Goal: Check status: Check status

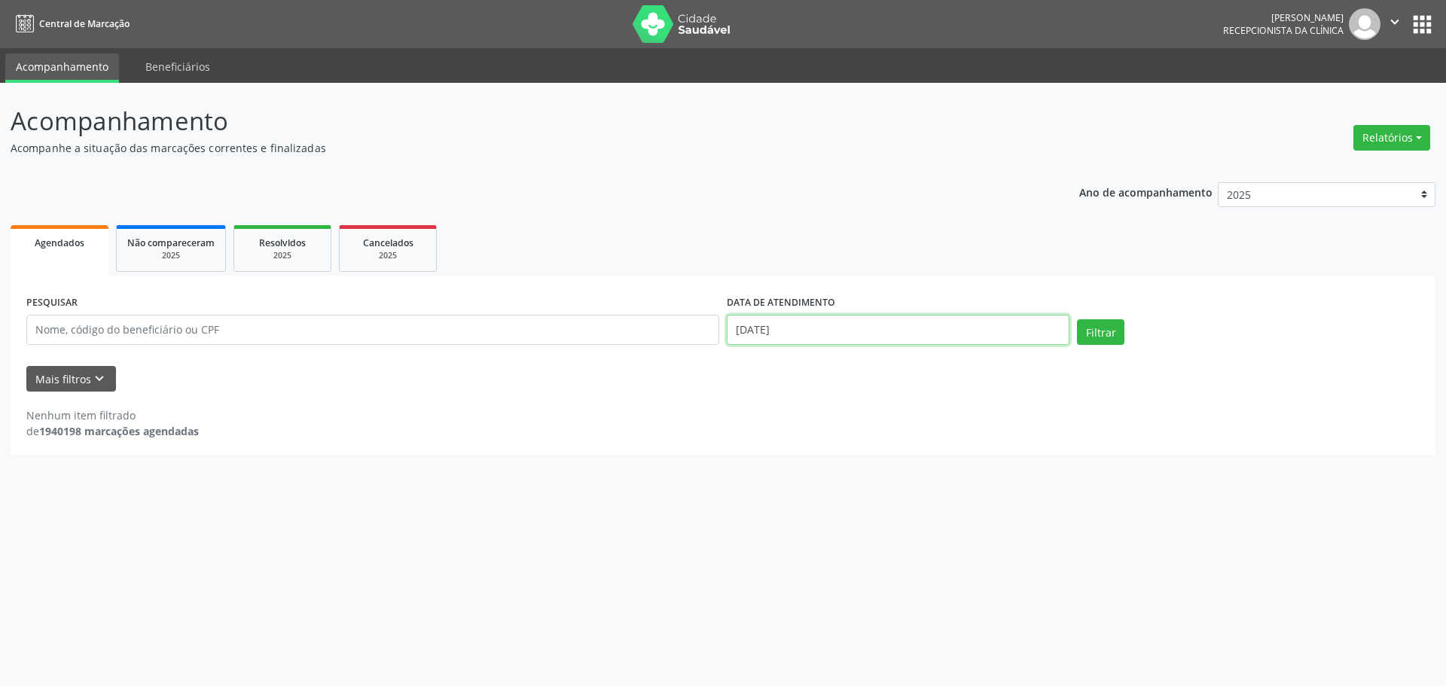
click at [884, 336] on input "[DATE]" at bounding box center [898, 330] width 343 height 30
click at [904, 436] on span "10" at bounding box center [903, 438] width 29 height 29
type input "10/10/2025"
click at [904, 436] on span "10" at bounding box center [903, 438] width 29 height 29
drag, startPoint x: 1127, startPoint y: 316, endPoint x: 1106, endPoint y: 323, distance: 22.4
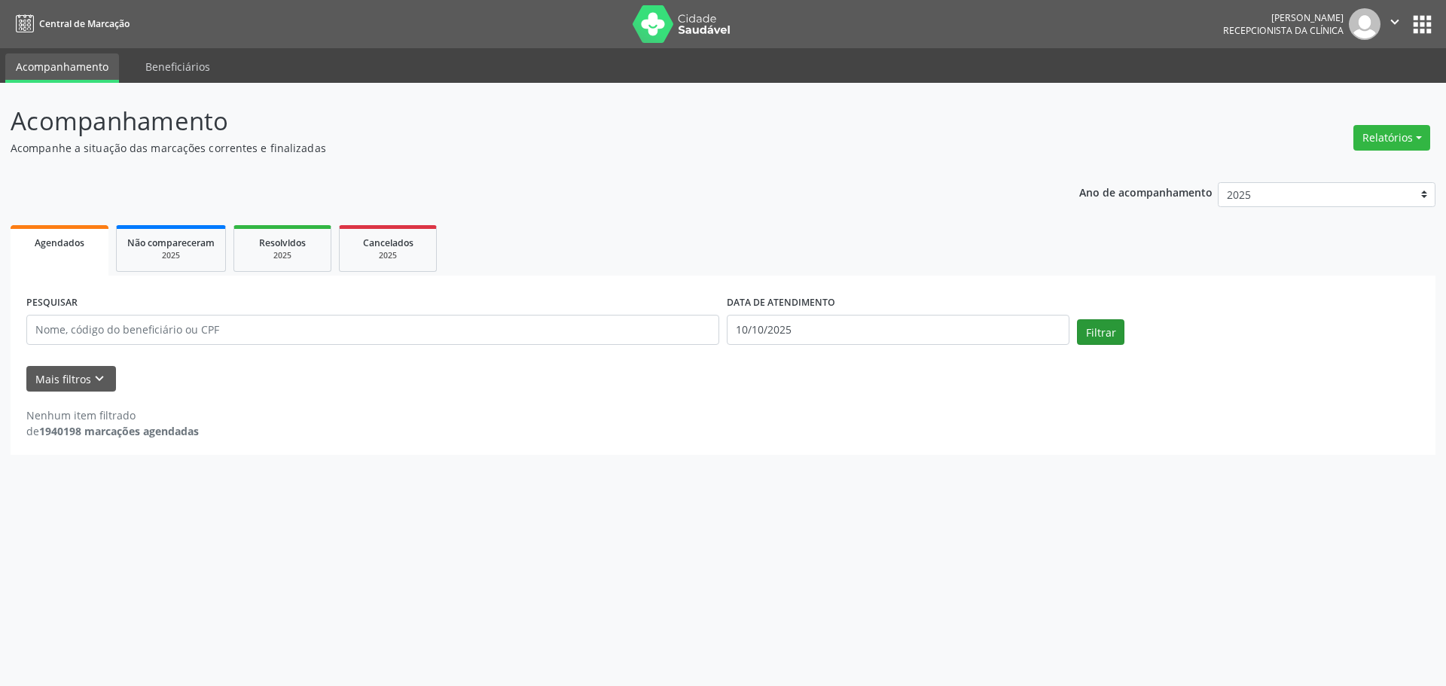
click at [1125, 317] on div "PESQUISAR DATA DE ATENDIMENTO [DATE] Filtrar" at bounding box center [723, 323] width 1401 height 64
click at [1101, 326] on button "Filtrar" at bounding box center [1100, 332] width 47 height 26
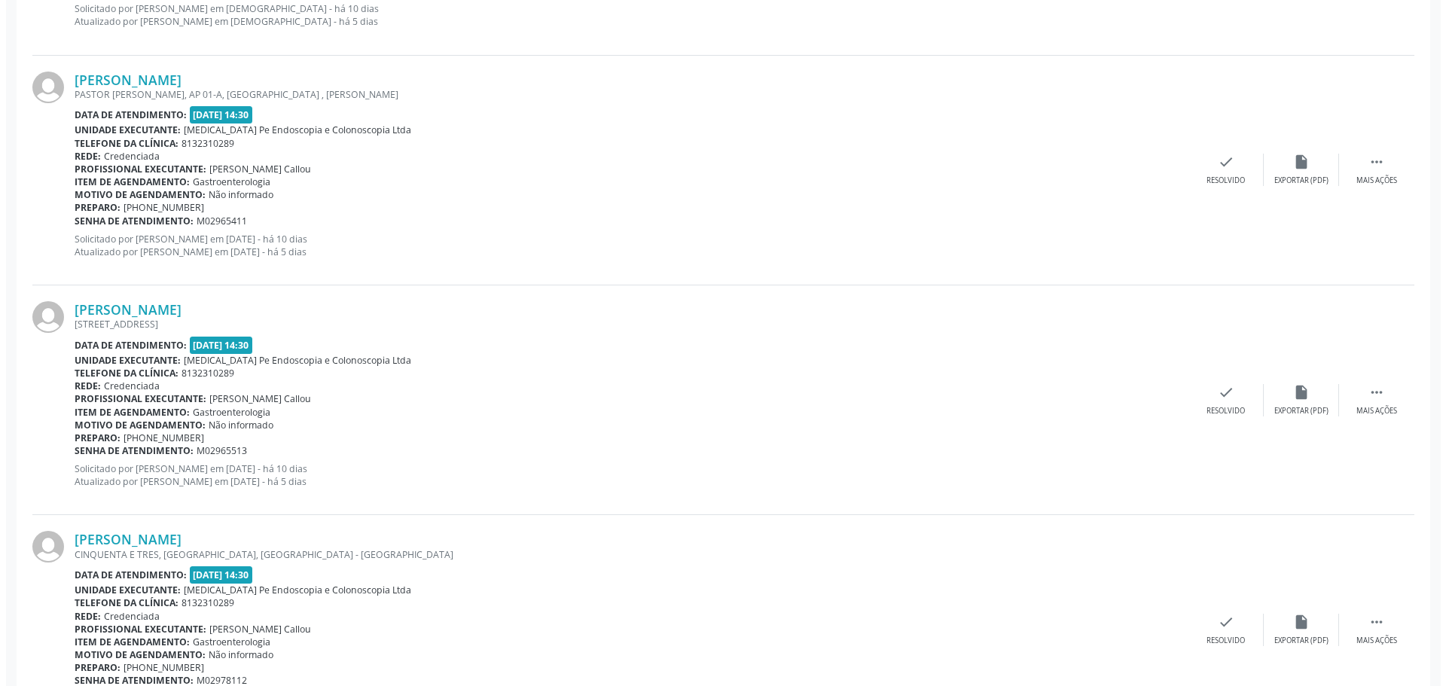
scroll to position [2937, 0]
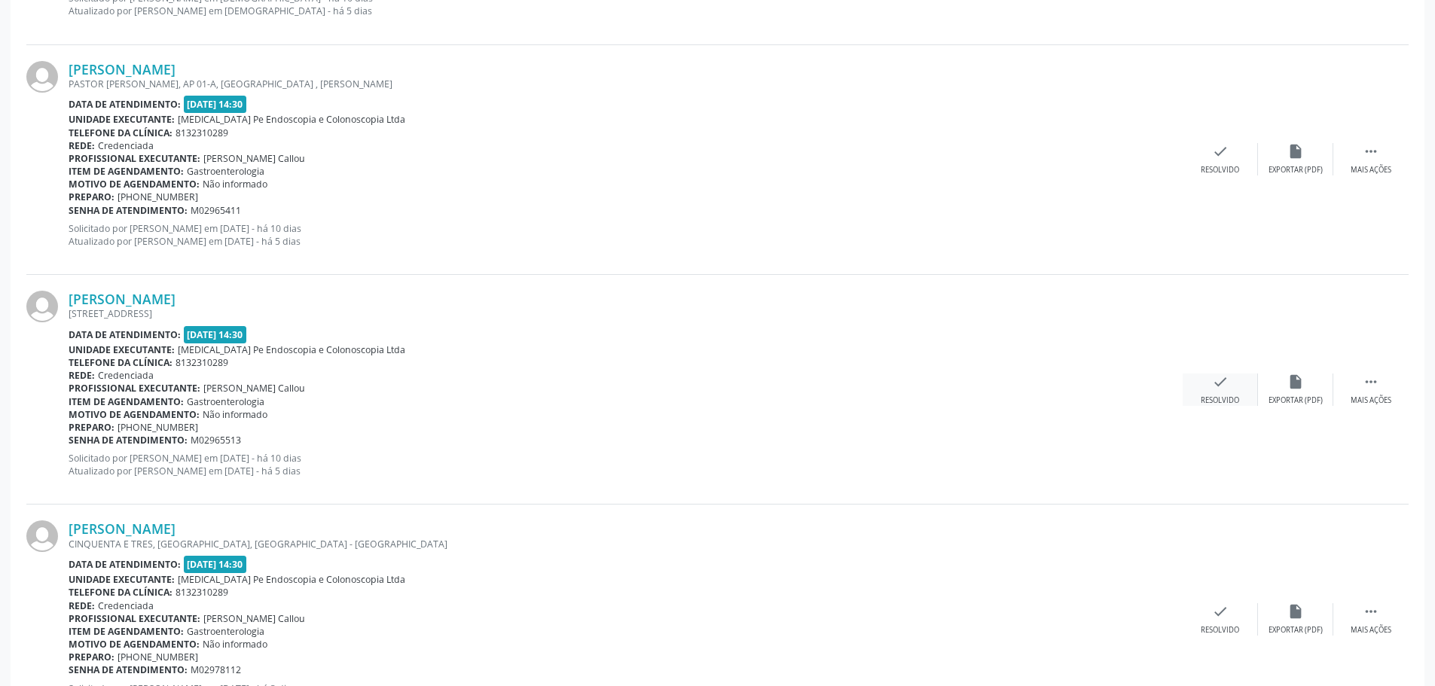
click at [1214, 394] on div "check Resolvido" at bounding box center [1220, 390] width 75 height 32
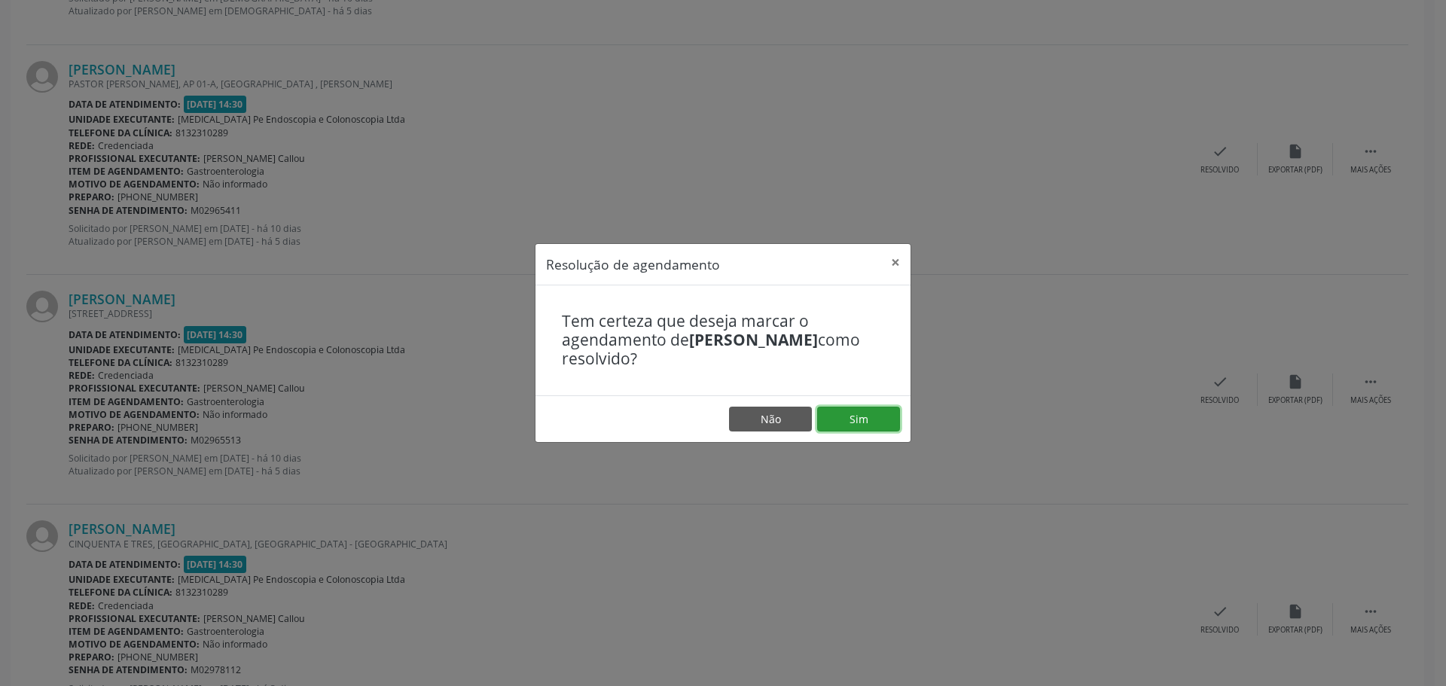
click at [873, 426] on button "Sim" at bounding box center [858, 420] width 83 height 26
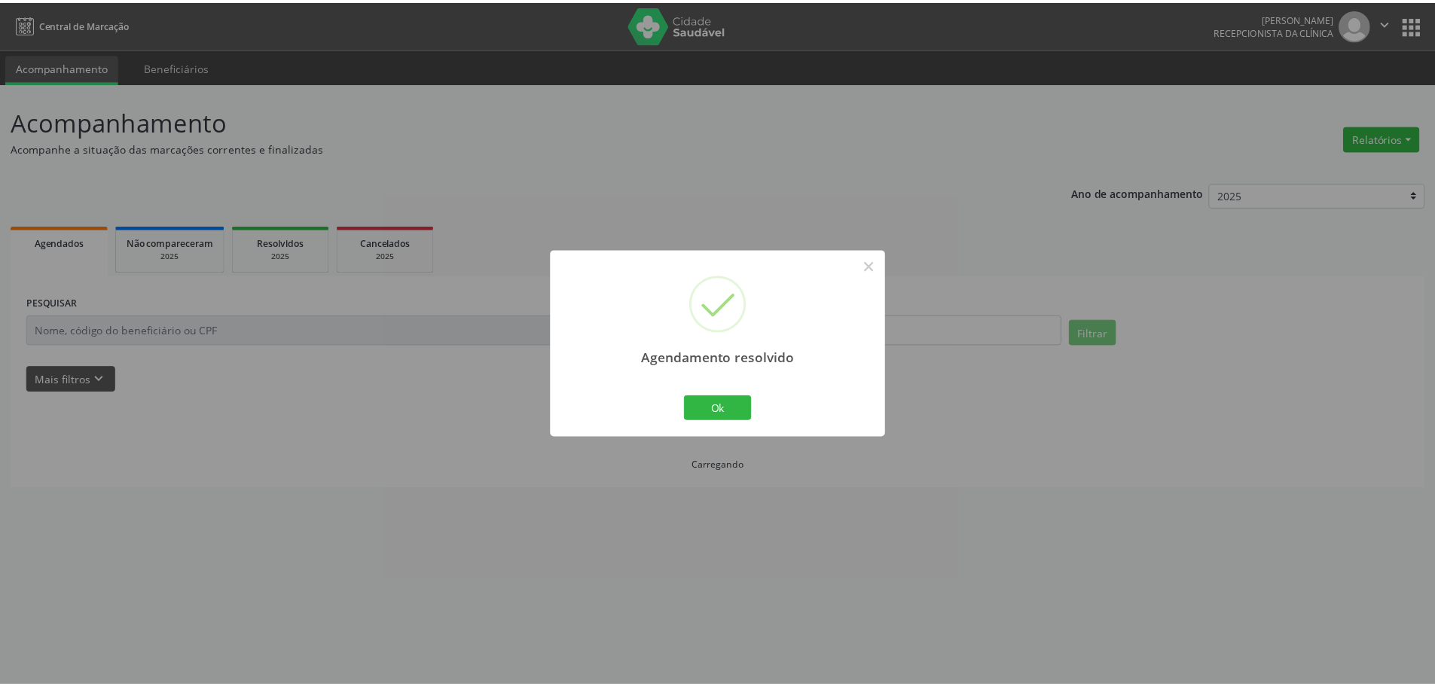
scroll to position [0, 0]
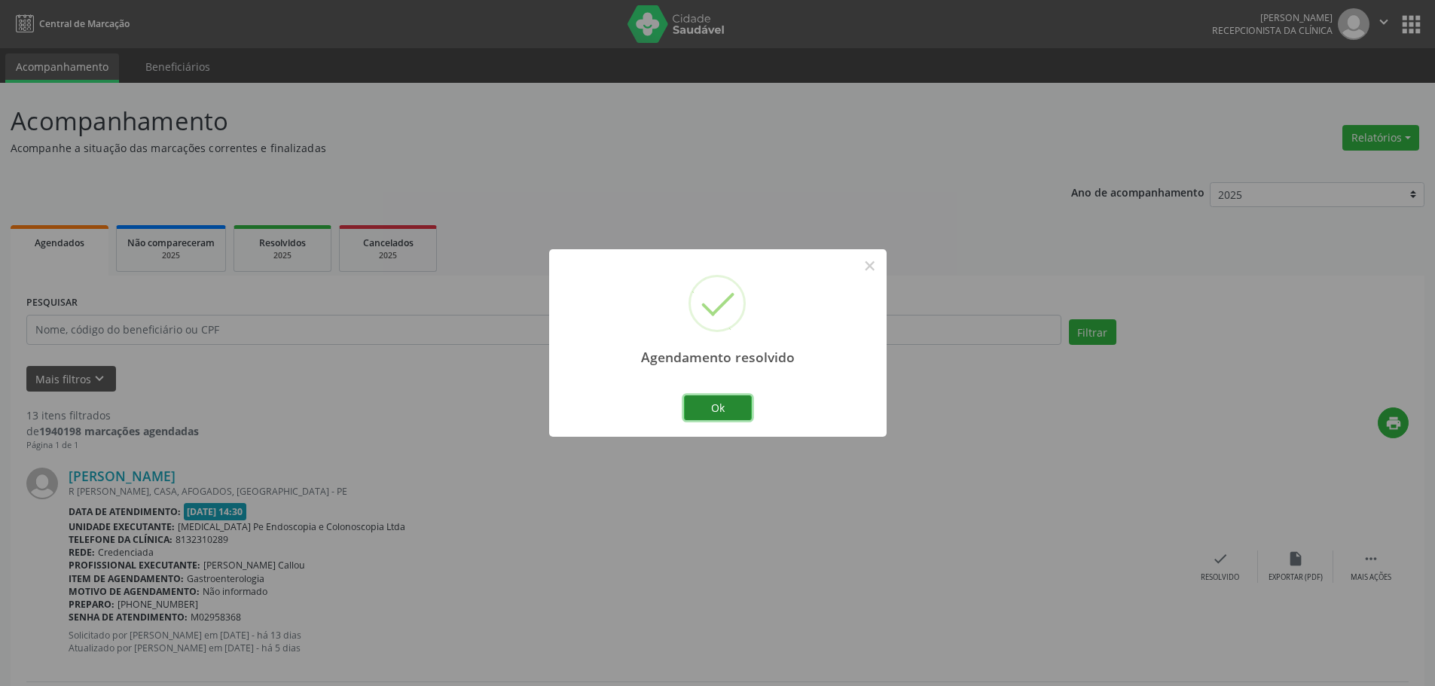
click at [733, 417] on button "Ok" at bounding box center [718, 408] width 68 height 26
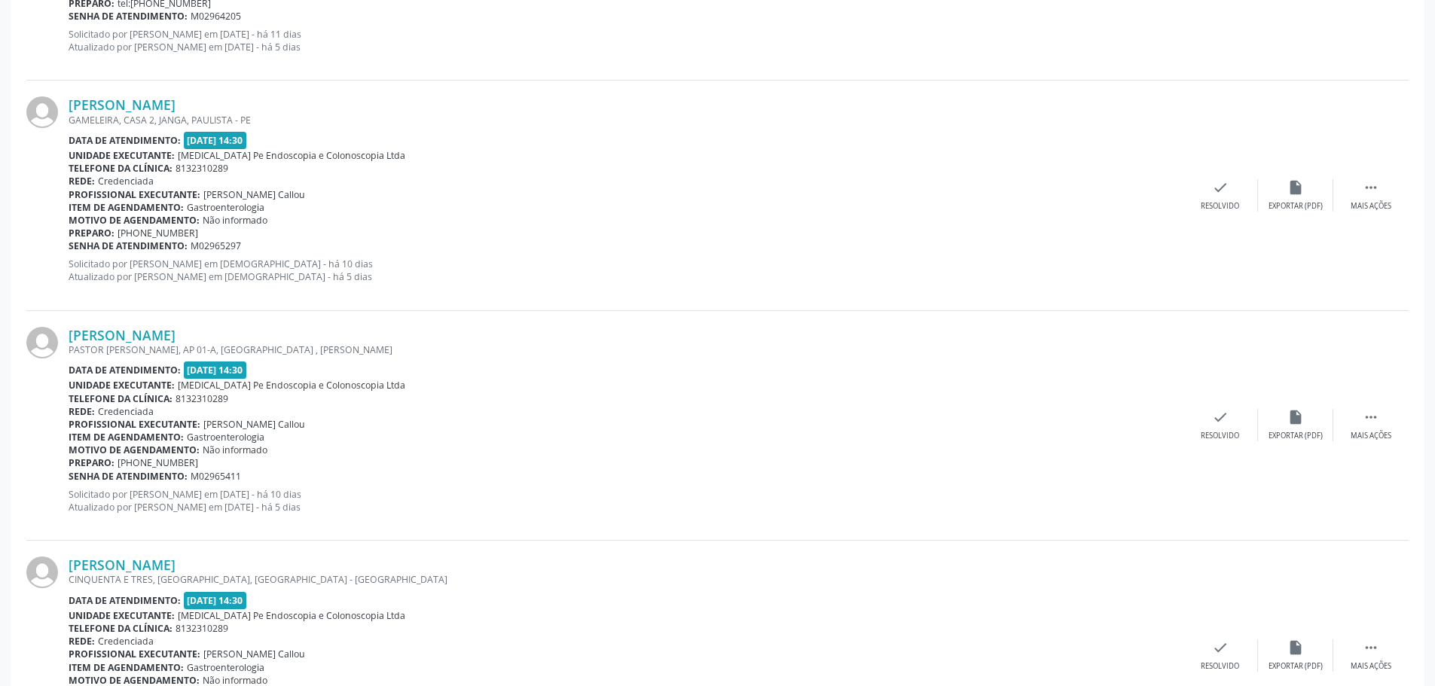
scroll to position [2712, 0]
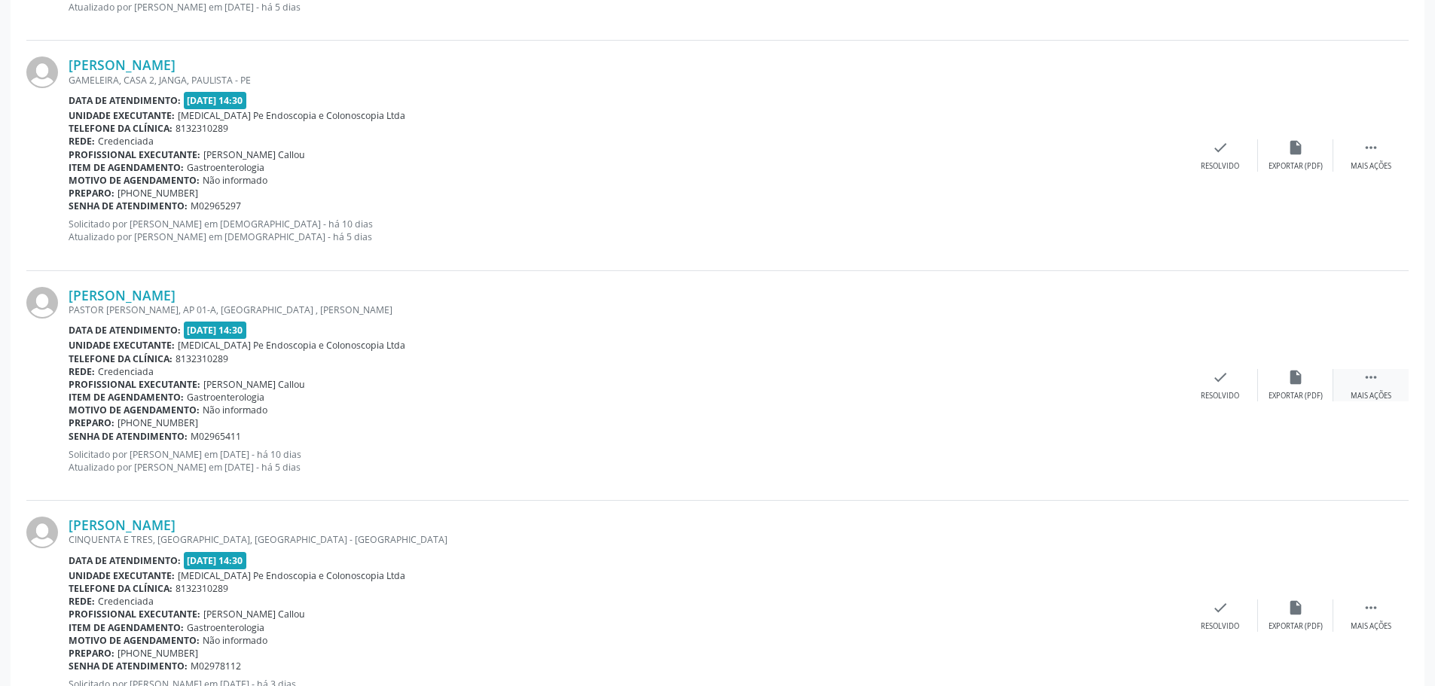
click at [1390, 383] on div " Mais ações" at bounding box center [1370, 385] width 75 height 32
click at [1295, 390] on div "alarm_off Não compareceu" at bounding box center [1295, 385] width 75 height 32
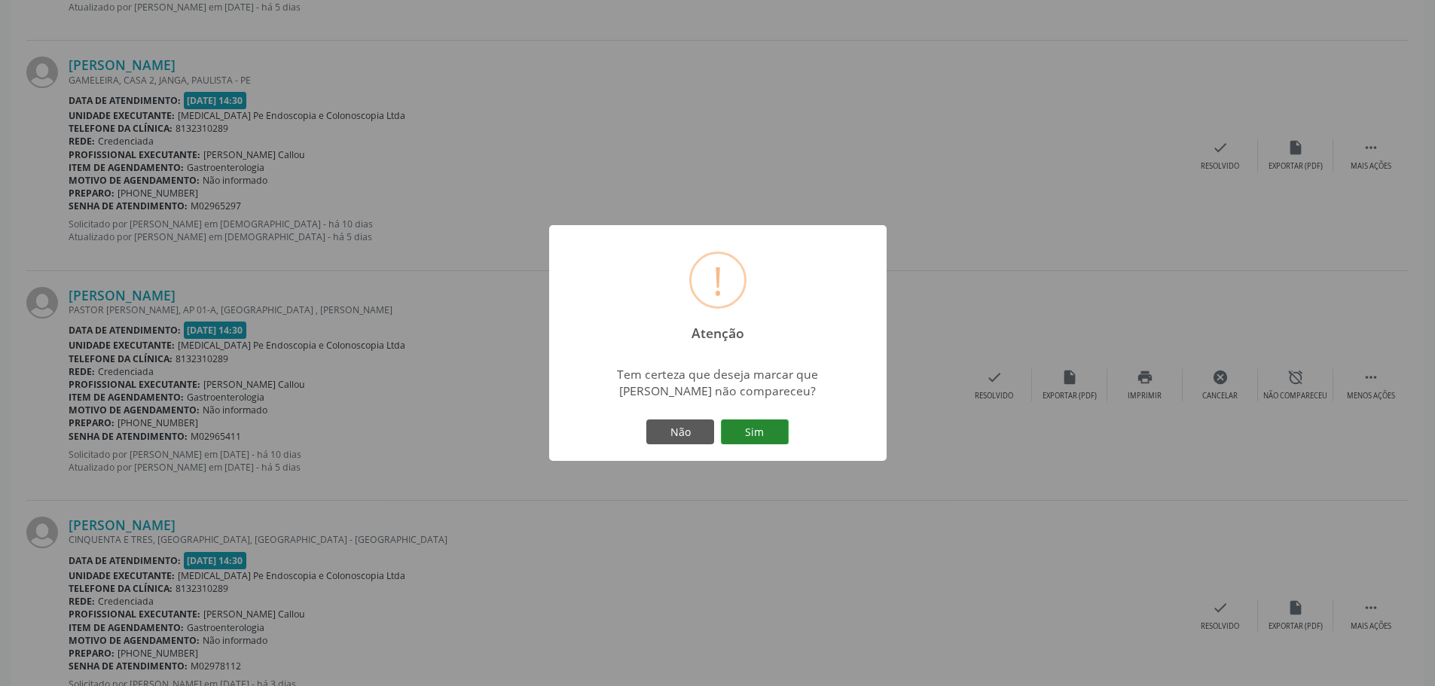
click at [741, 434] on button "Sim" at bounding box center [755, 433] width 68 height 26
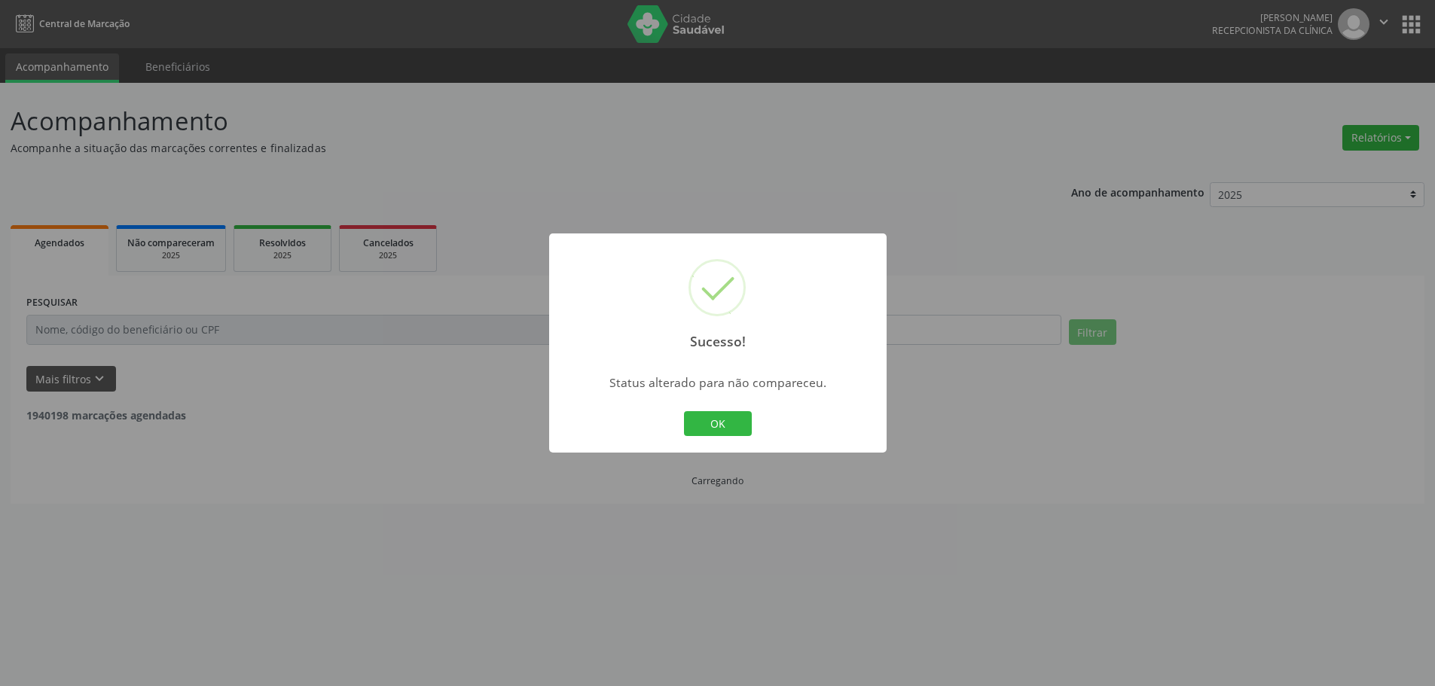
scroll to position [0, 0]
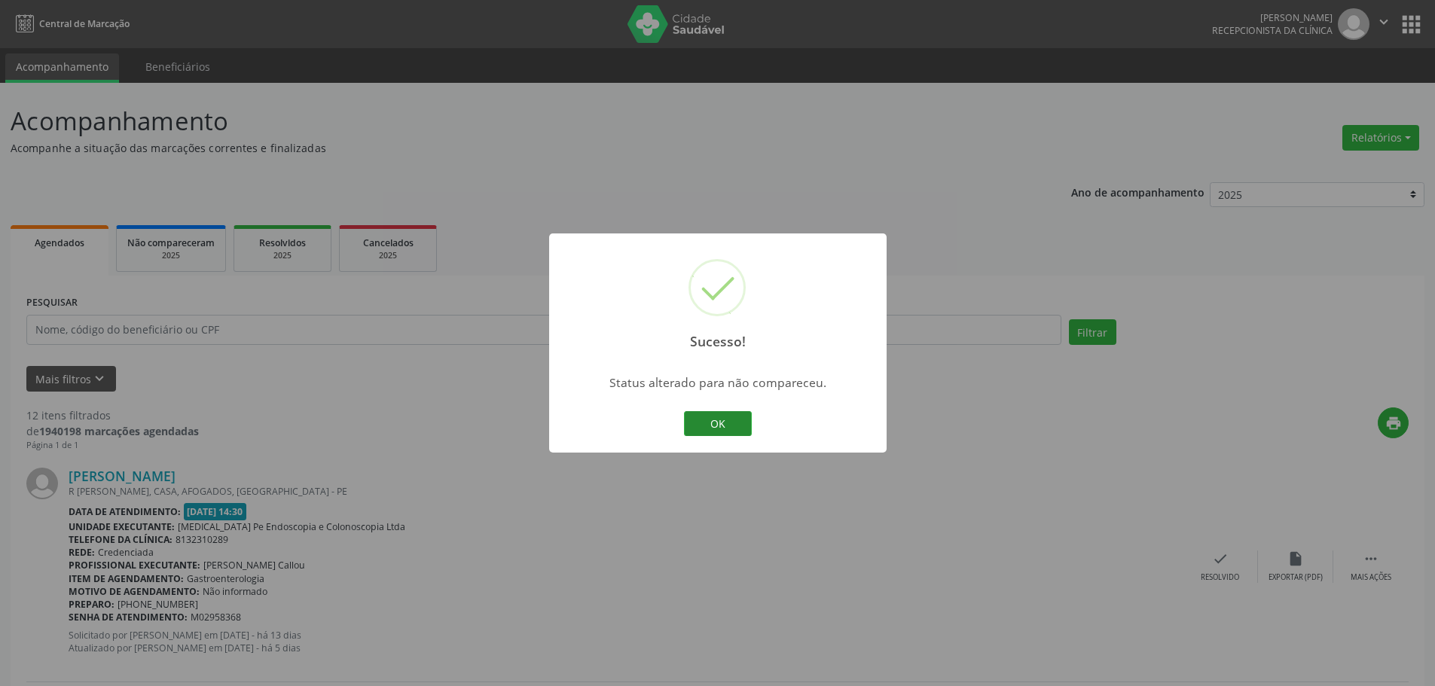
click at [730, 421] on button "OK" at bounding box center [718, 424] width 68 height 26
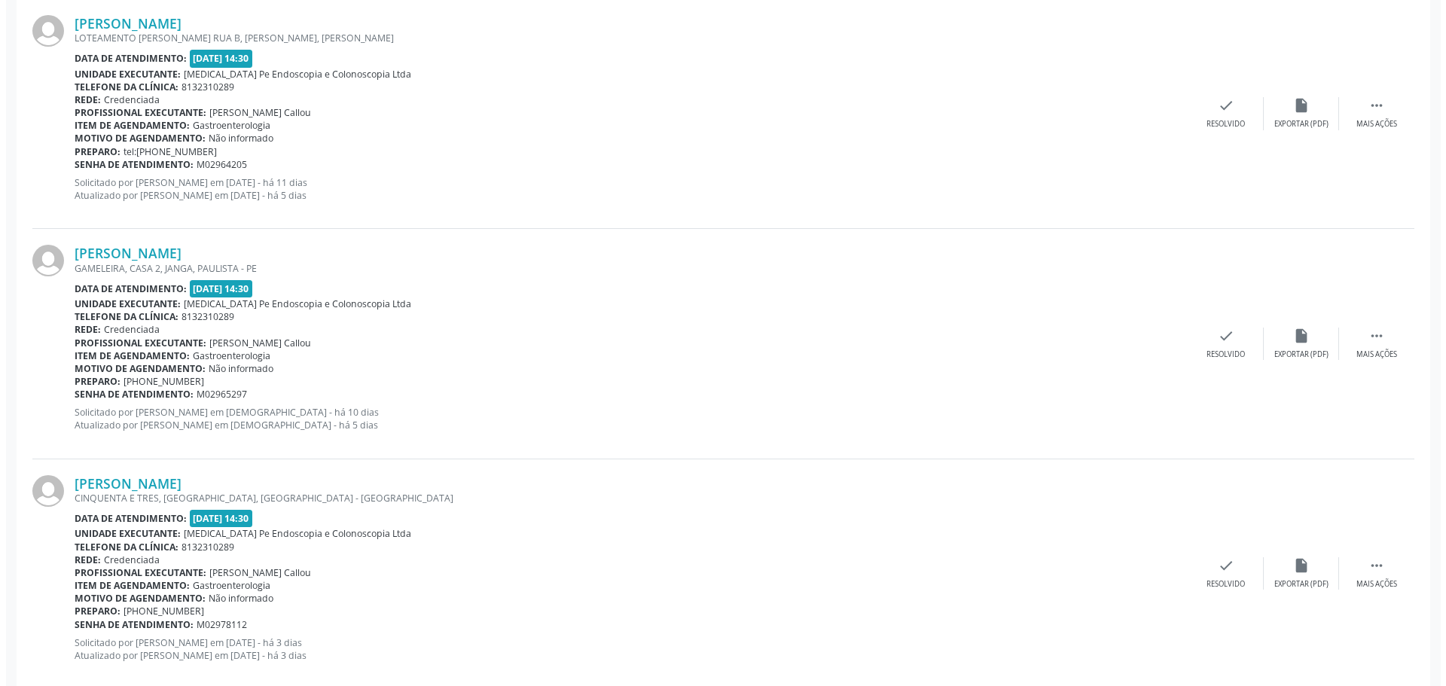
scroll to position [2552, 0]
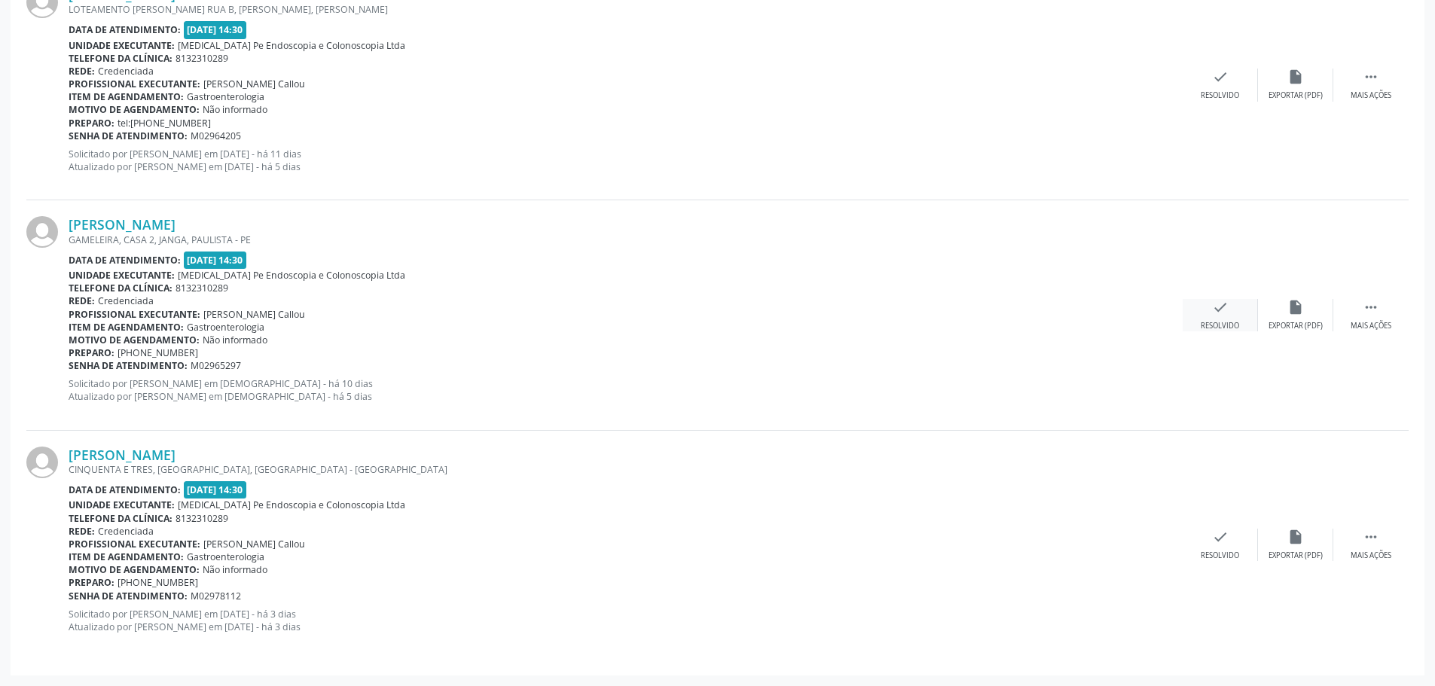
click at [1213, 317] on div "check Resolvido" at bounding box center [1220, 315] width 75 height 32
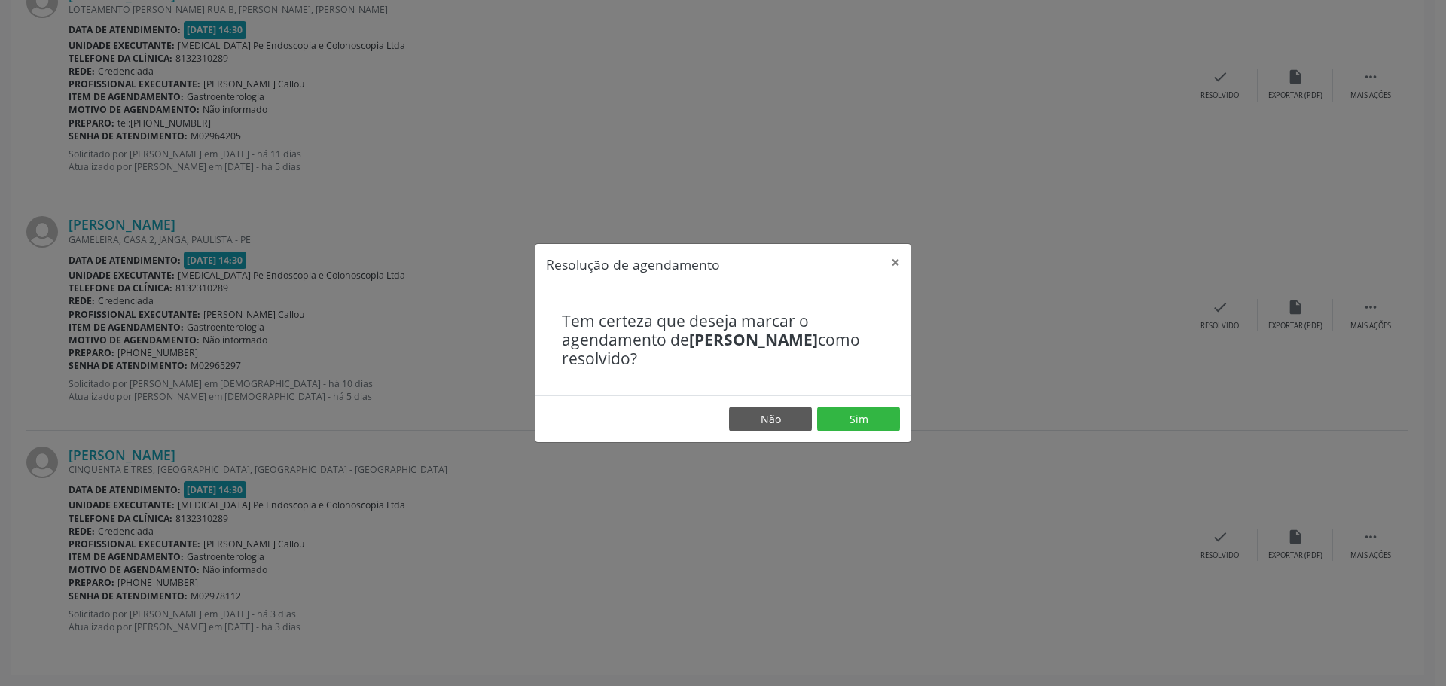
click at [853, 432] on footer "Não Sim" at bounding box center [723, 418] width 375 height 47
click at [853, 427] on button "Sim" at bounding box center [858, 420] width 83 height 26
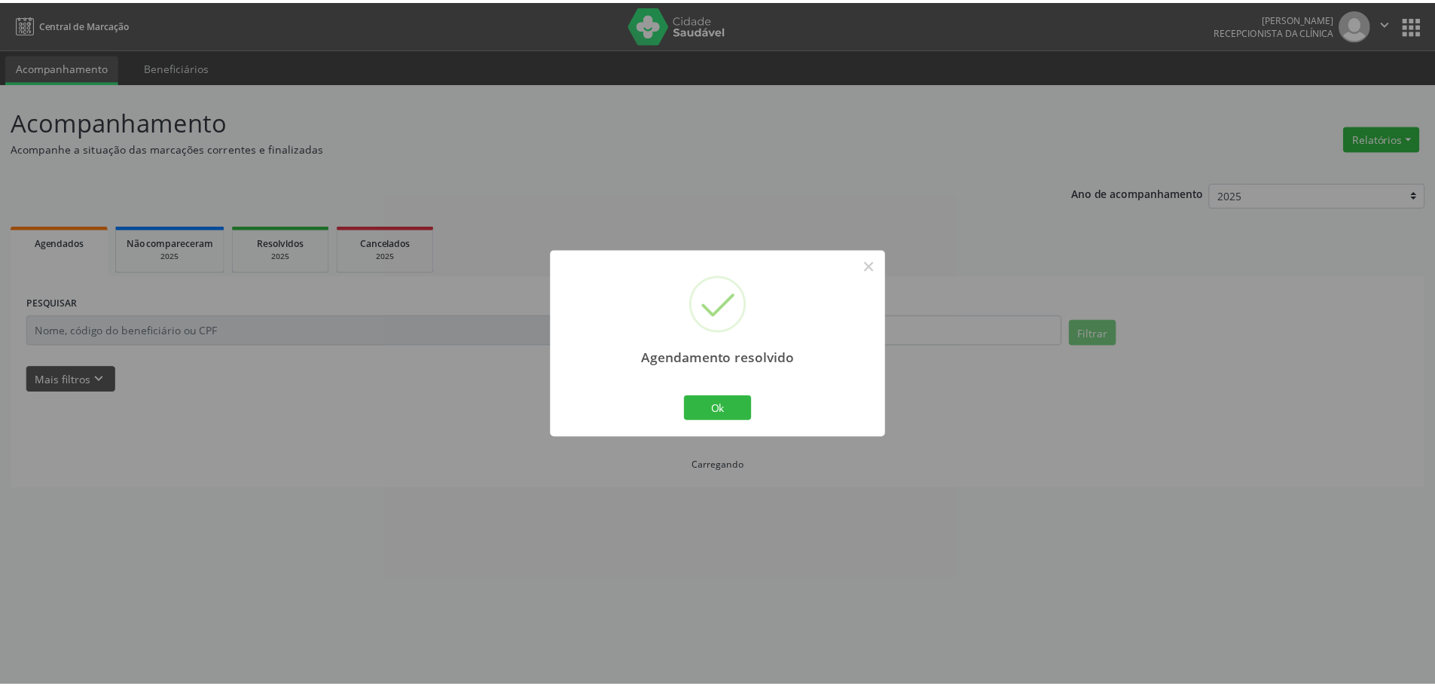
scroll to position [0, 0]
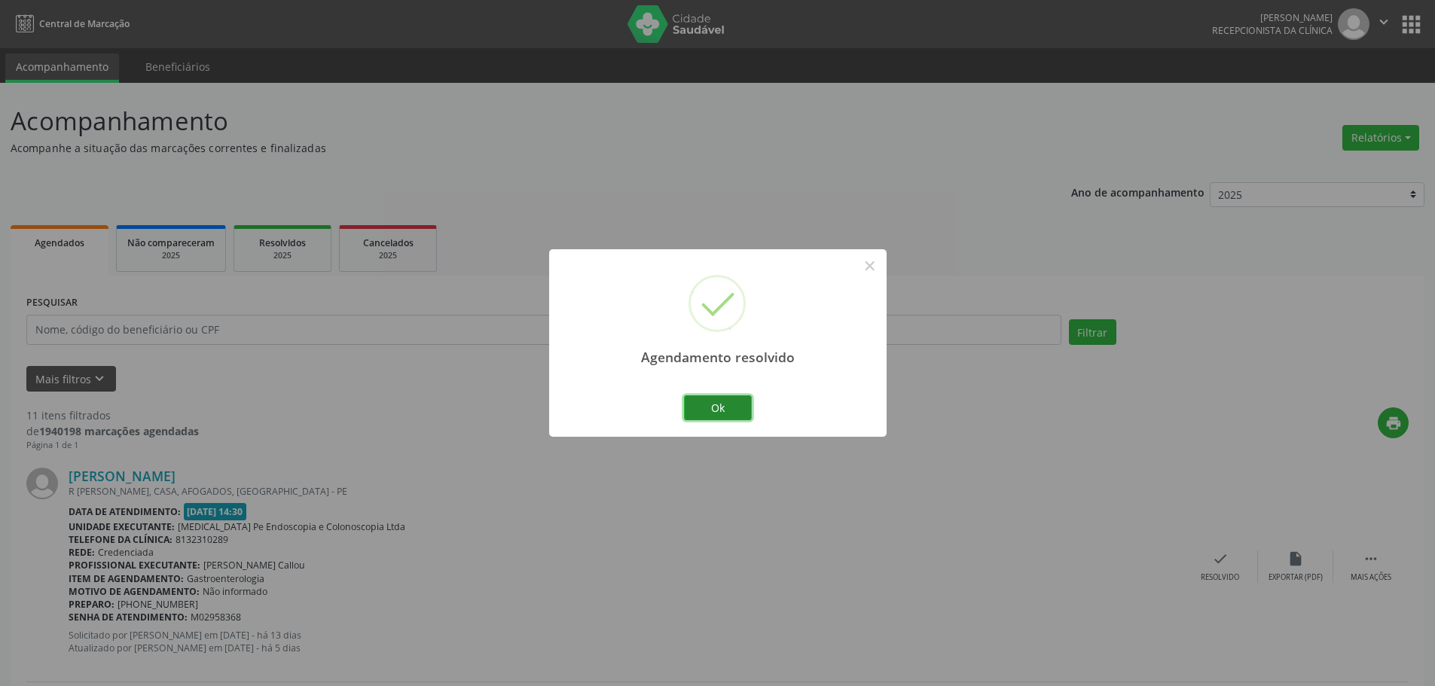
click at [743, 413] on button "Ok" at bounding box center [718, 408] width 68 height 26
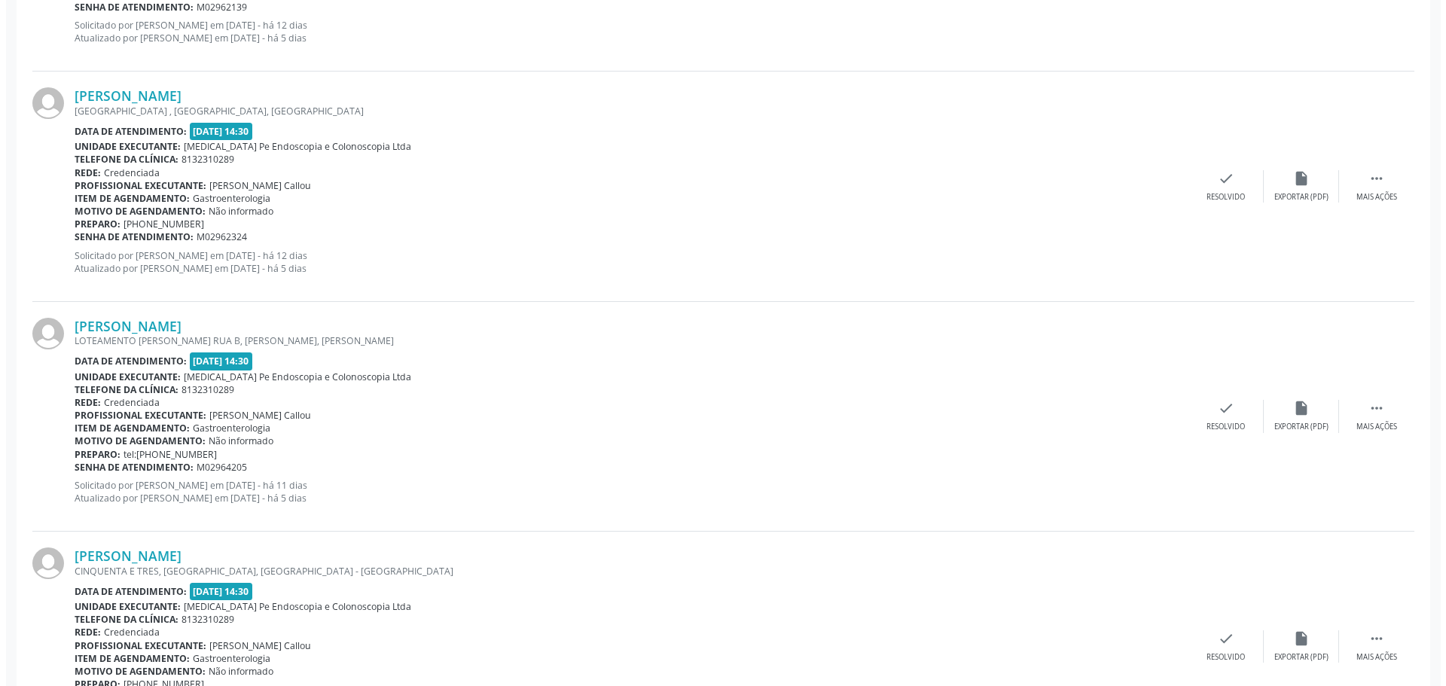
scroll to position [2322, 0]
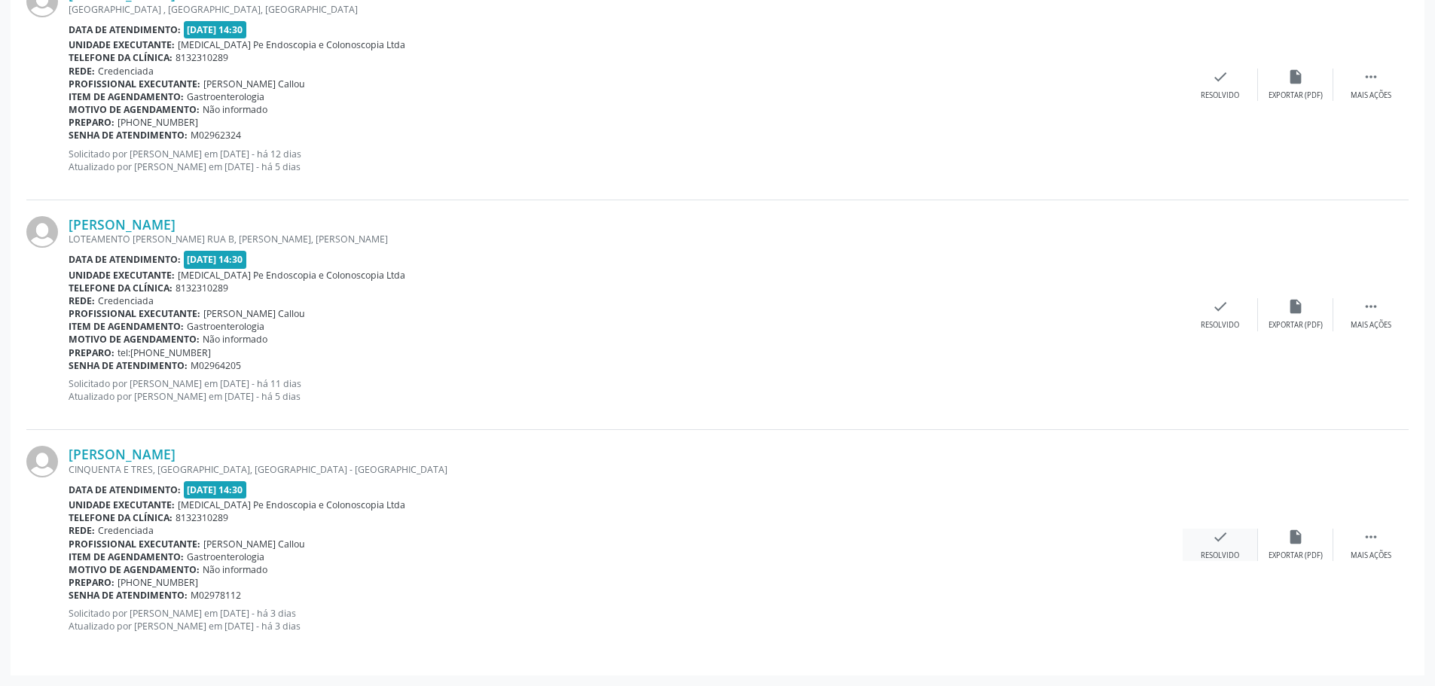
click at [1225, 548] on div "check Resolvido" at bounding box center [1220, 545] width 75 height 32
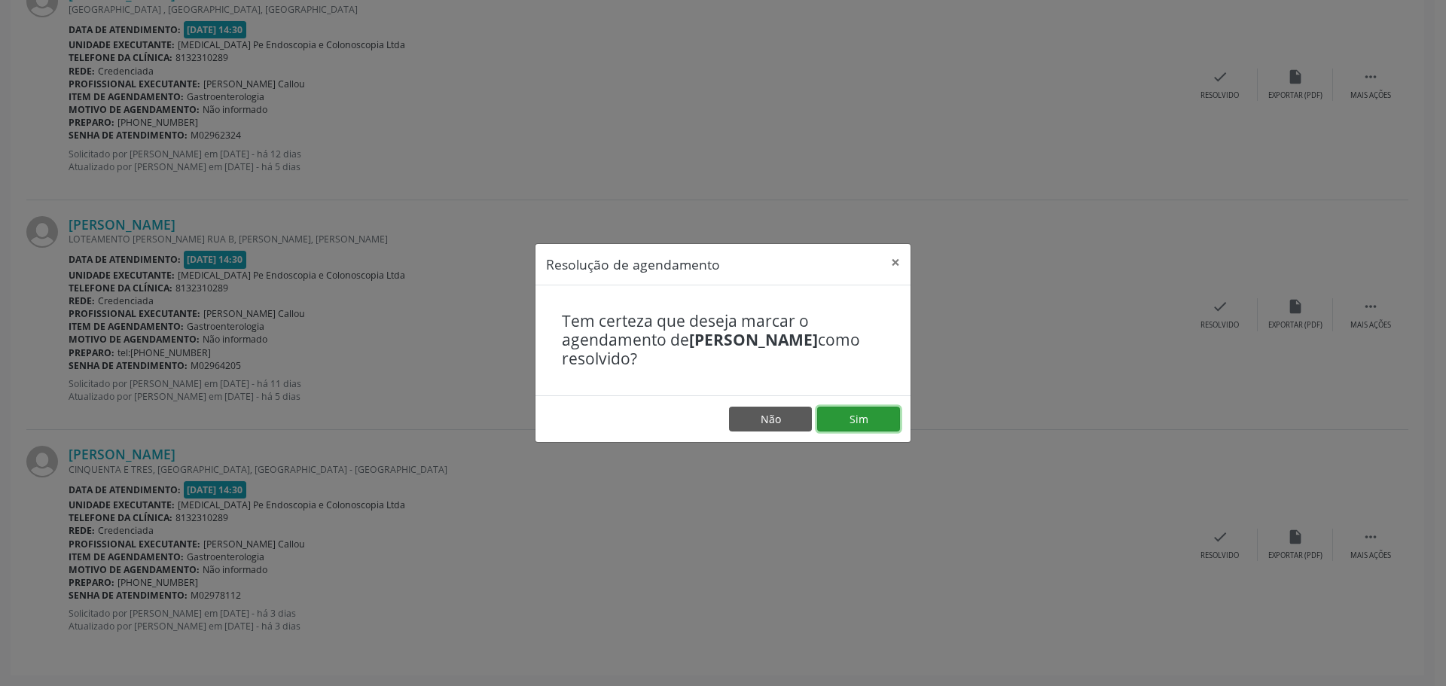
click at [867, 419] on button "Sim" at bounding box center [858, 420] width 83 height 26
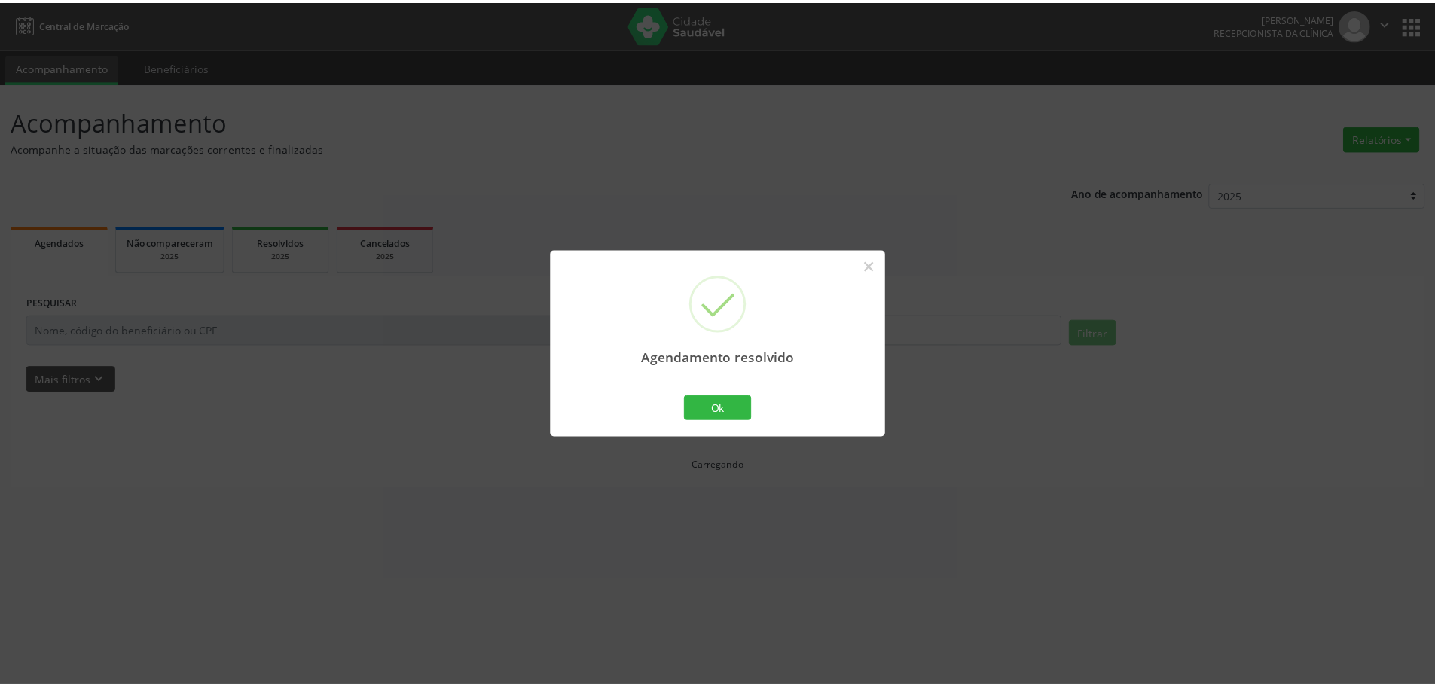
scroll to position [0, 0]
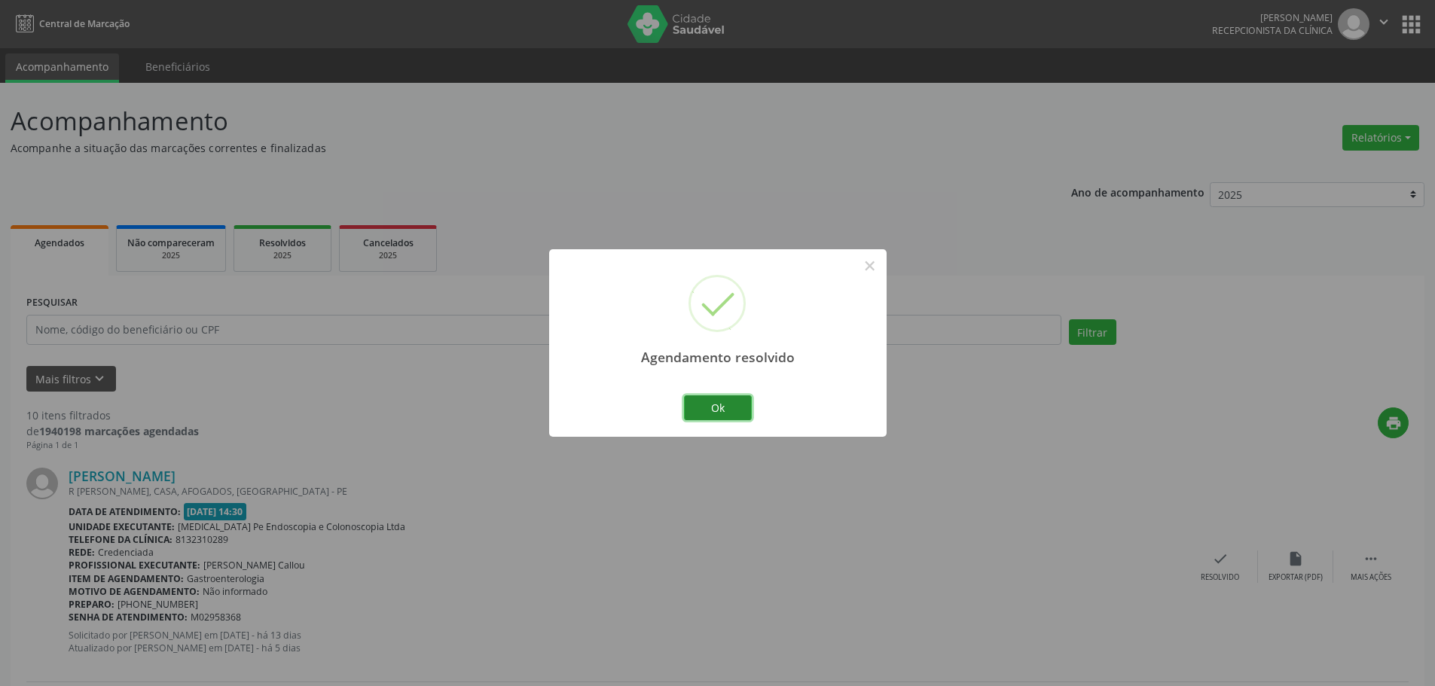
click at [702, 401] on button "Ok" at bounding box center [718, 408] width 68 height 26
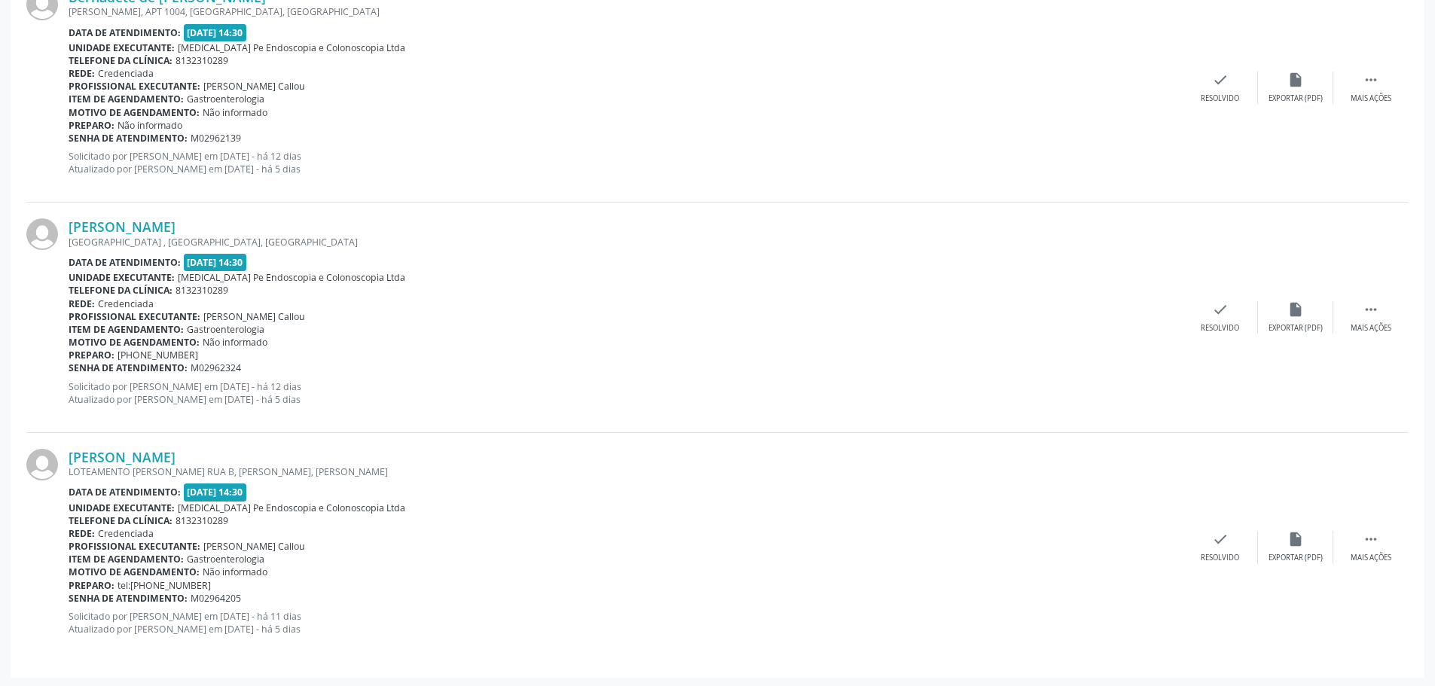
scroll to position [2092, 0]
click at [1366, 567] on div "[PERSON_NAME] LOTEAMENTO [PERSON_NAME] RUA B, [PERSON_NAME], [PERSON_NAME] Data…" at bounding box center [717, 545] width 1382 height 229
click at [1373, 547] on div " Mais ações" at bounding box center [1370, 545] width 75 height 32
click at [1305, 545] on div "alarm_off Não compareceu" at bounding box center [1295, 545] width 75 height 32
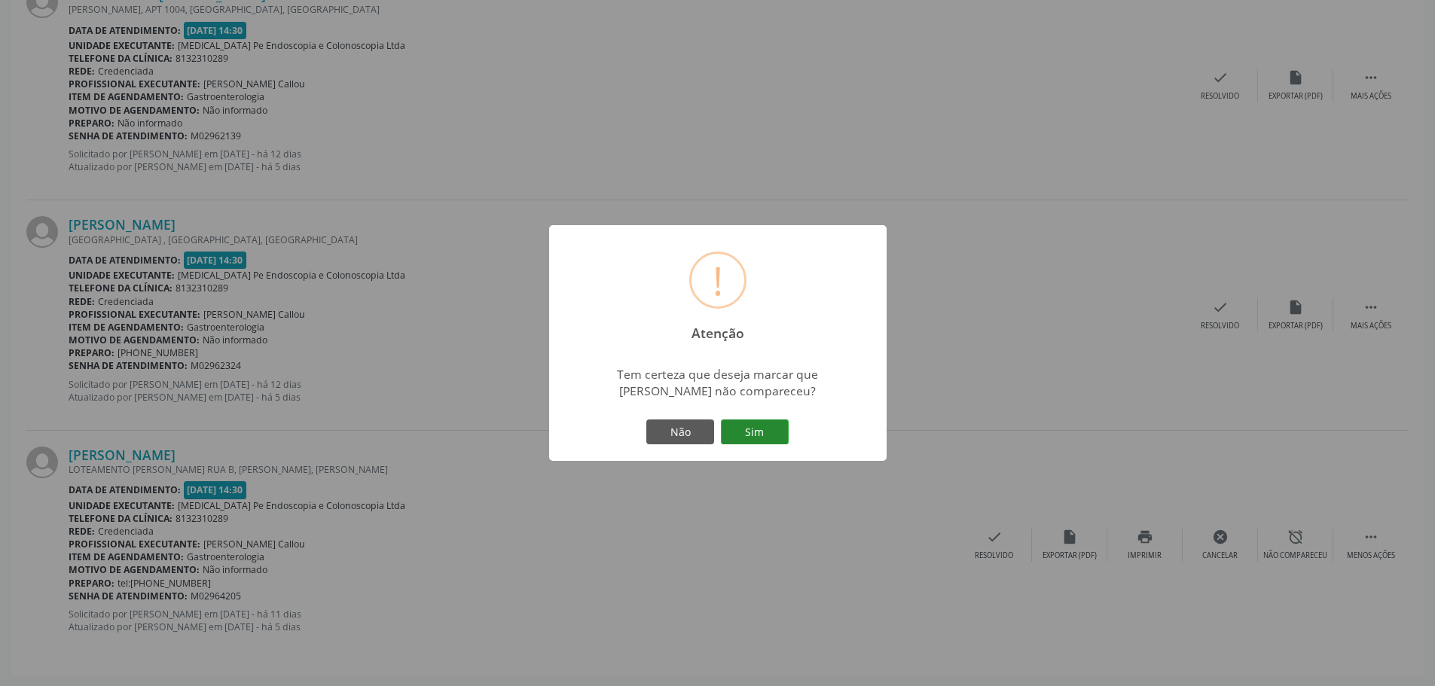
click at [743, 432] on button "Sim" at bounding box center [755, 433] width 68 height 26
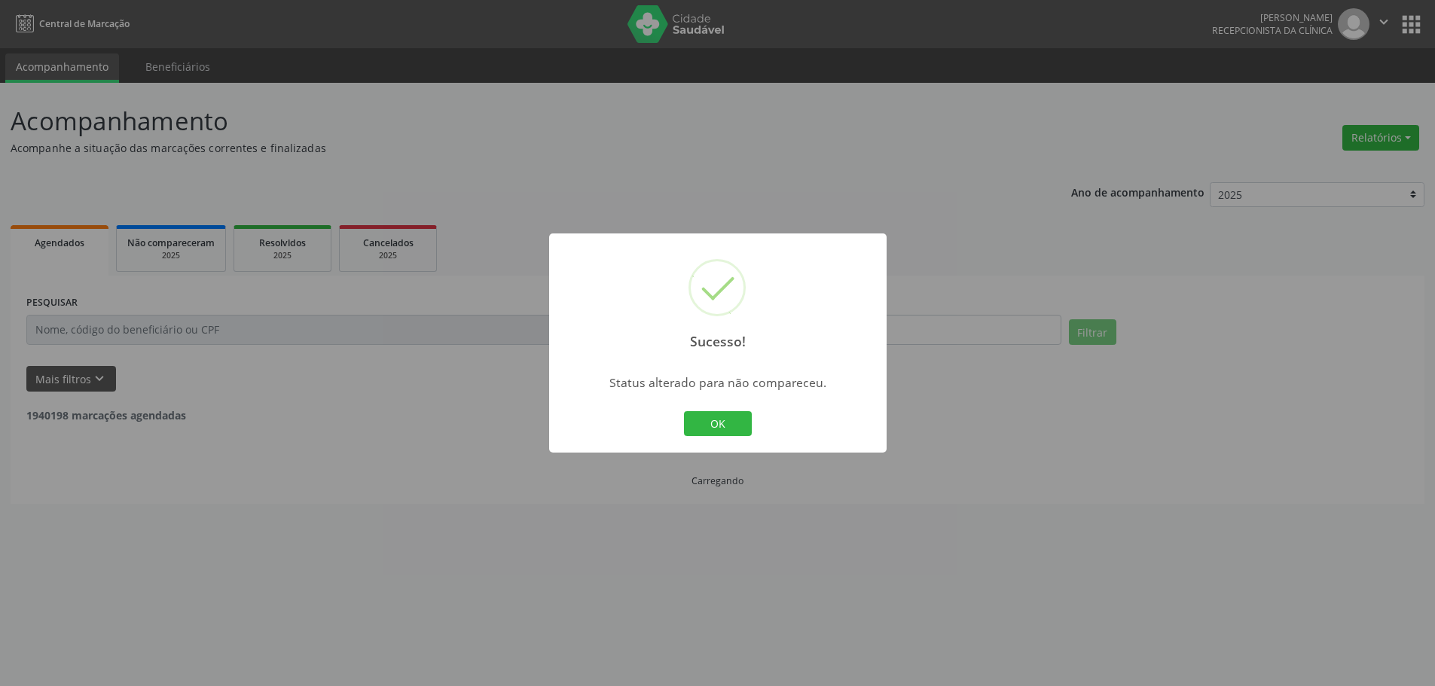
scroll to position [0, 0]
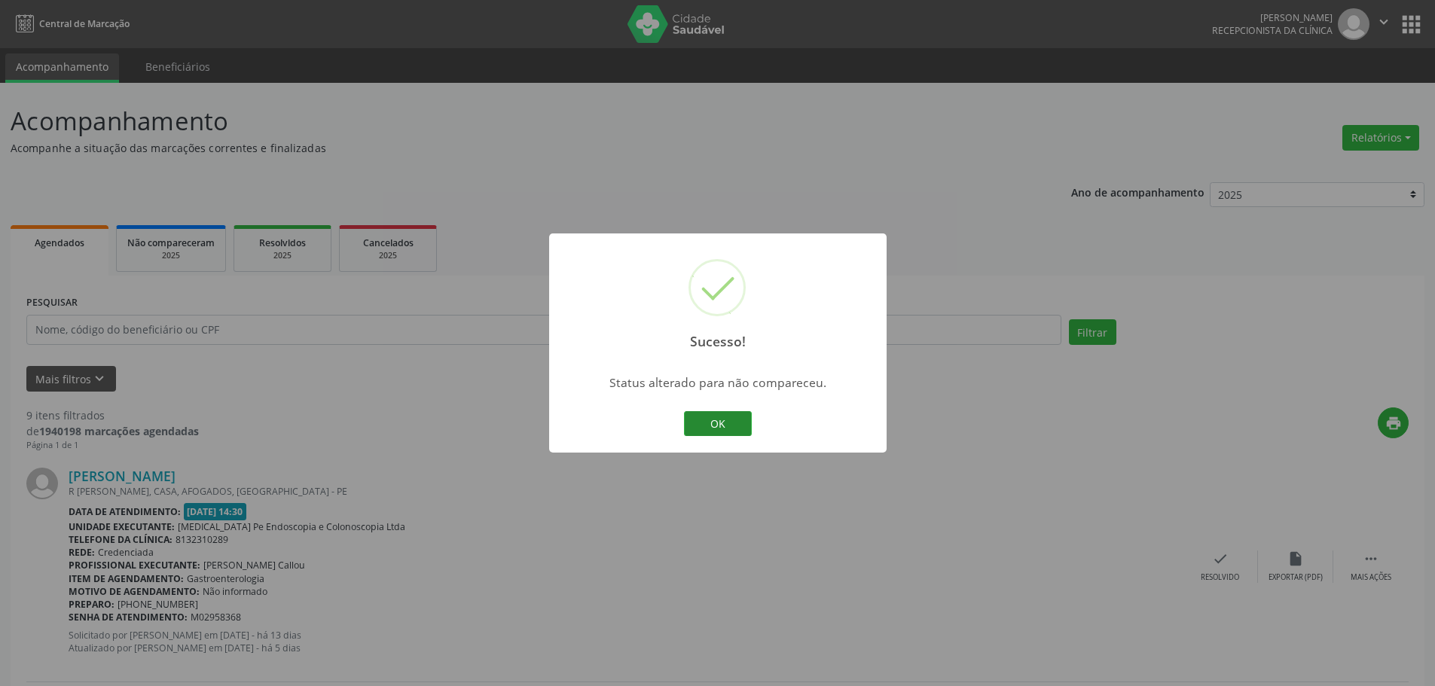
click at [737, 416] on button "OK" at bounding box center [718, 424] width 68 height 26
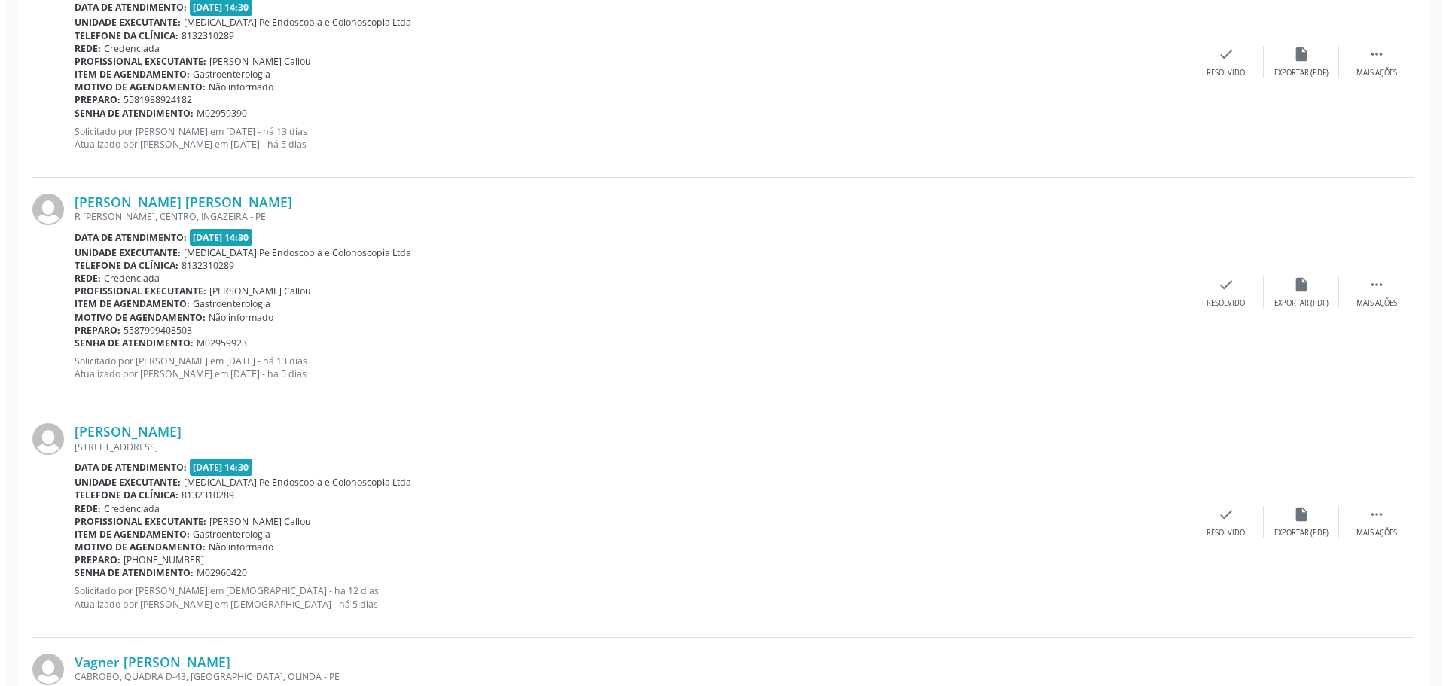
scroll to position [753, 0]
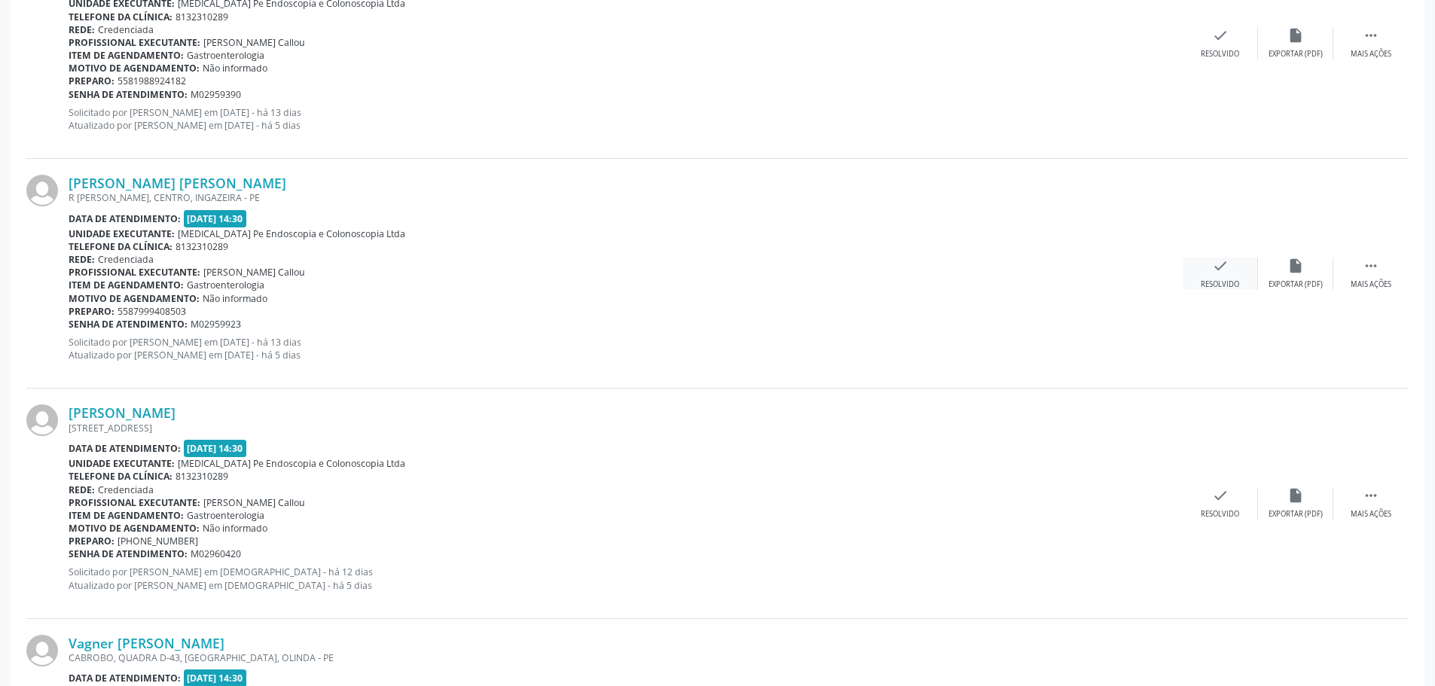
click at [1213, 271] on icon "check" at bounding box center [1220, 266] width 17 height 17
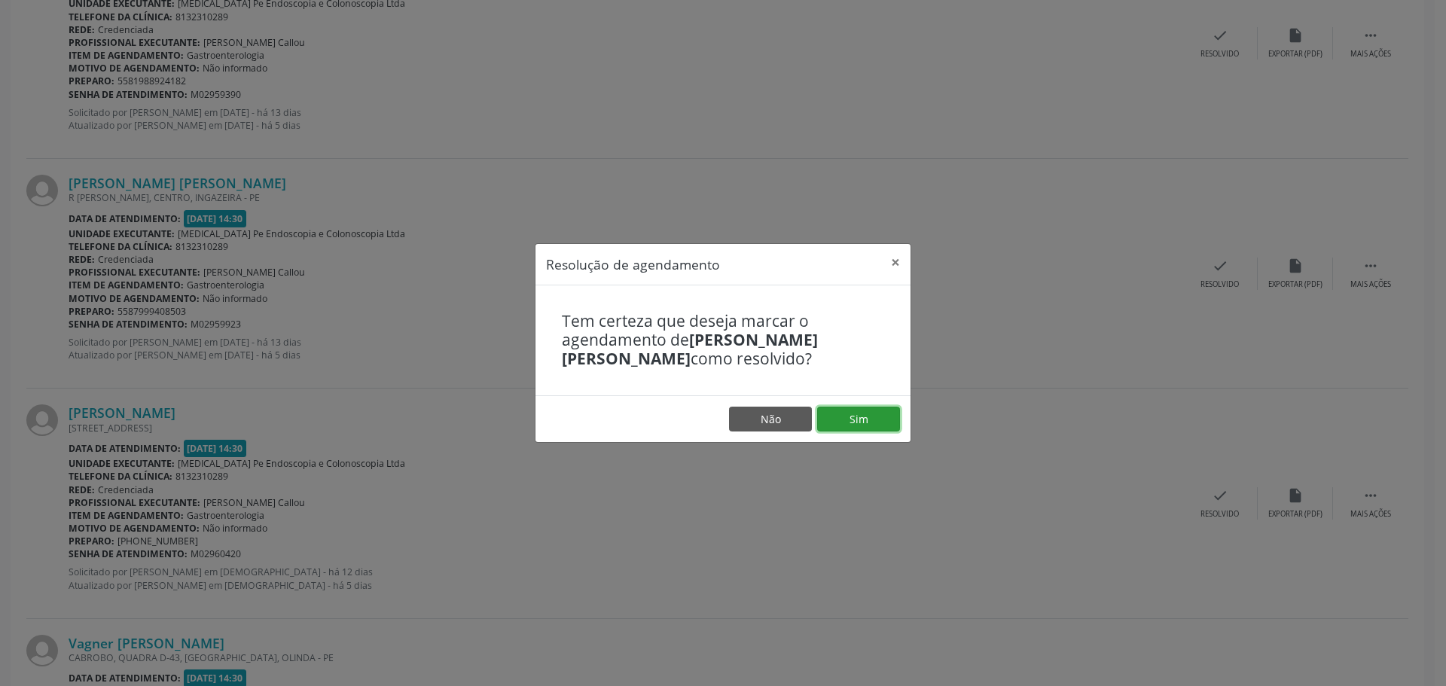
click at [838, 422] on button "Sim" at bounding box center [858, 420] width 83 height 26
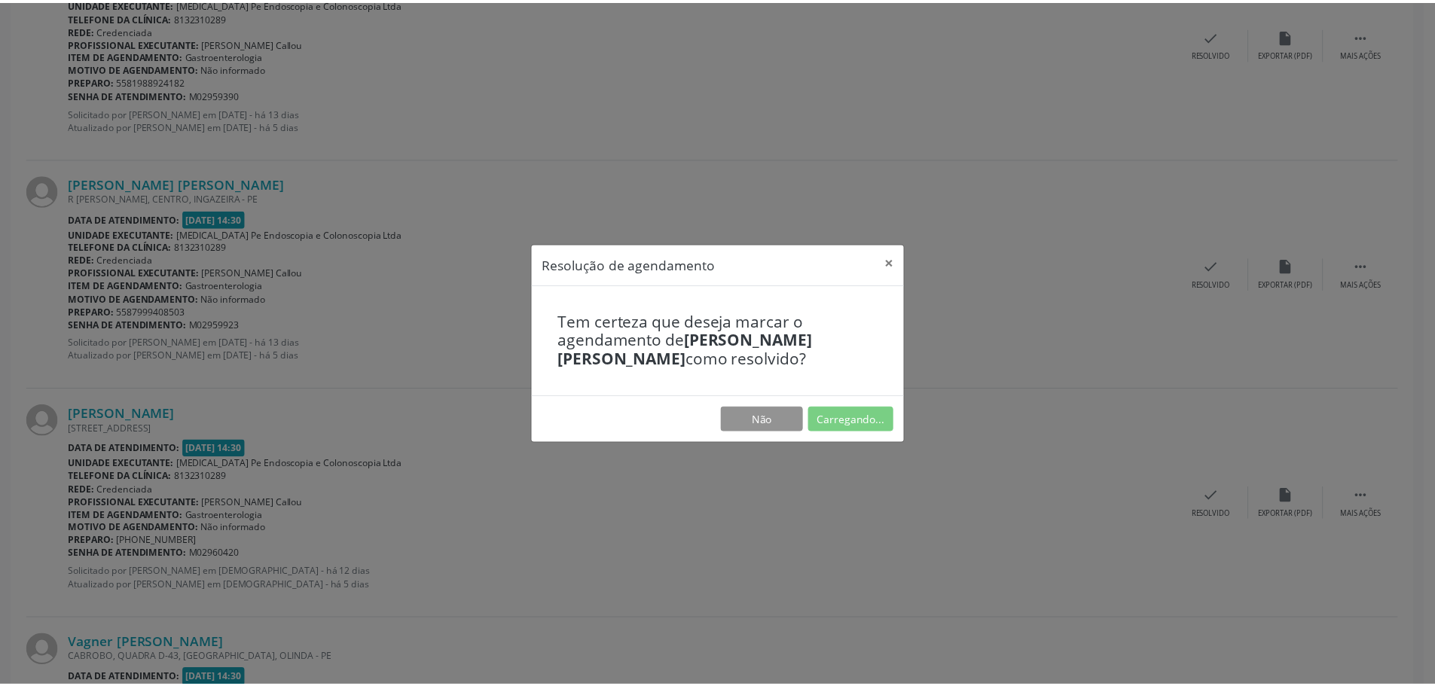
scroll to position [0, 0]
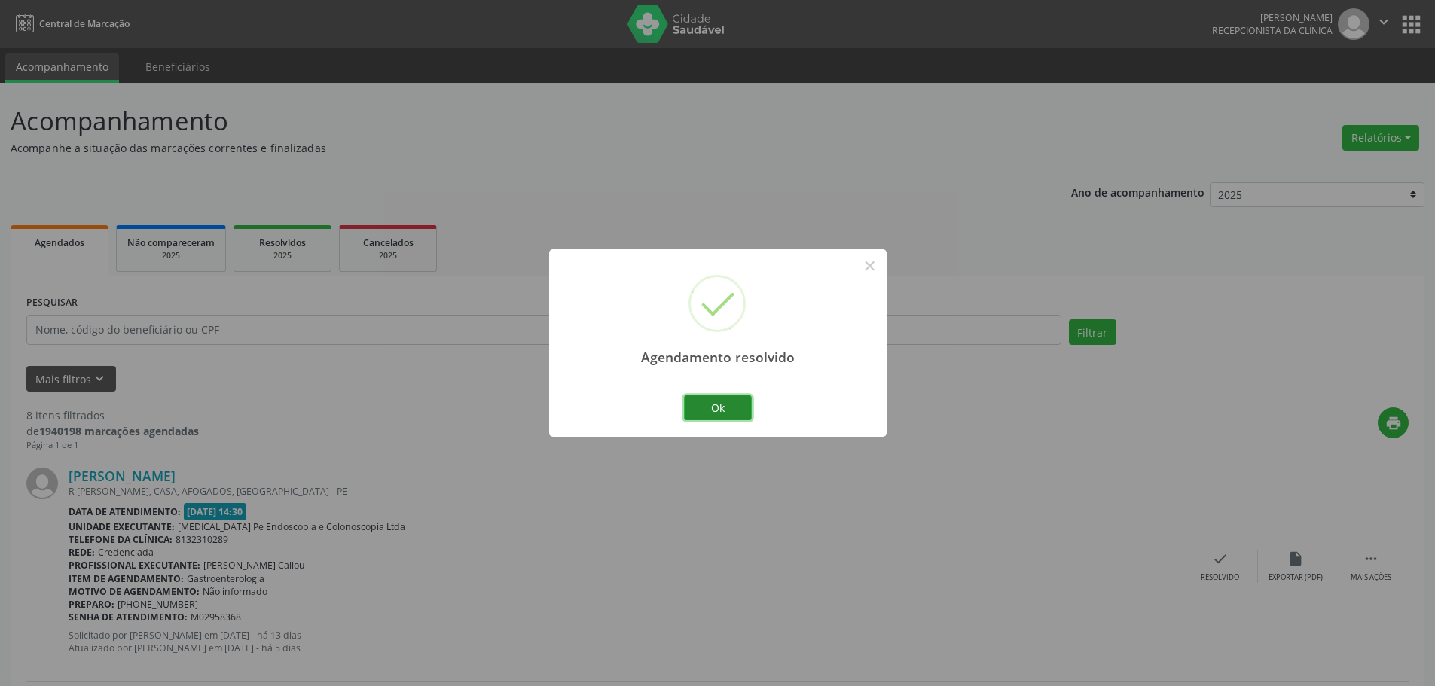
click at [729, 411] on button "Ok" at bounding box center [718, 408] width 68 height 26
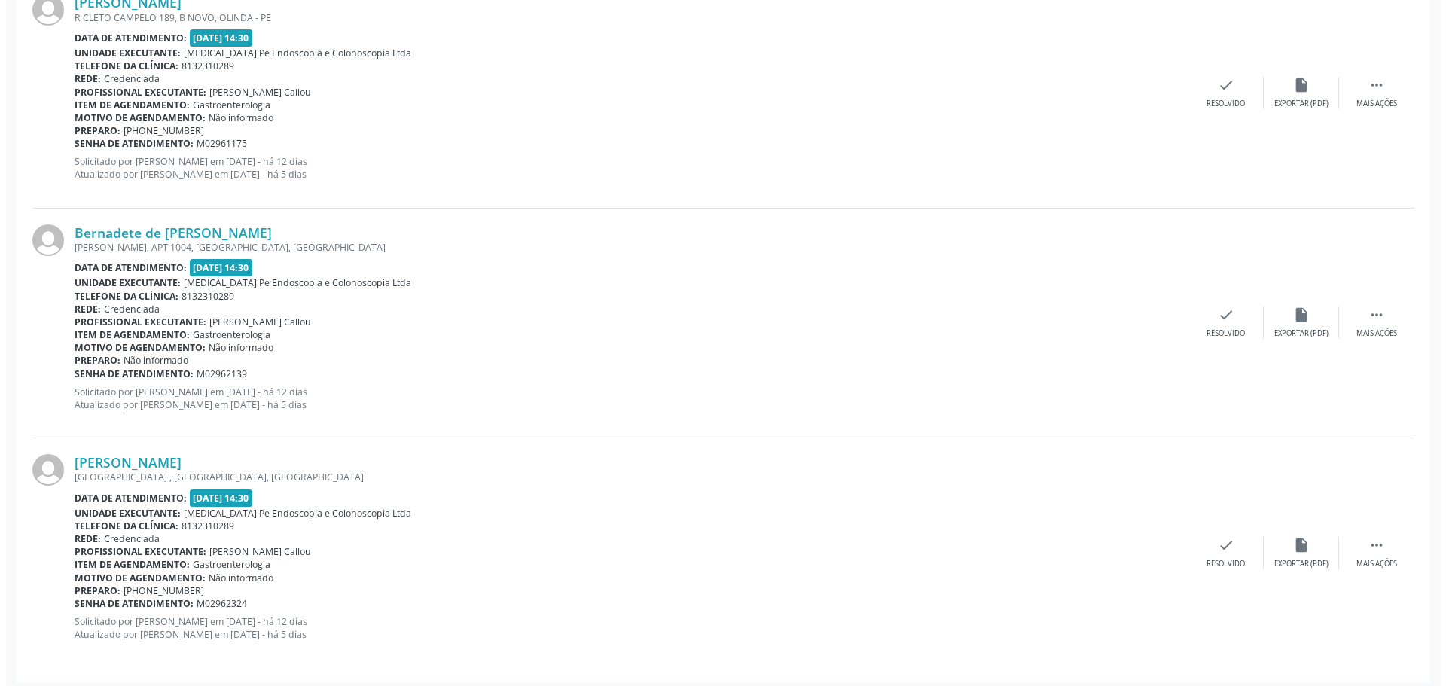
scroll to position [1631, 0]
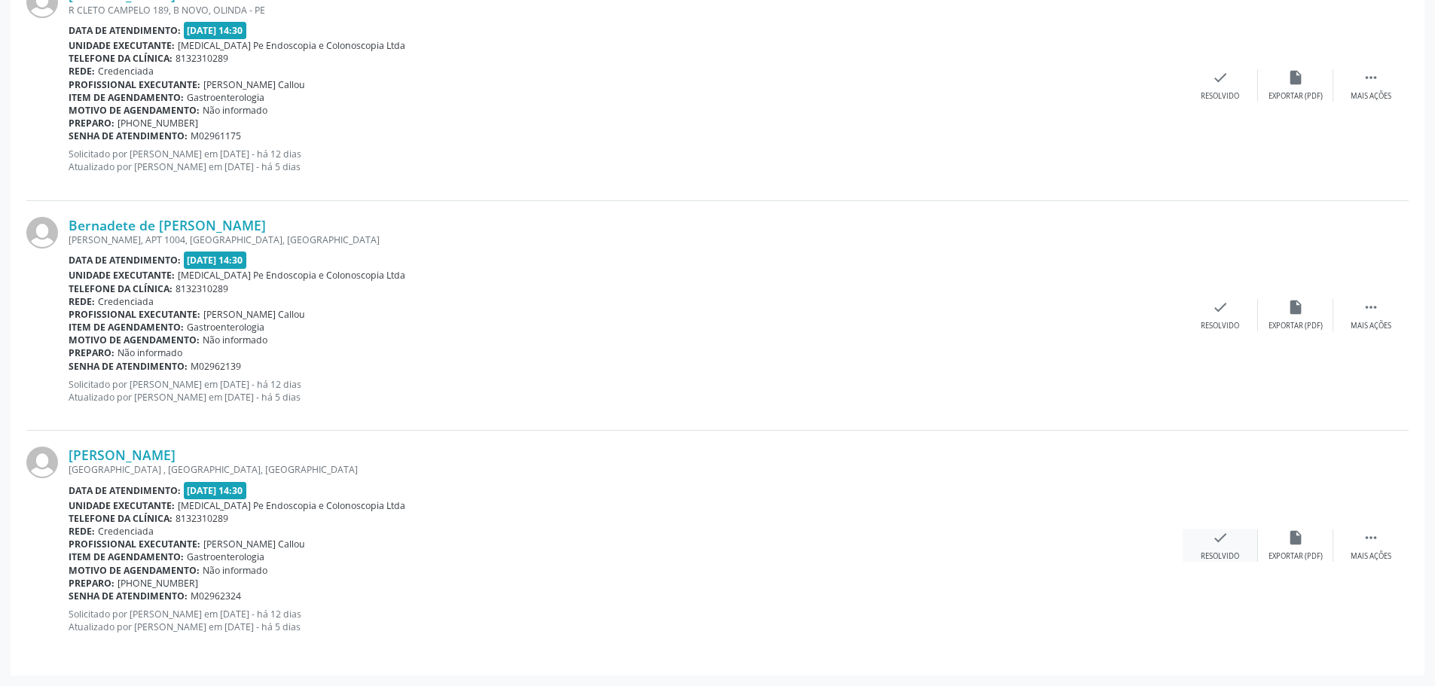
click at [1219, 551] on div "check Resolvido" at bounding box center [1220, 546] width 75 height 32
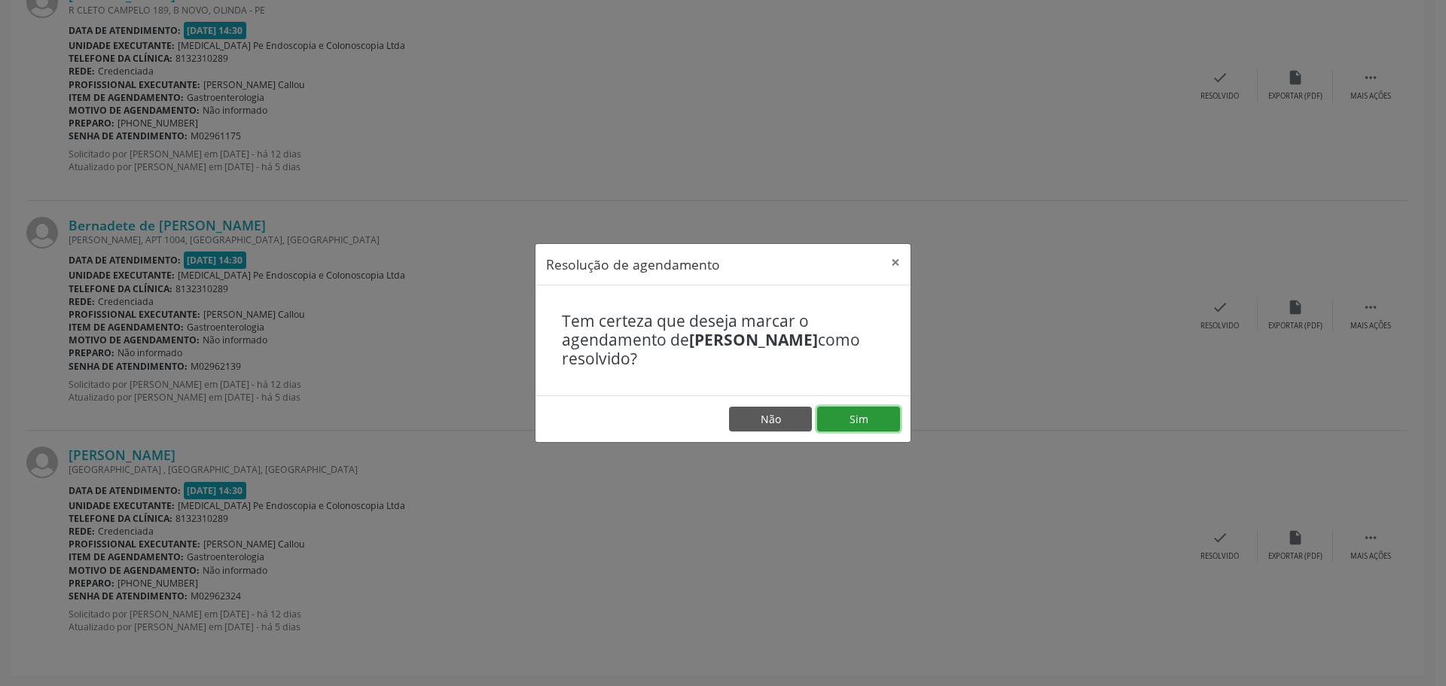
click at [841, 429] on button "Sim" at bounding box center [858, 420] width 83 height 26
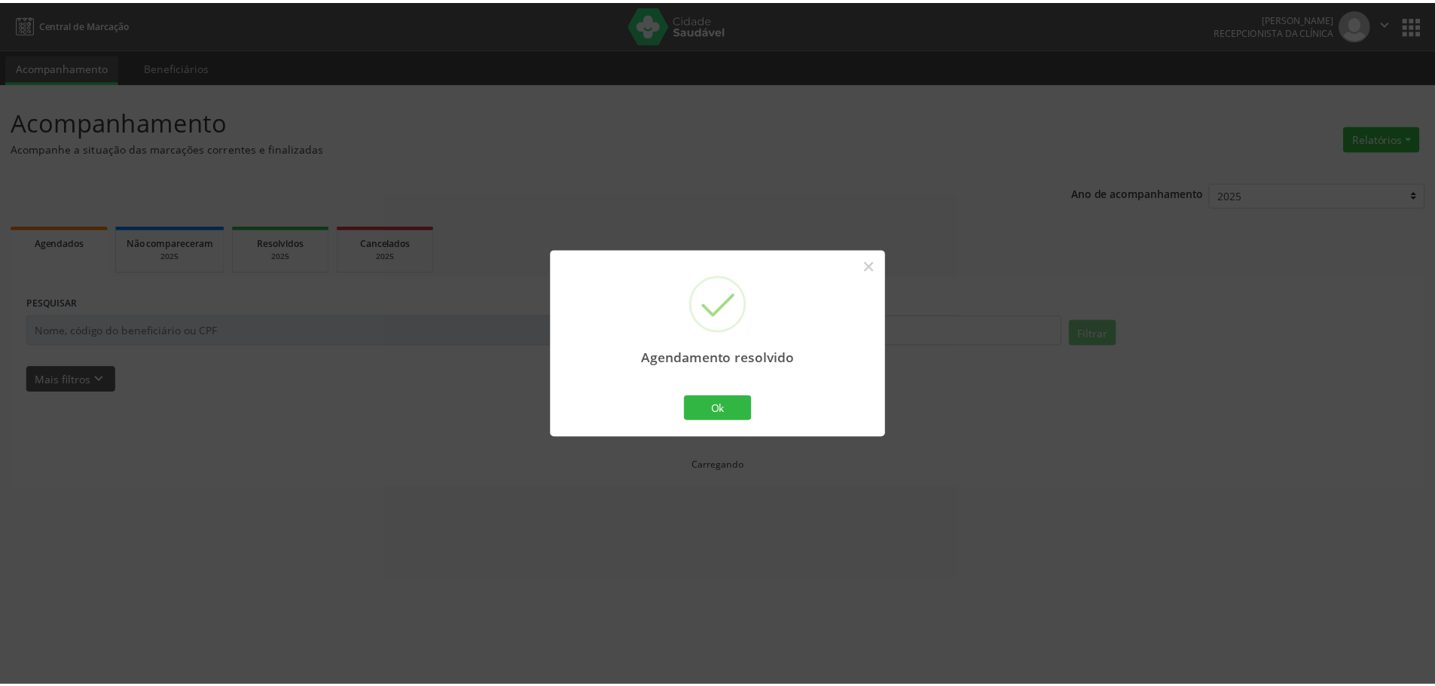
scroll to position [0, 0]
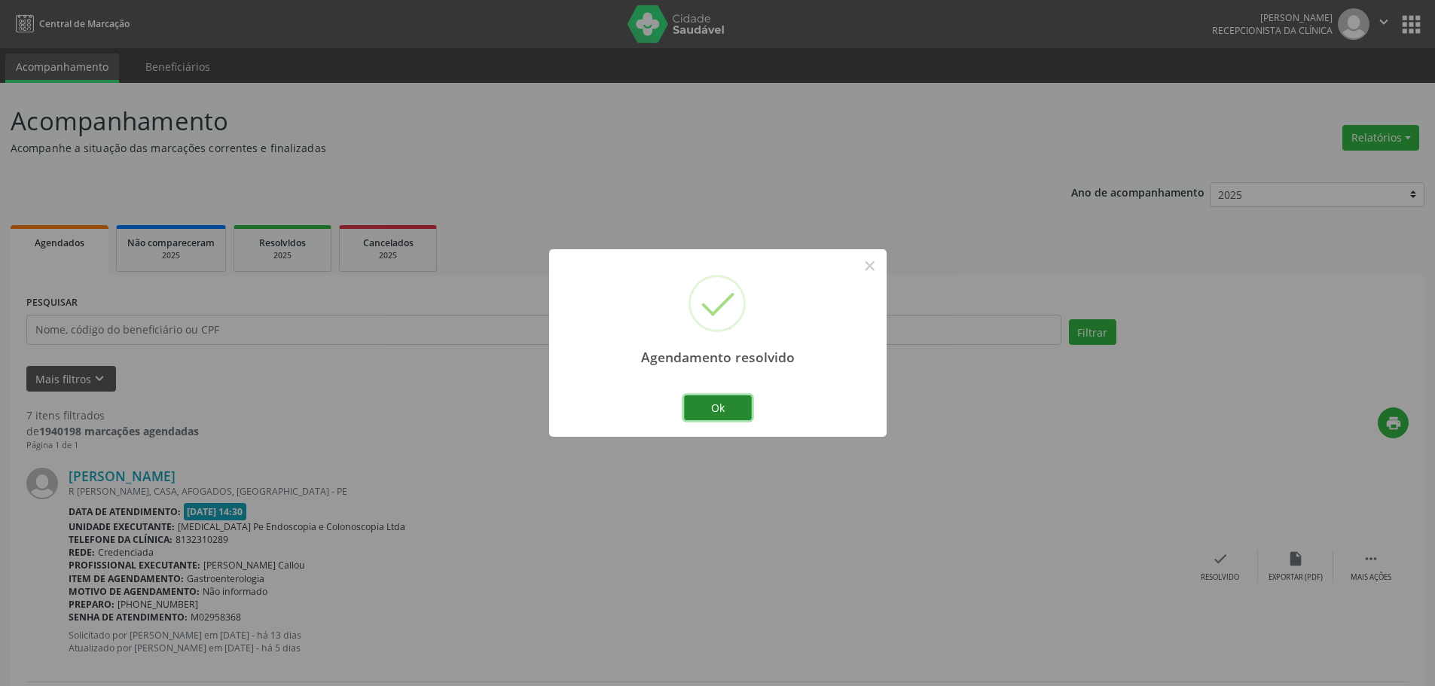
click at [739, 413] on button "Ok" at bounding box center [718, 408] width 68 height 26
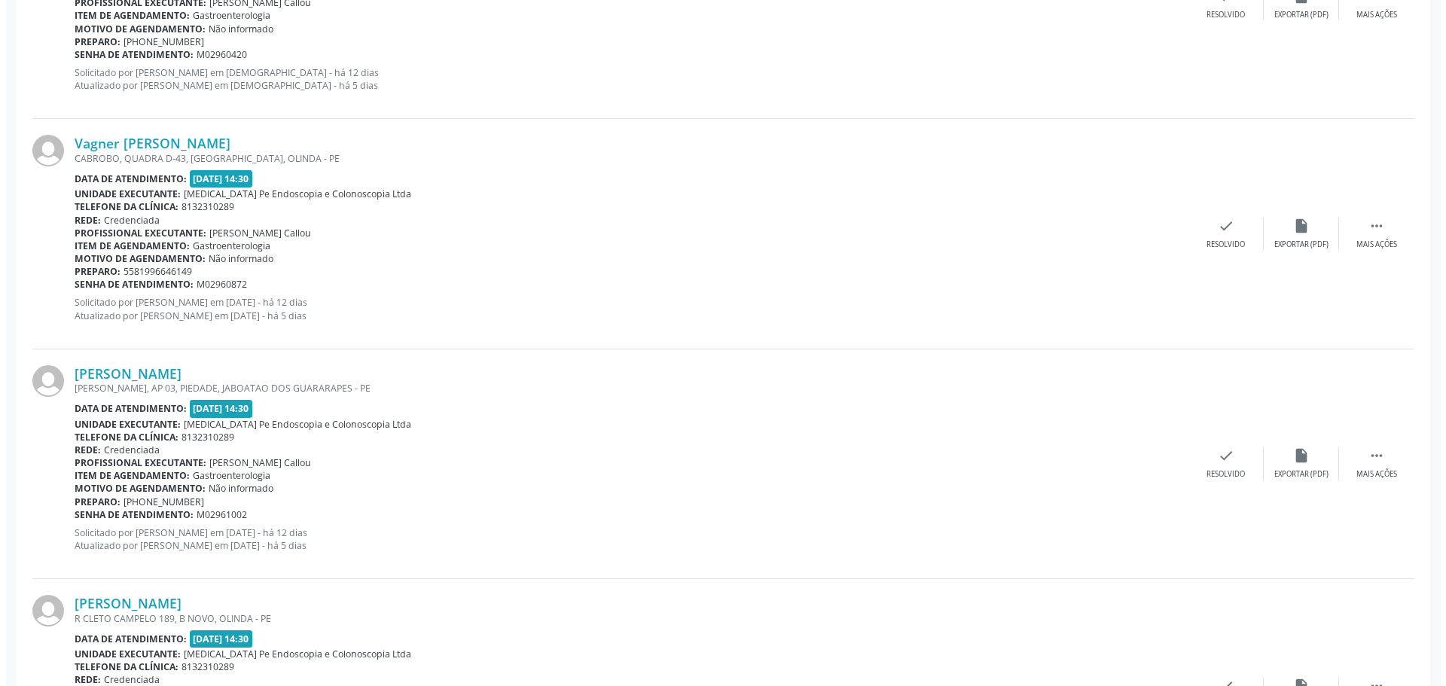
scroll to position [1356, 0]
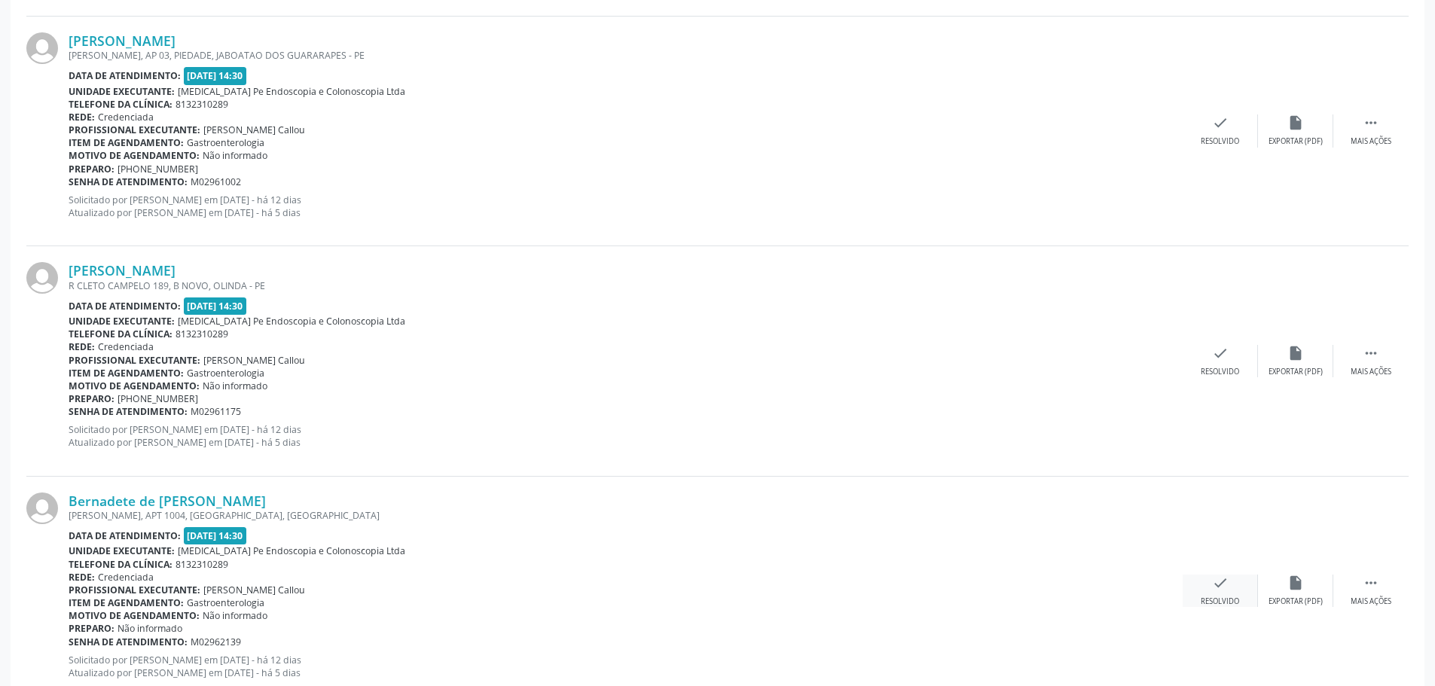
click at [1207, 597] on div "Resolvido" at bounding box center [1220, 602] width 38 height 11
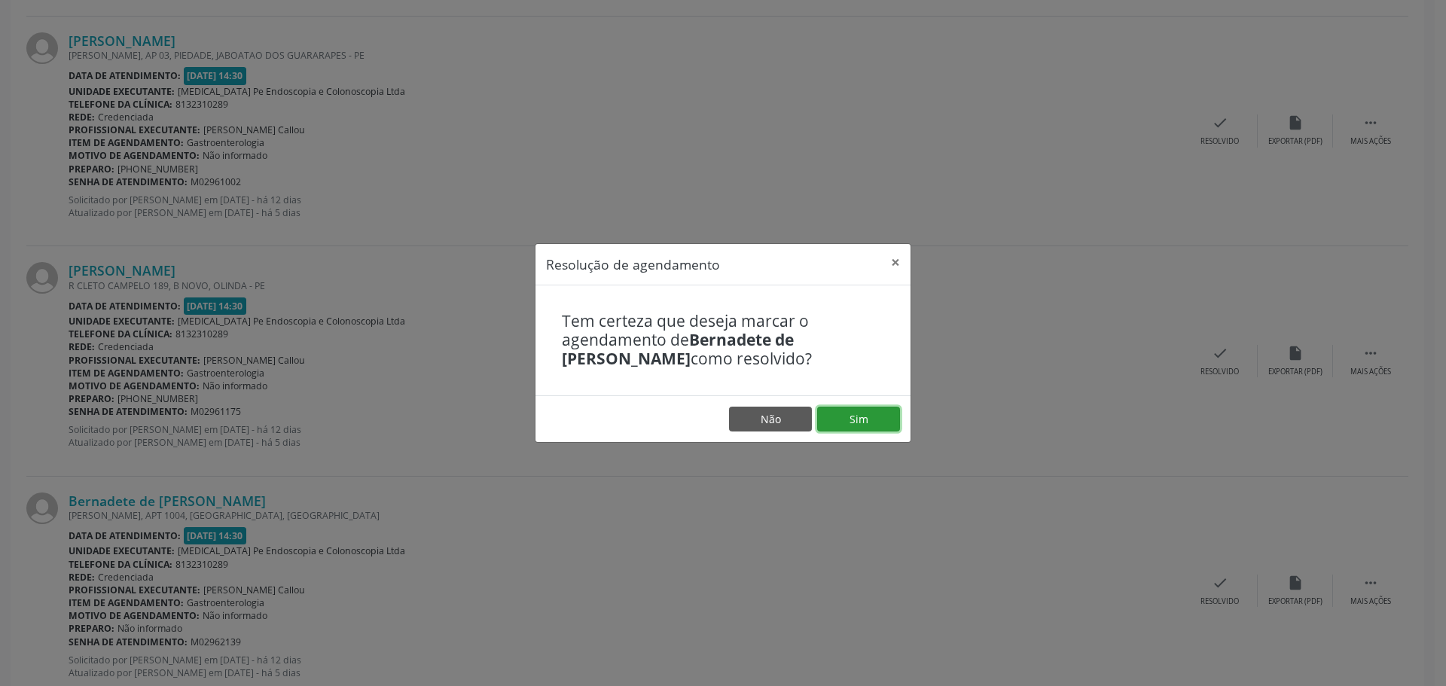
click at [873, 431] on button "Sim" at bounding box center [858, 420] width 83 height 26
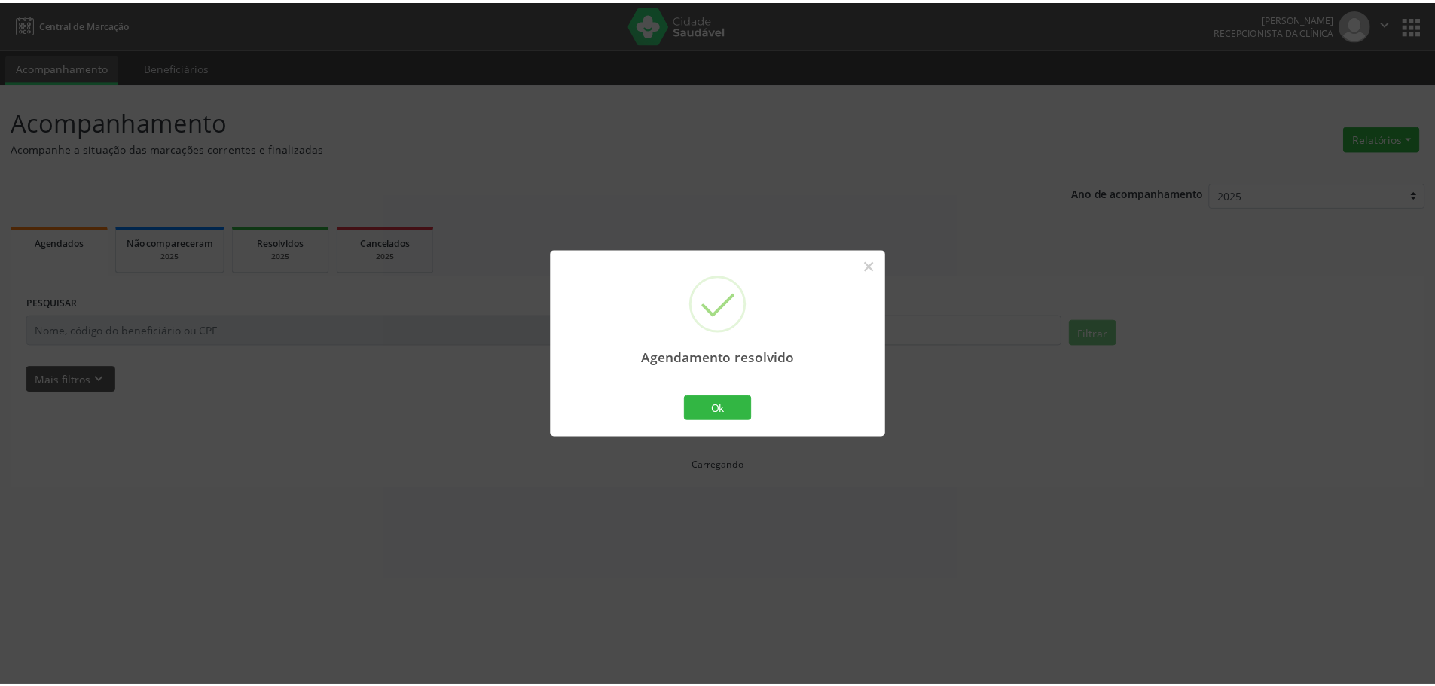
scroll to position [0, 0]
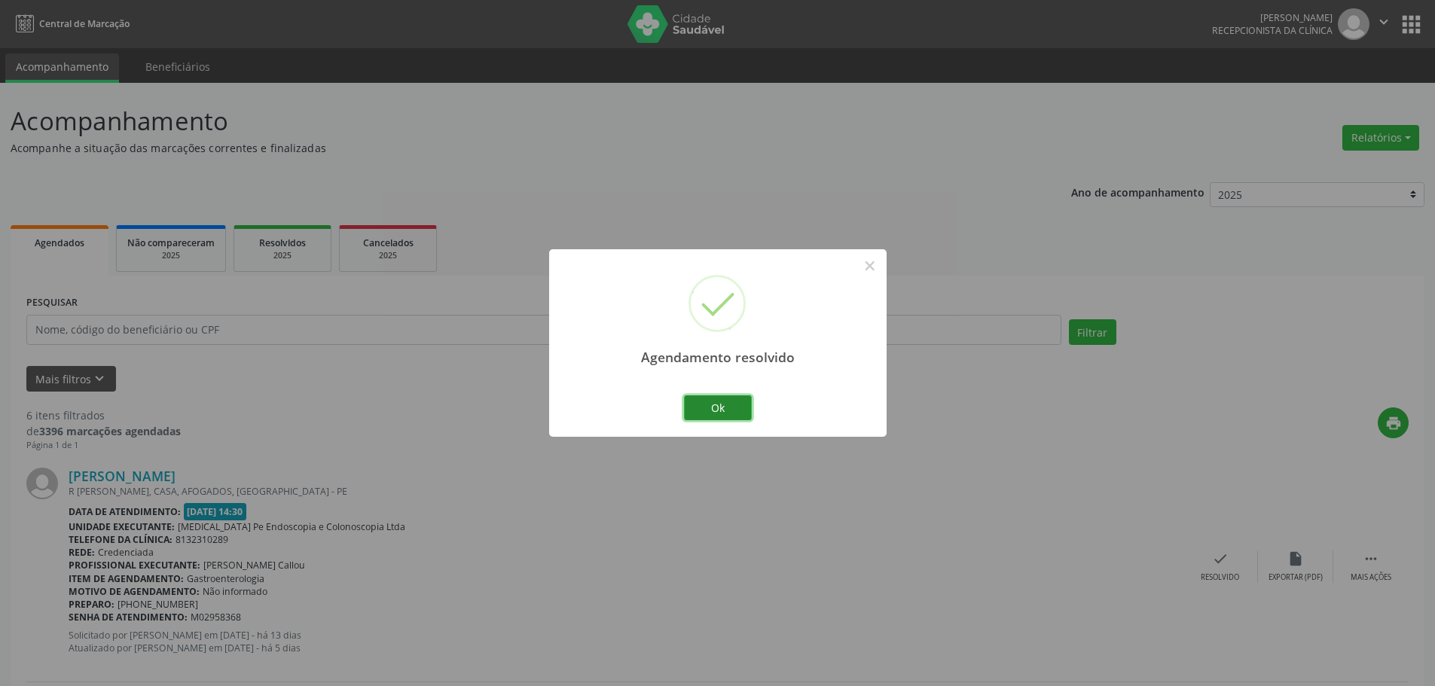
click at [726, 416] on button "Ok" at bounding box center [718, 408] width 68 height 26
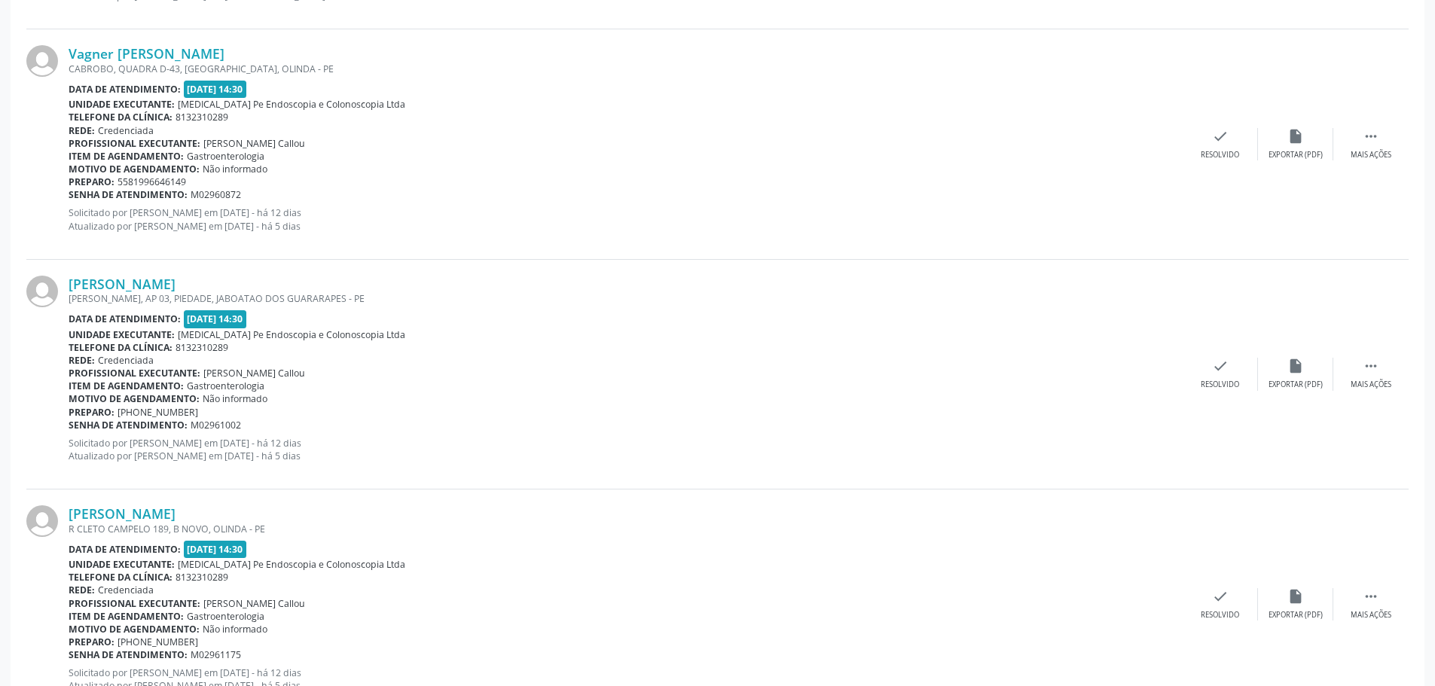
scroll to position [1172, 0]
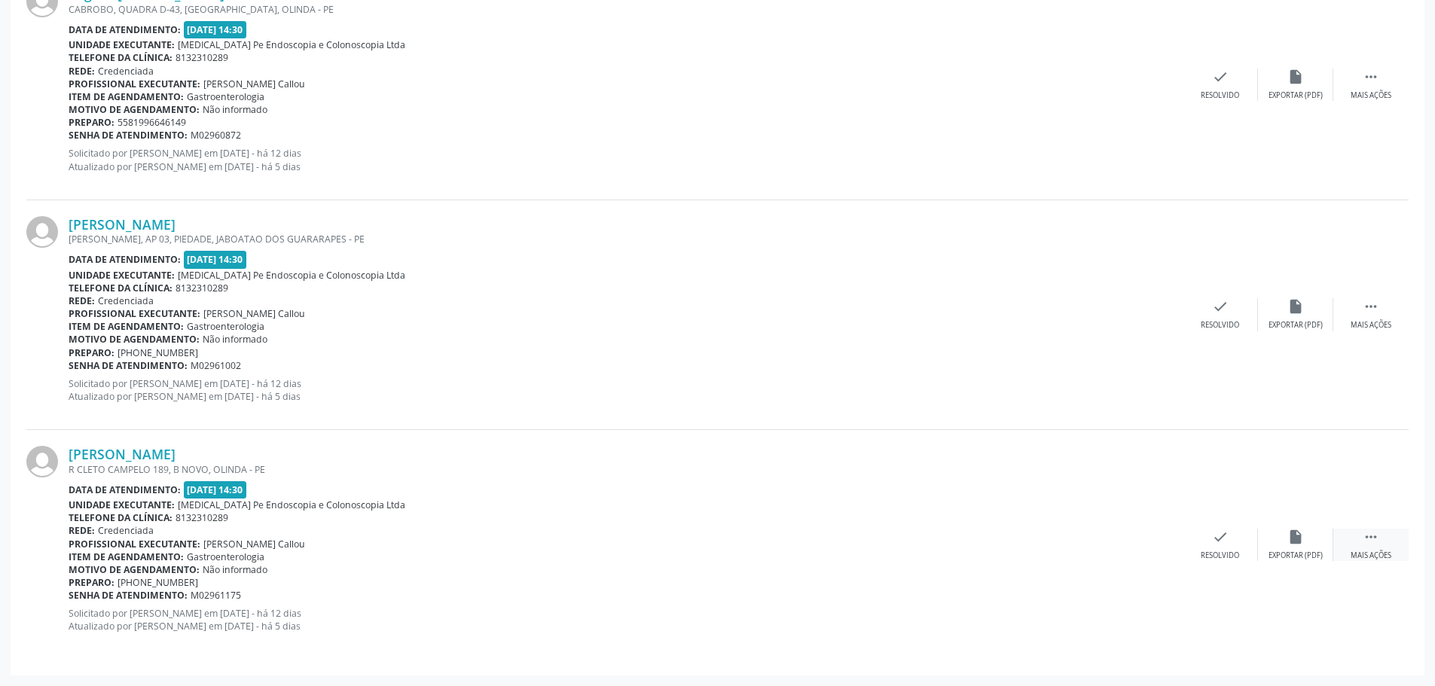
click at [1361, 554] on div "Mais ações" at bounding box center [1370, 556] width 41 height 11
click at [1289, 555] on div "Não compareceu" at bounding box center [1295, 556] width 64 height 11
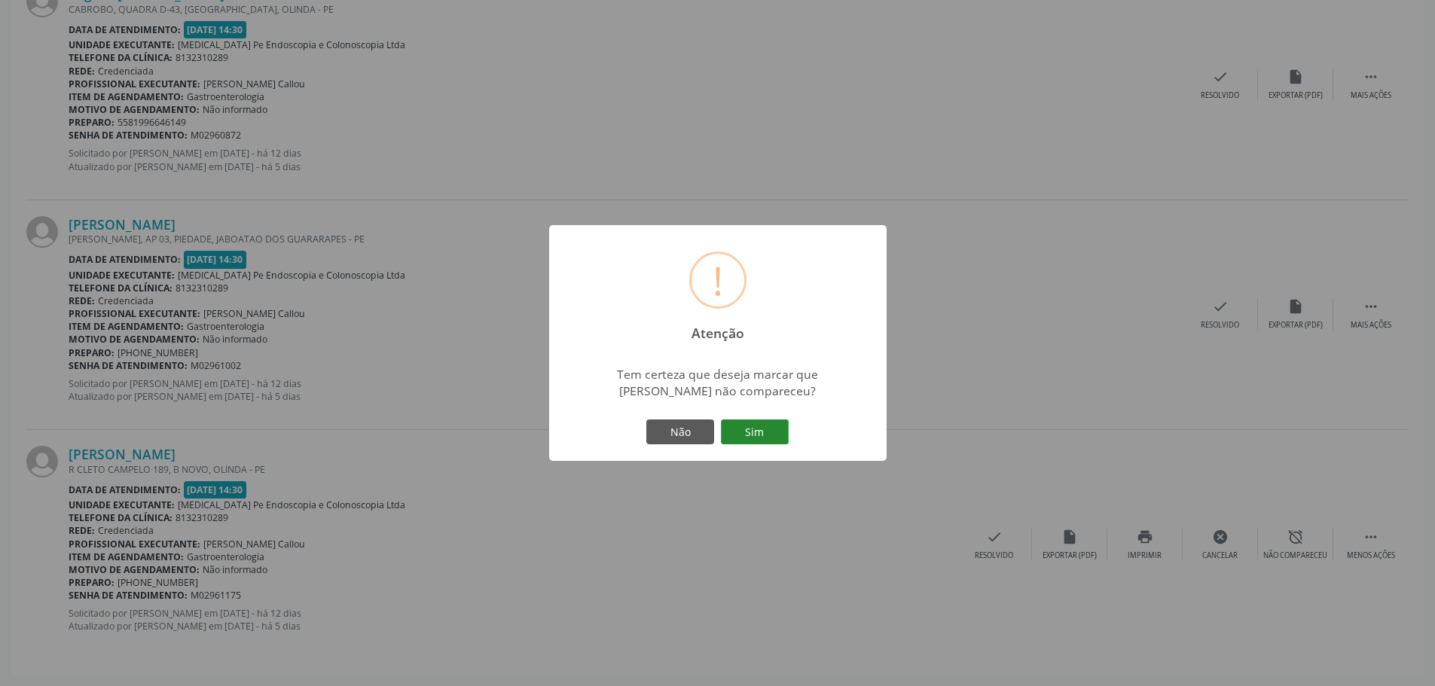
click at [752, 439] on button "Sim" at bounding box center [755, 433] width 68 height 26
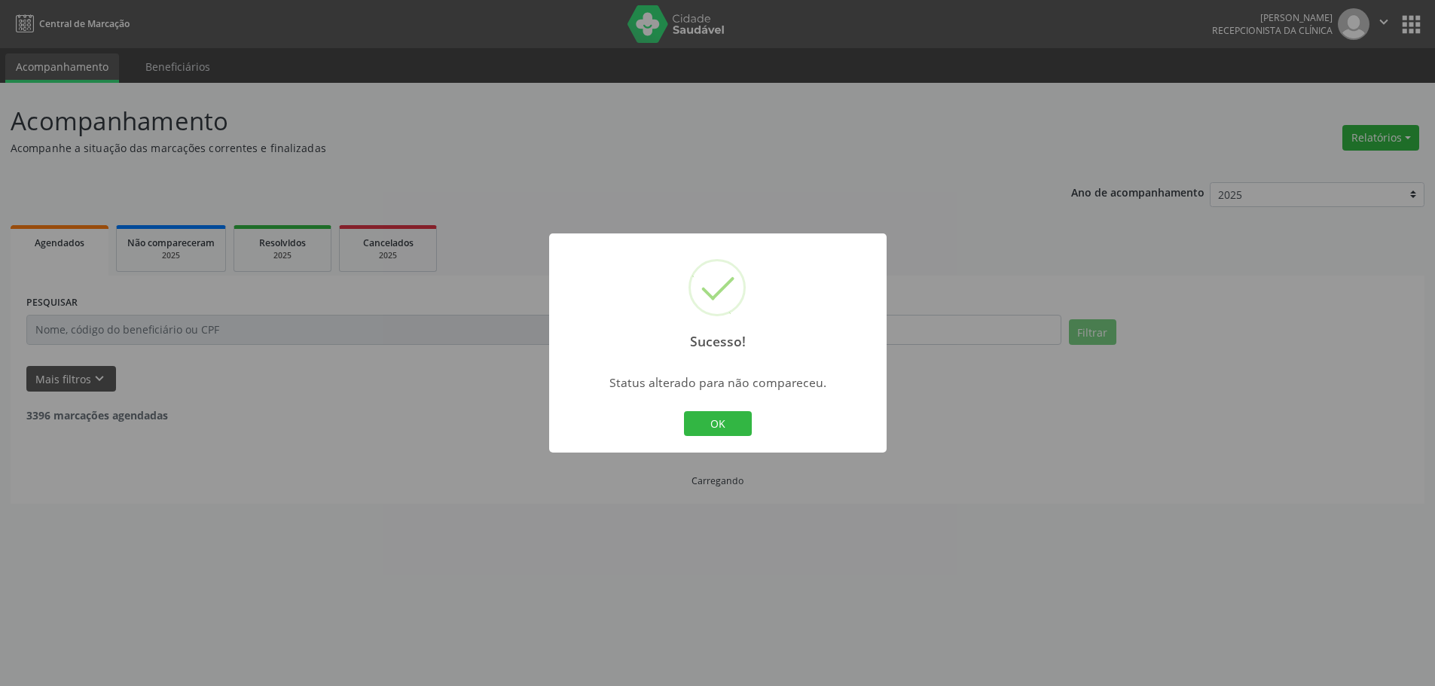
scroll to position [0, 0]
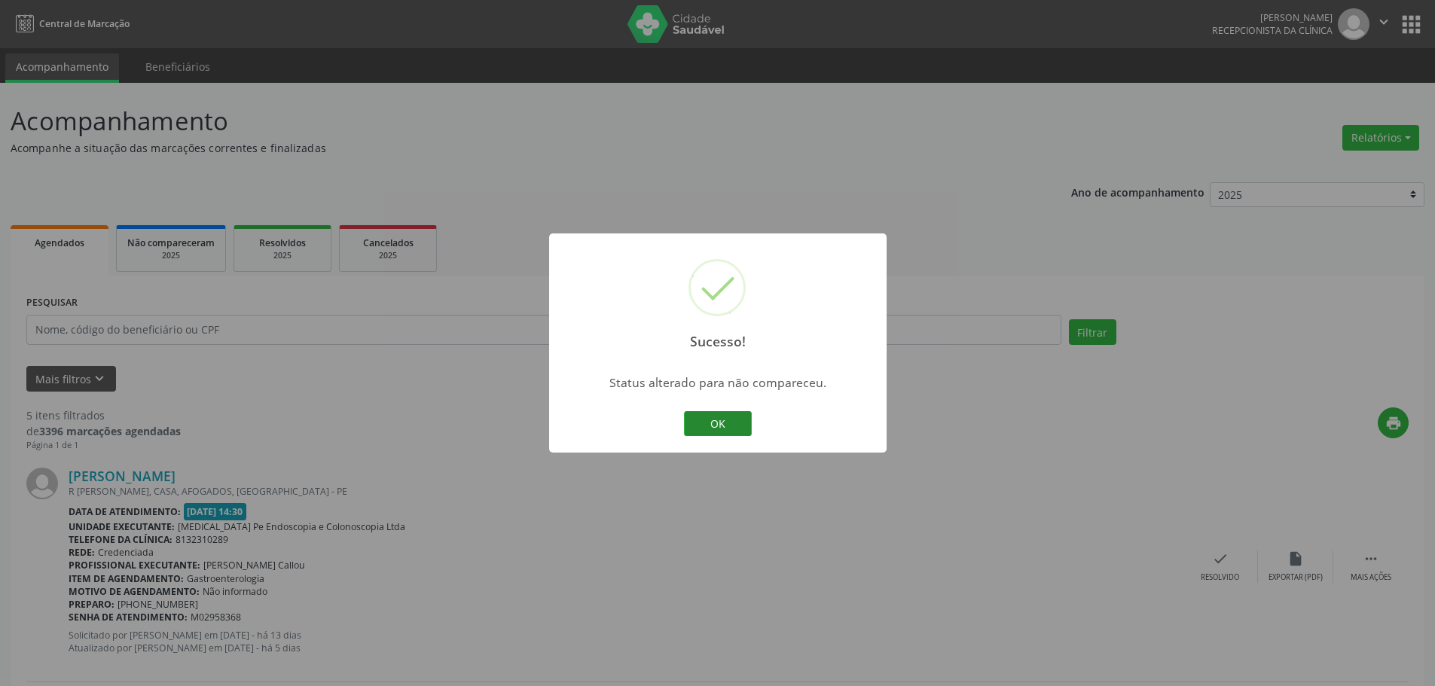
click at [743, 422] on button "OK" at bounding box center [718, 424] width 68 height 26
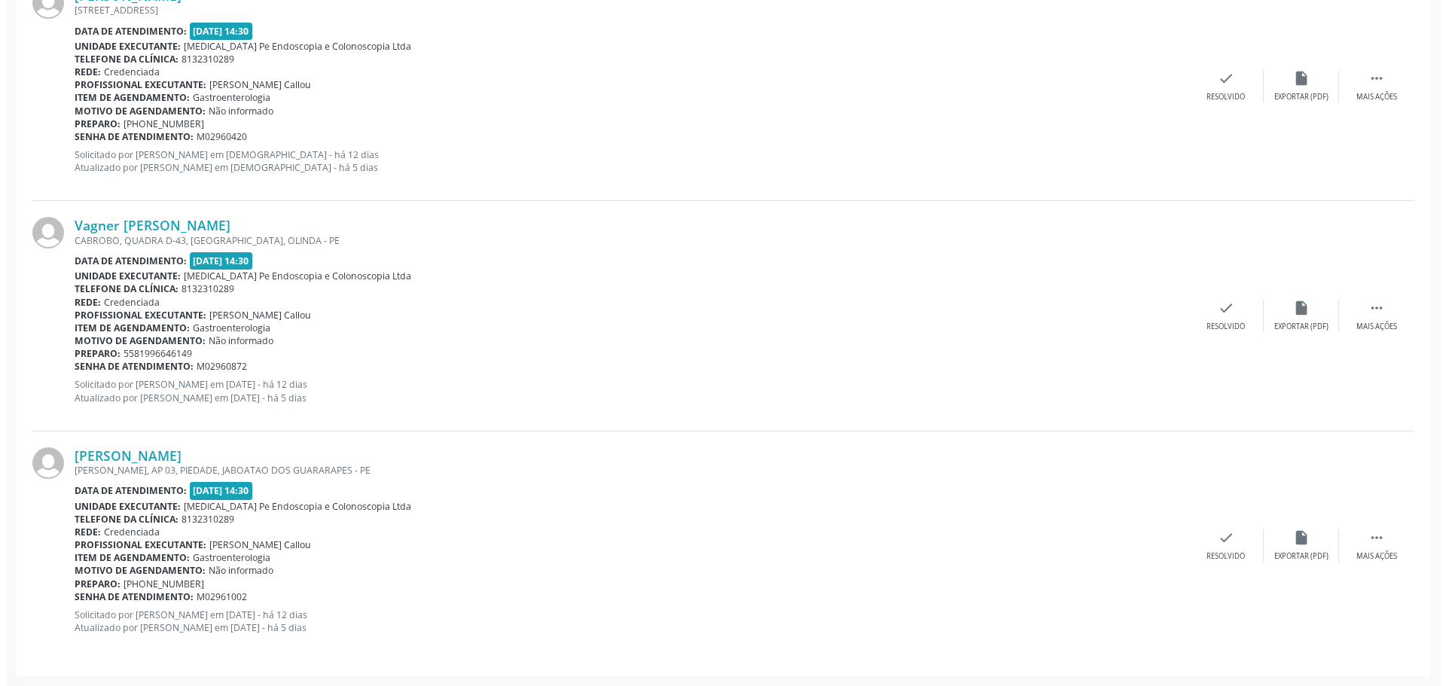
scroll to position [942, 0]
click at [1222, 552] on div "Resolvido" at bounding box center [1220, 556] width 38 height 11
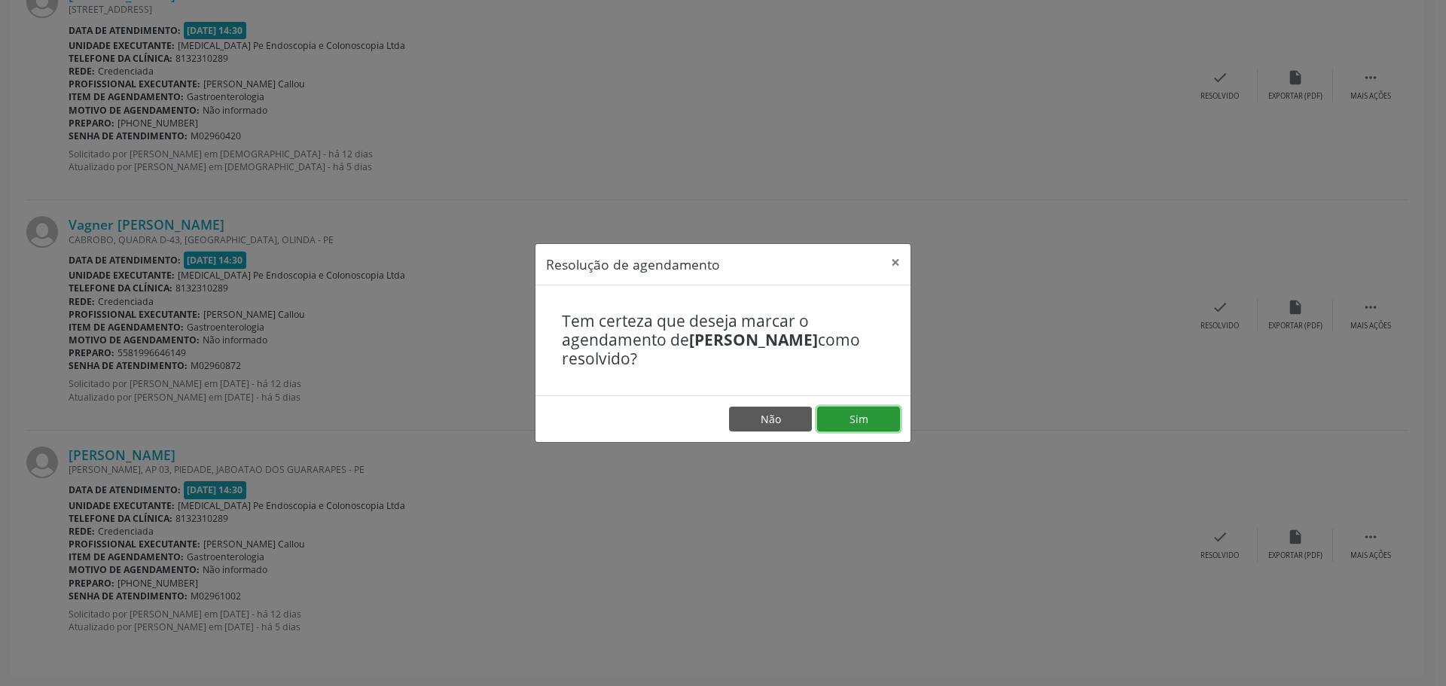
click at [868, 422] on button "Sim" at bounding box center [858, 420] width 83 height 26
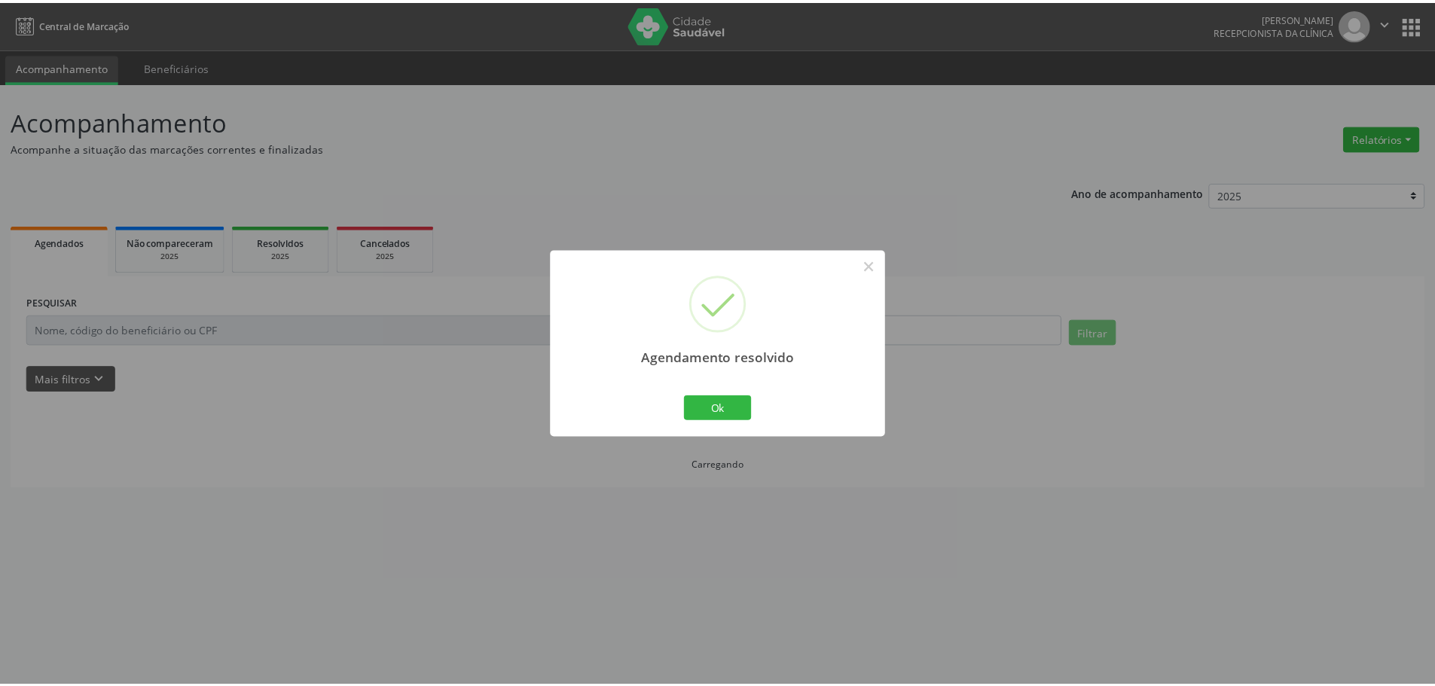
scroll to position [0, 0]
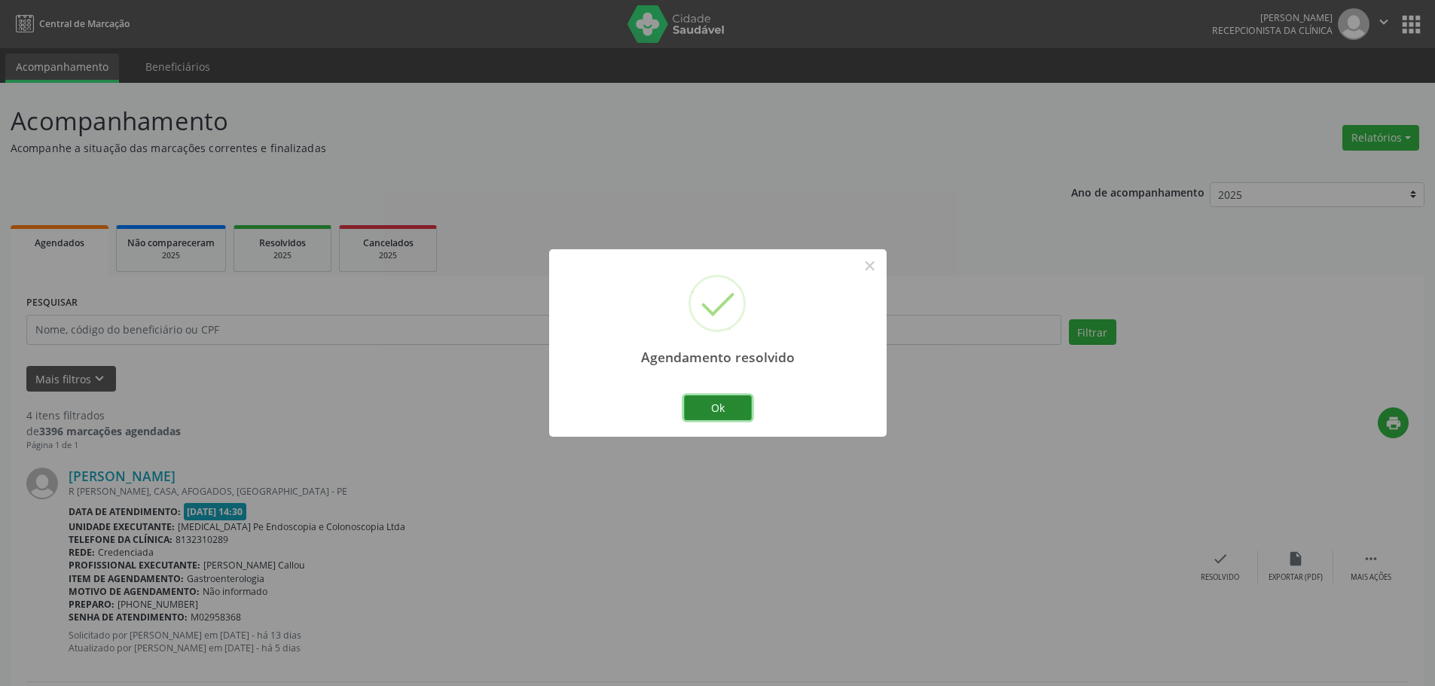
click at [737, 417] on button "Ok" at bounding box center [718, 408] width 68 height 26
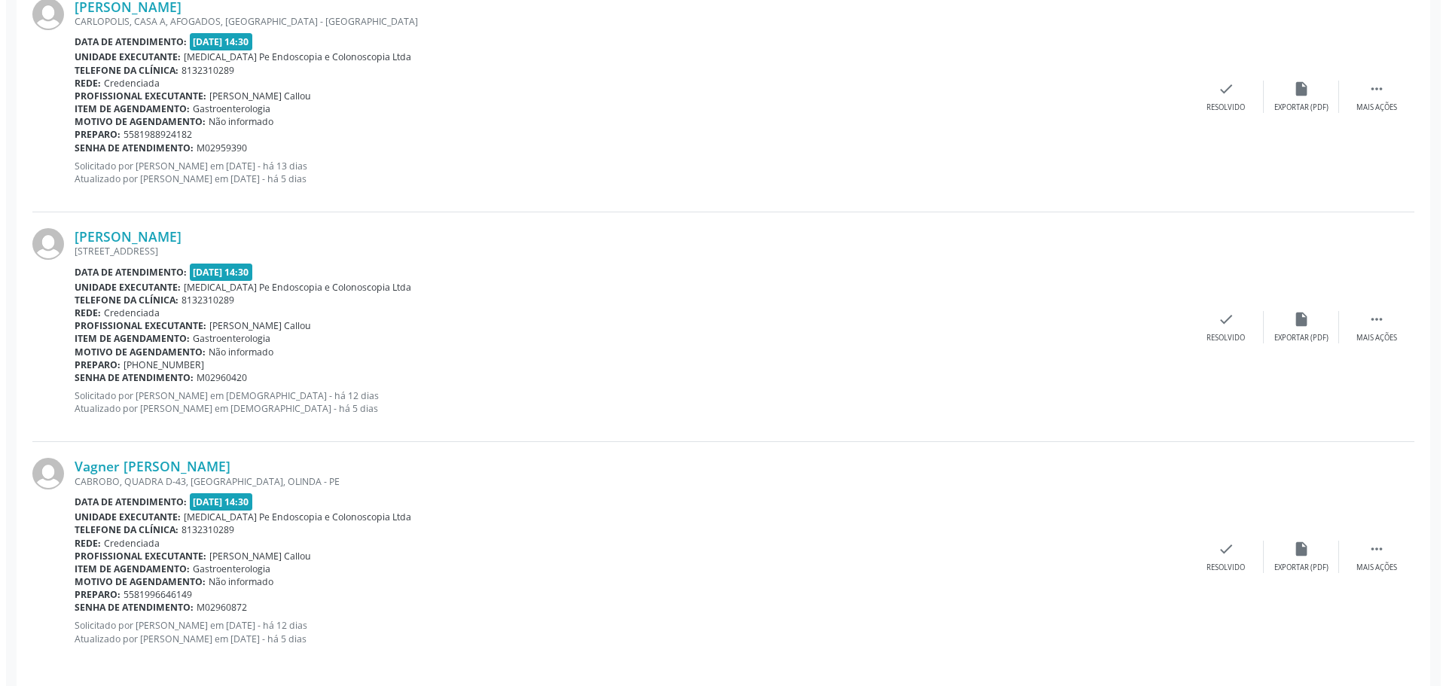
scroll to position [712, 0]
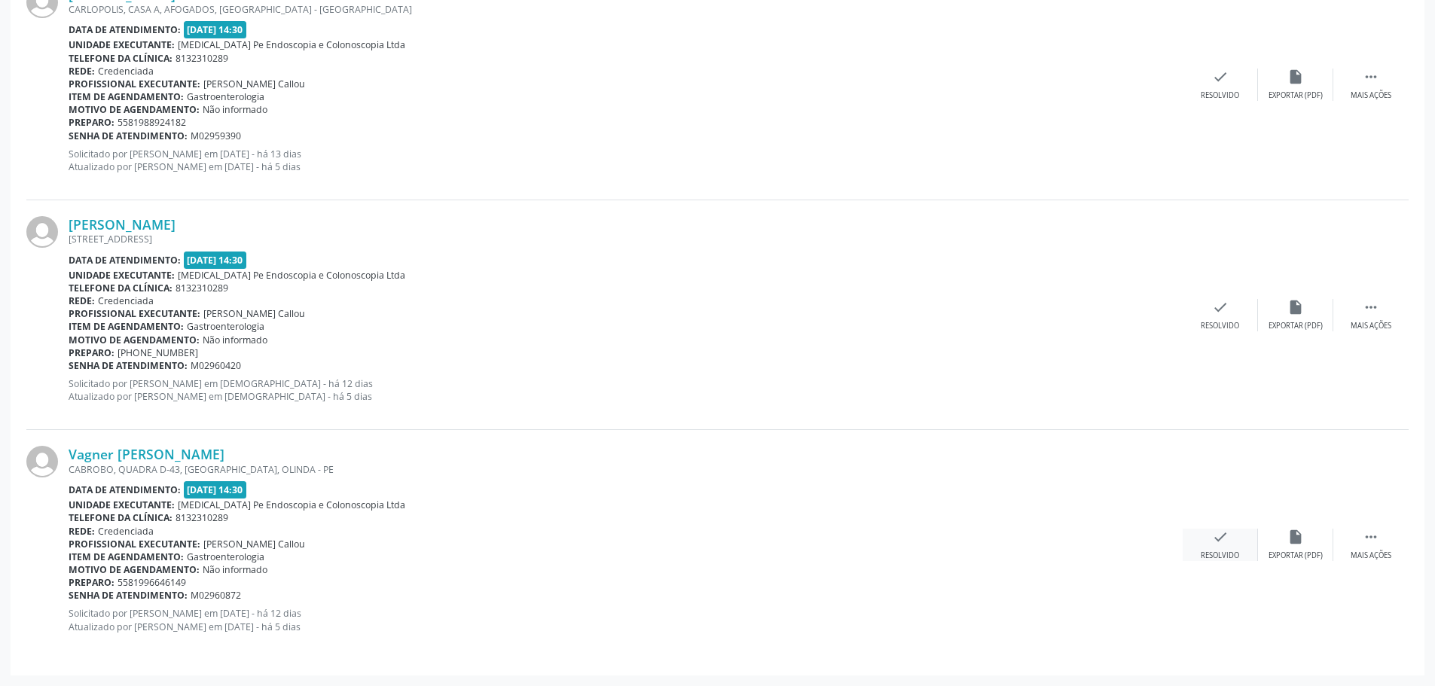
click at [1213, 557] on div "Resolvido" at bounding box center [1220, 556] width 38 height 11
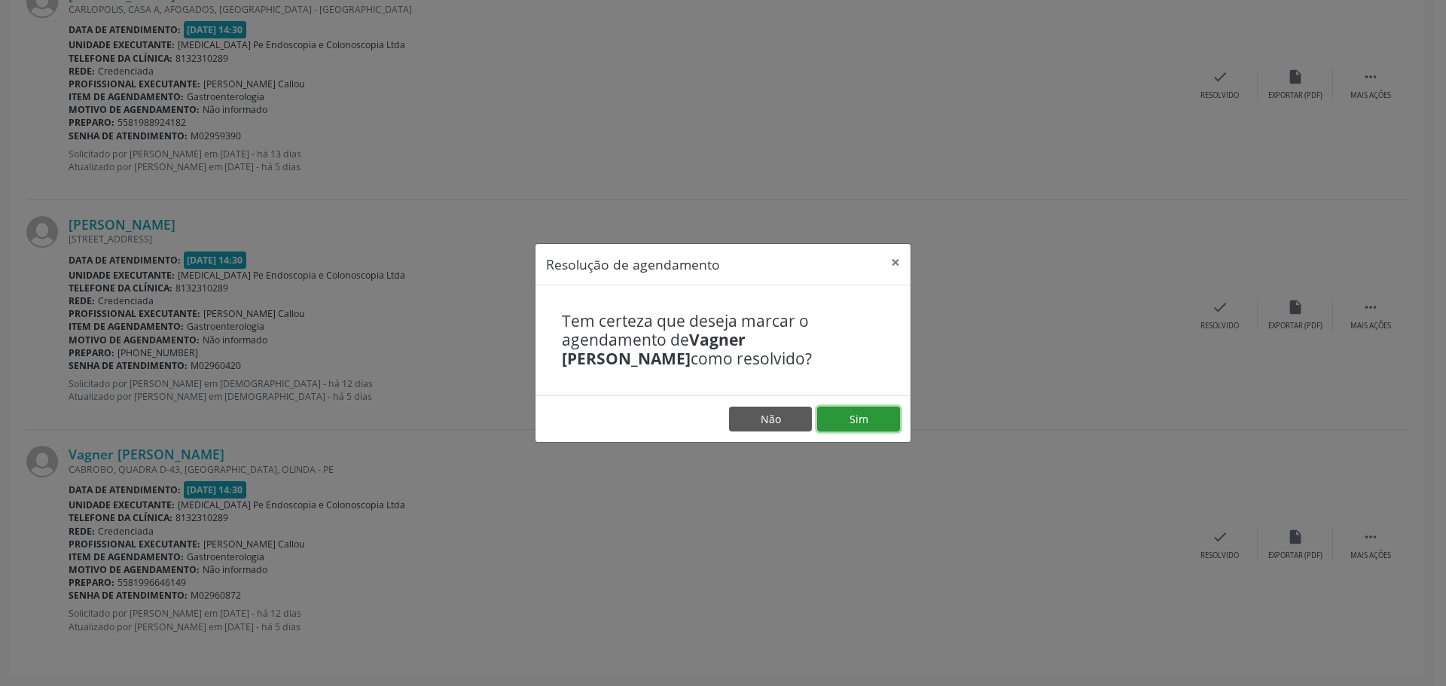
click at [862, 418] on button "Sim" at bounding box center [858, 420] width 83 height 26
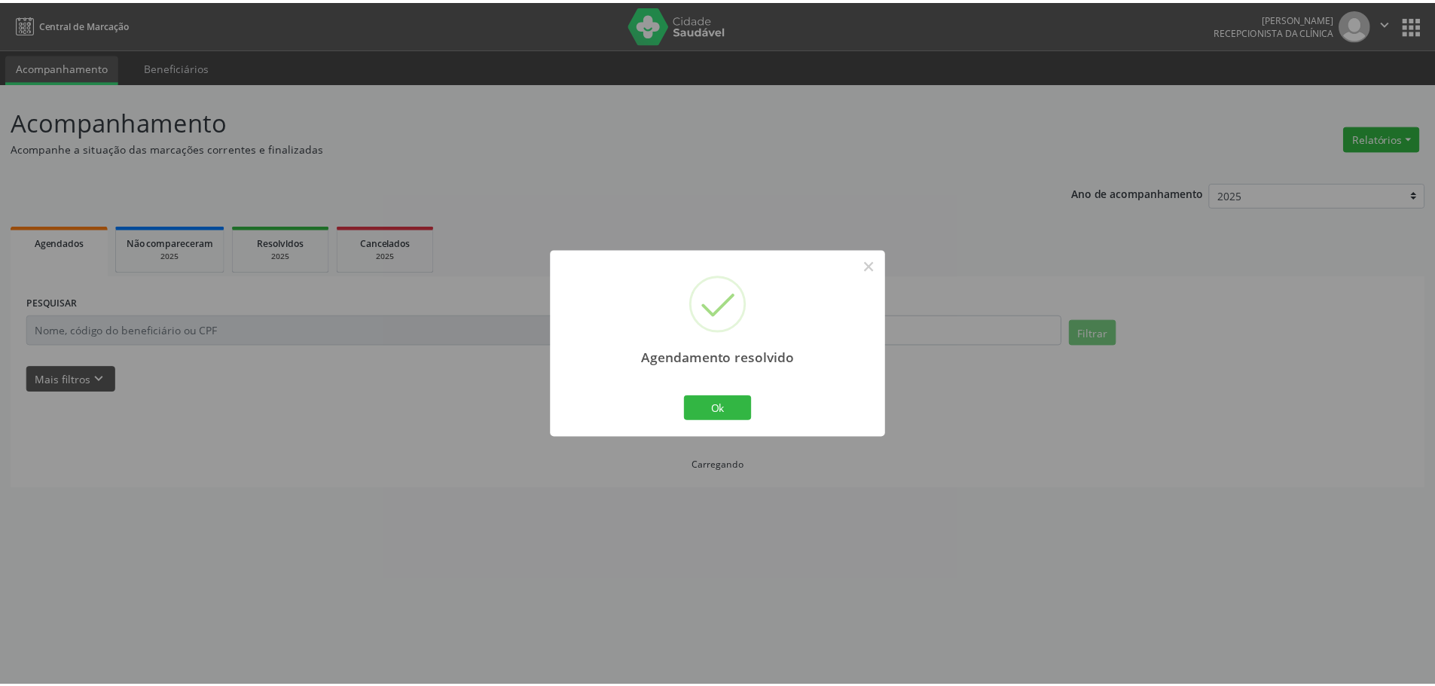
scroll to position [0, 0]
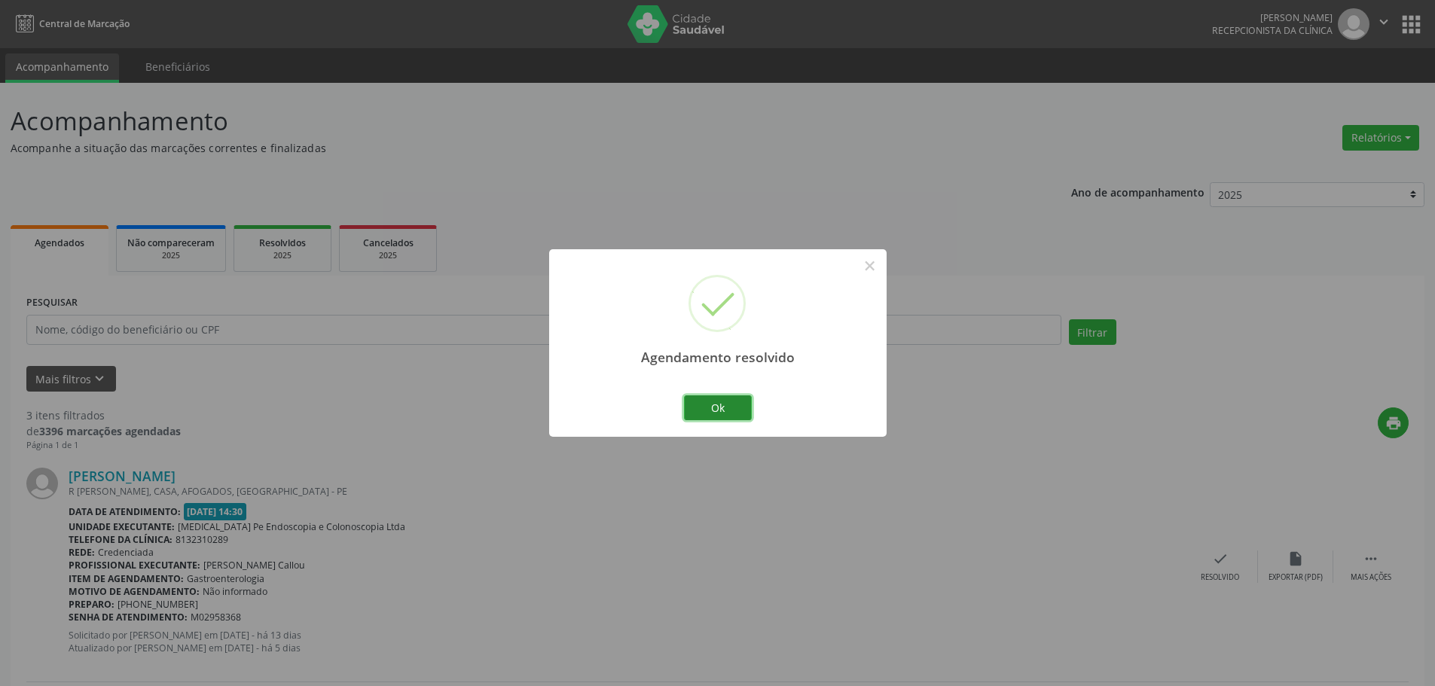
click at [722, 415] on button "Ok" at bounding box center [718, 408] width 68 height 26
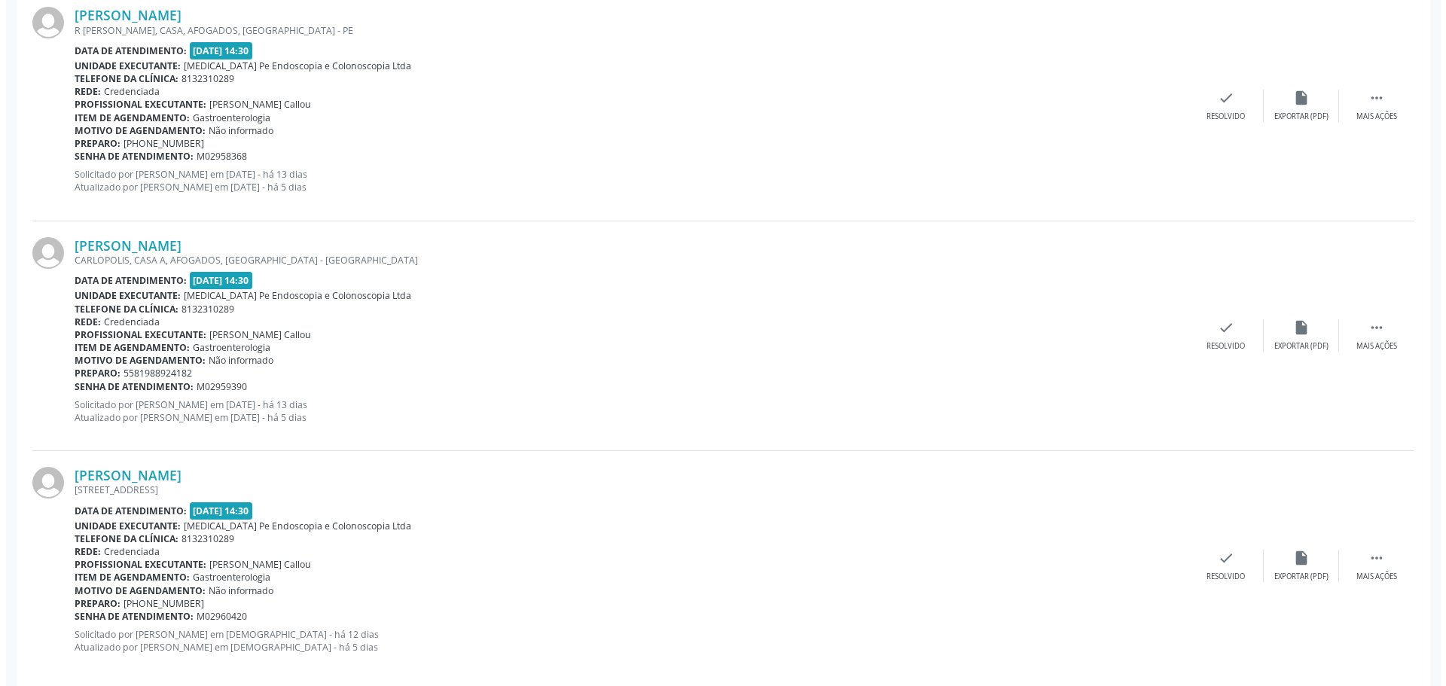
scroll to position [481, 0]
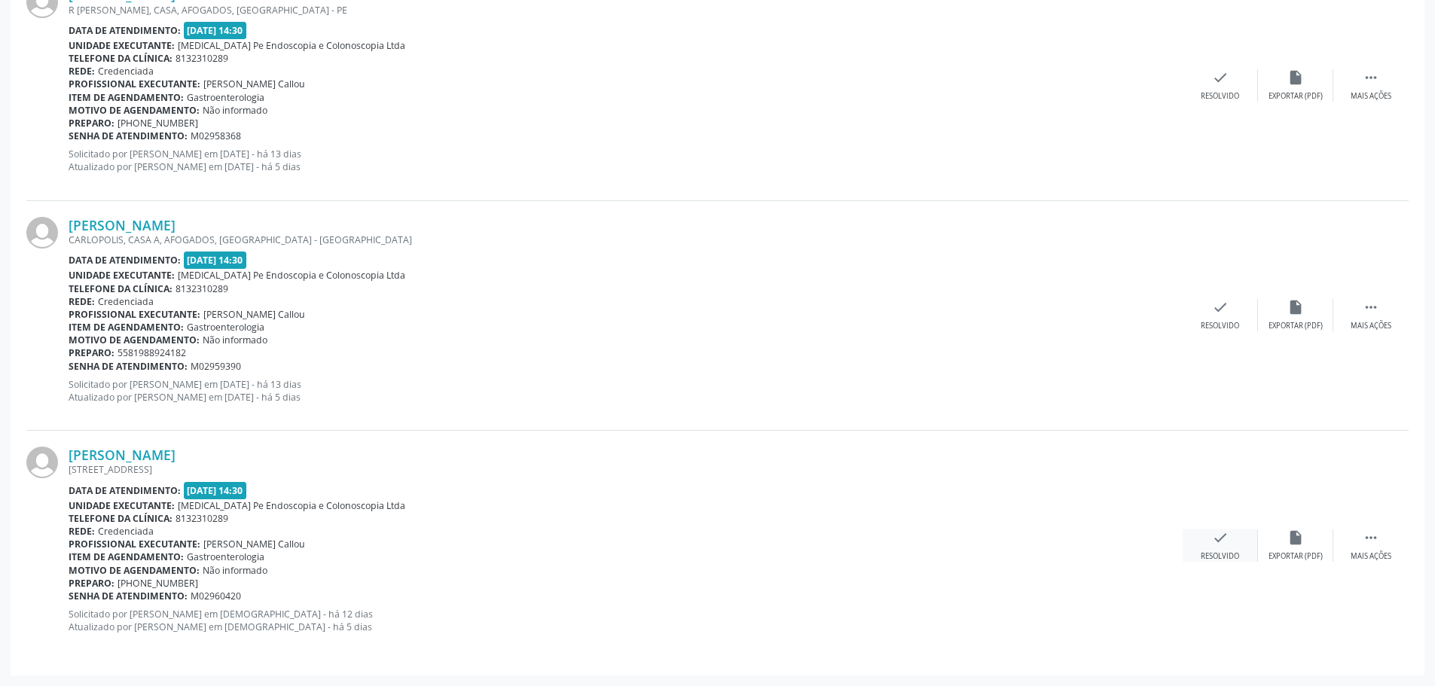
click at [1219, 551] on div "Resolvido" at bounding box center [1220, 556] width 38 height 11
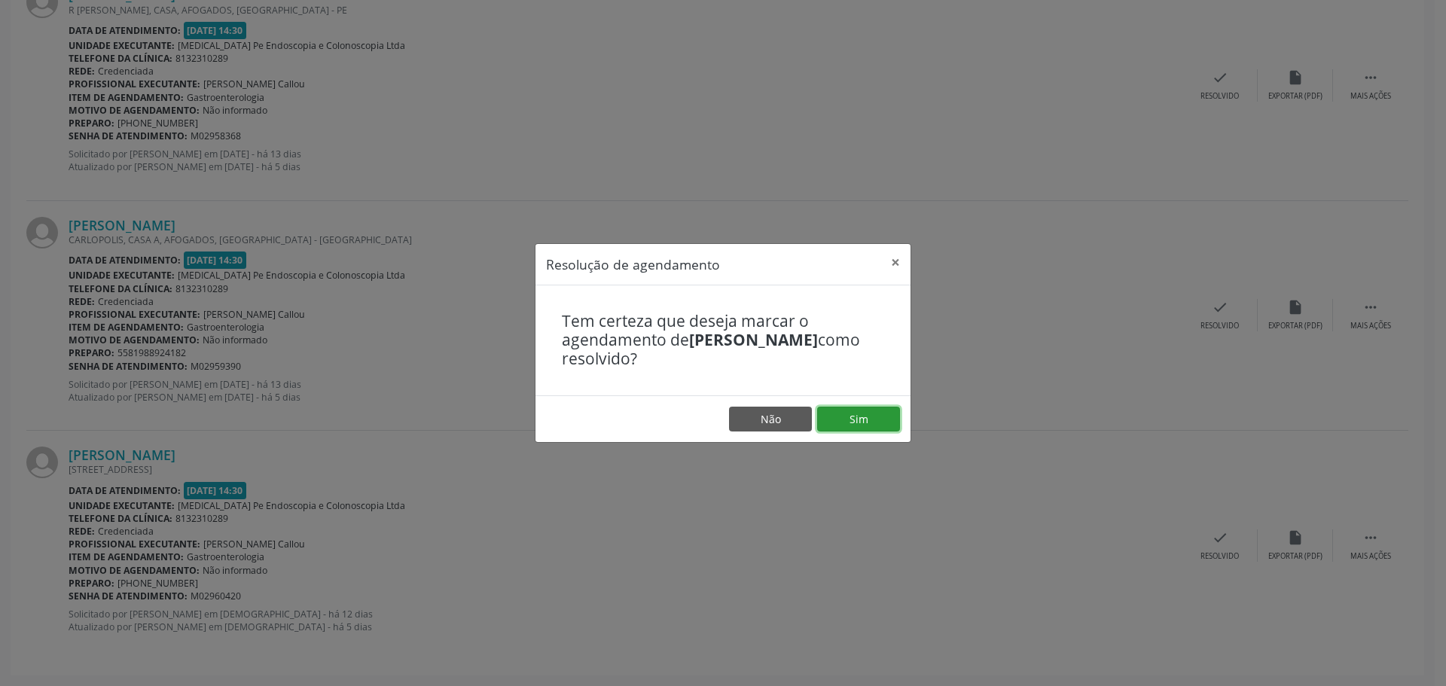
click at [860, 423] on button "Sim" at bounding box center [858, 420] width 83 height 26
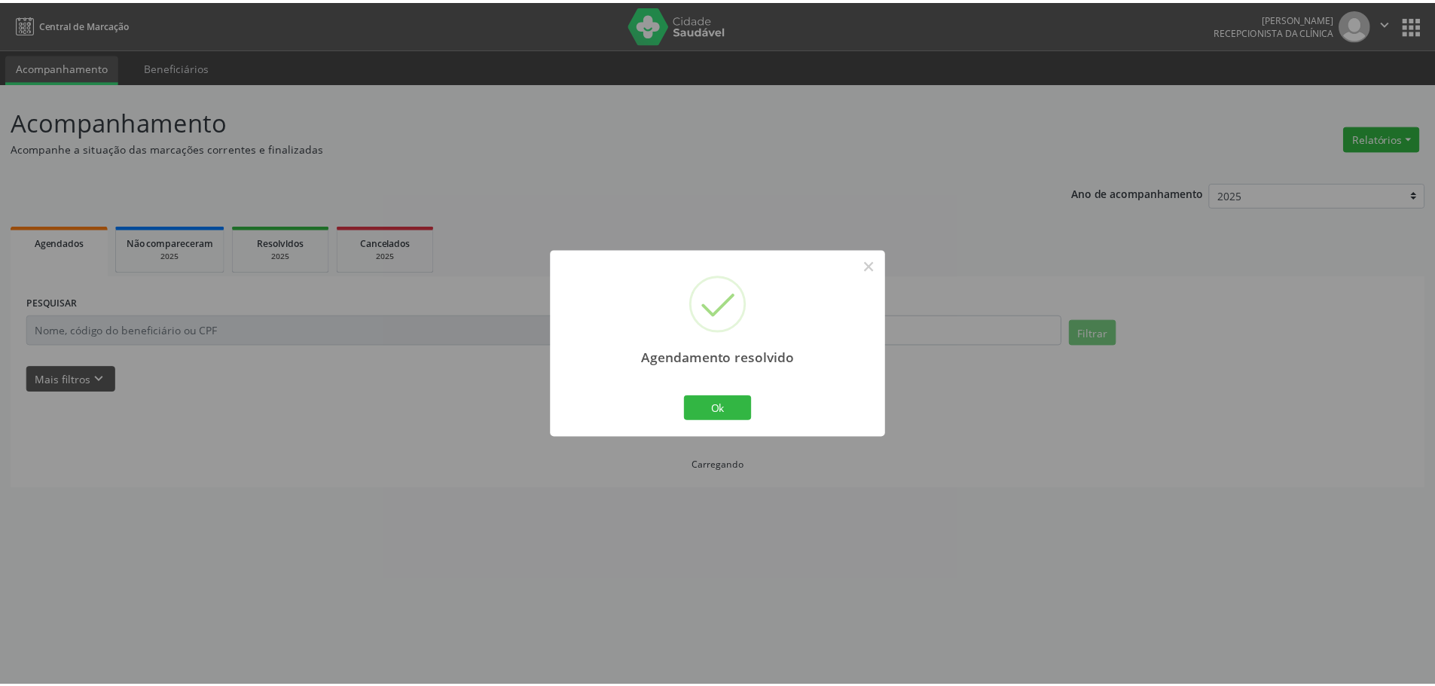
scroll to position [0, 0]
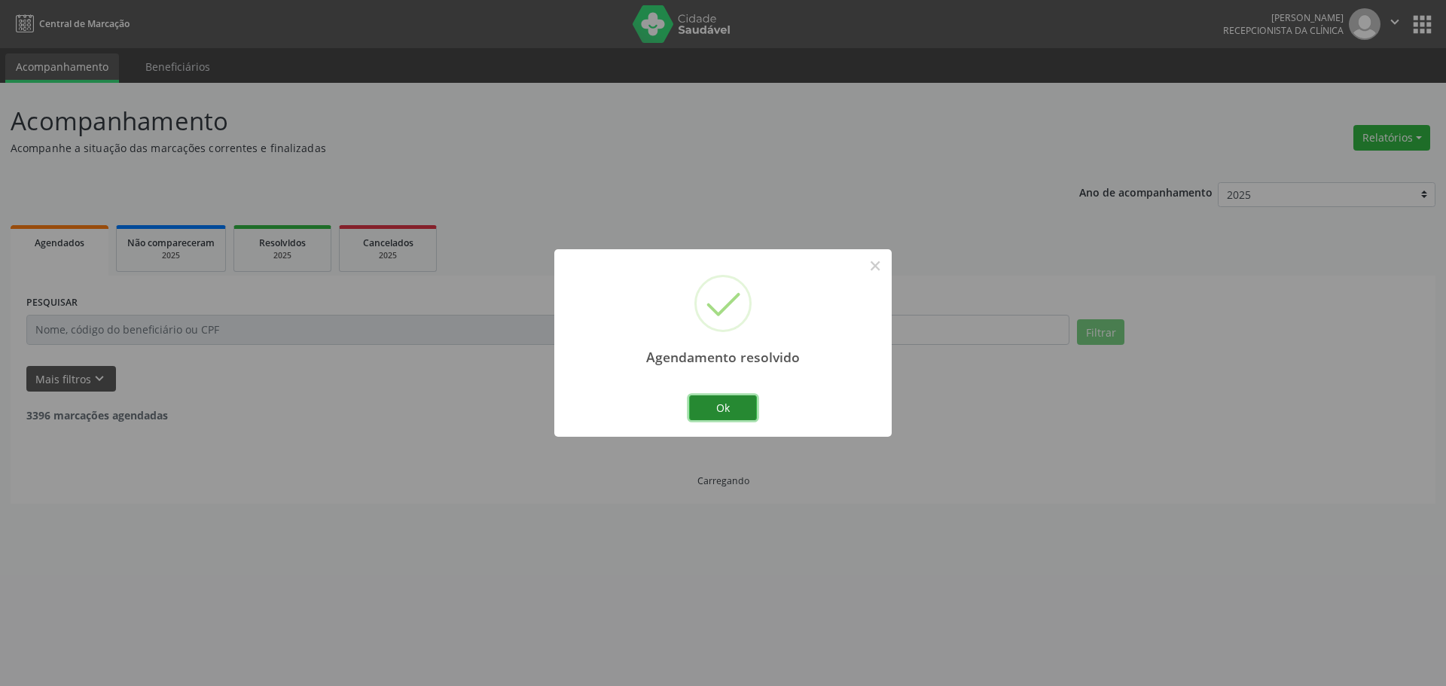
click at [710, 407] on button "Ok" at bounding box center [723, 408] width 68 height 26
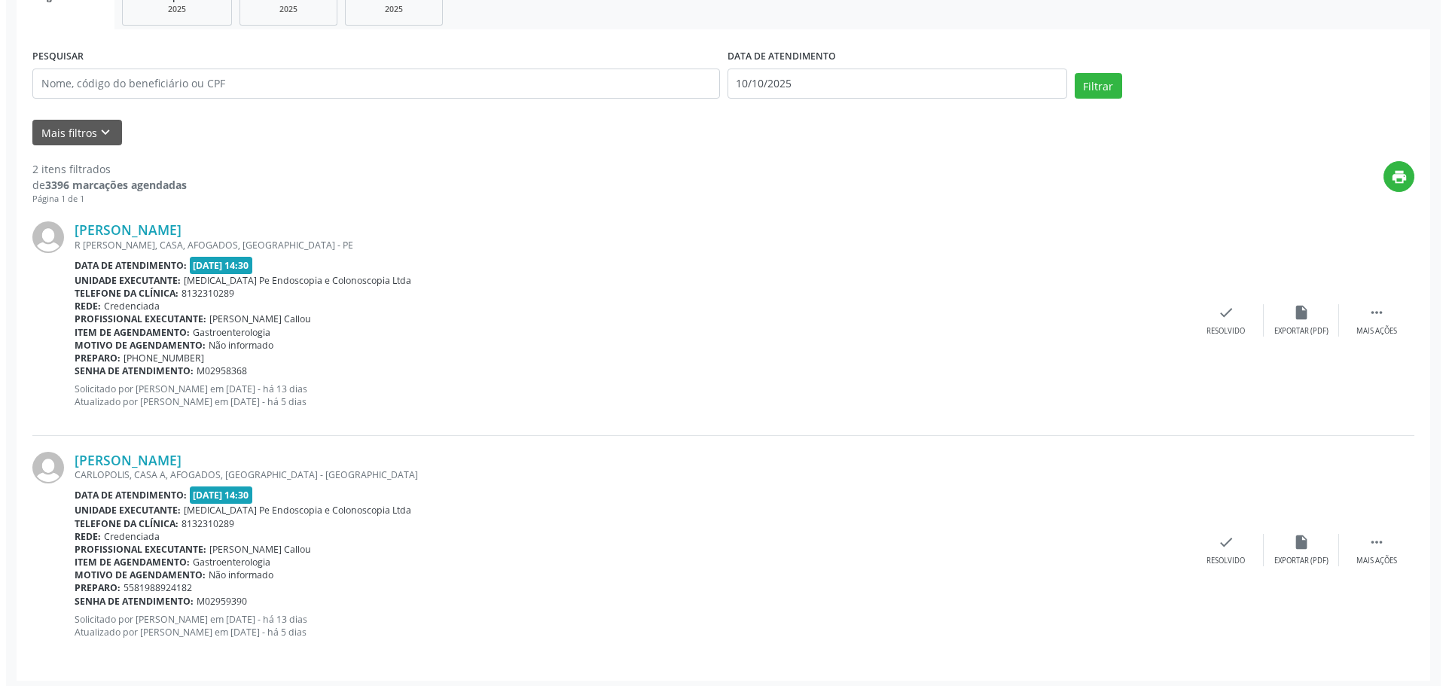
scroll to position [252, 0]
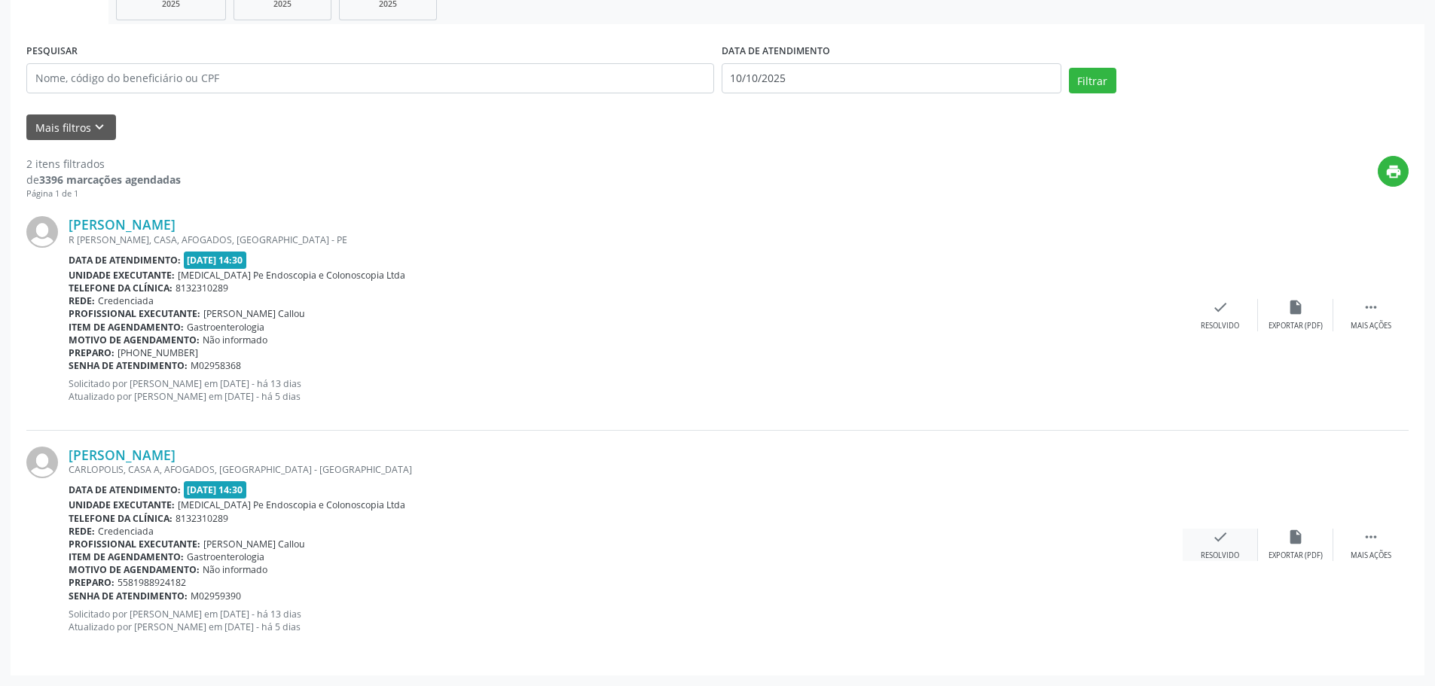
click at [1204, 538] on div "check Resolvido" at bounding box center [1220, 545] width 75 height 32
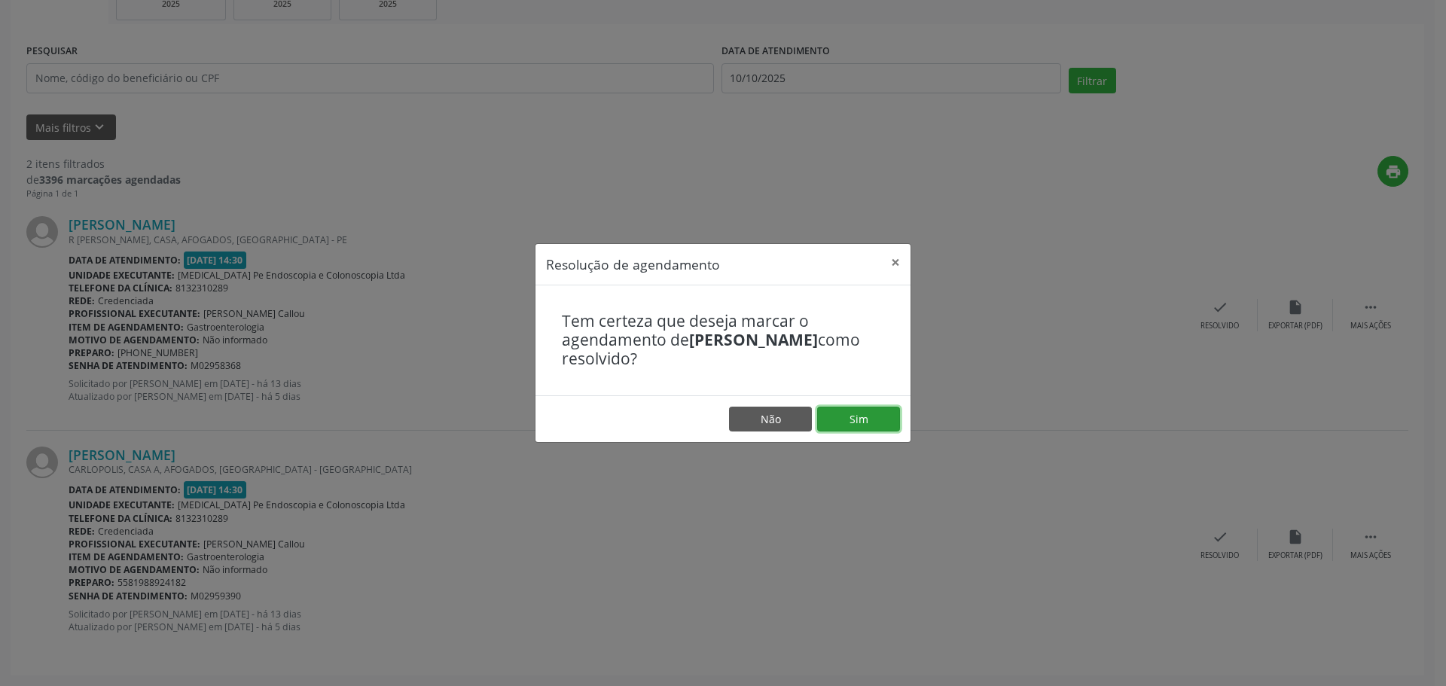
click at [870, 414] on button "Sim" at bounding box center [858, 420] width 83 height 26
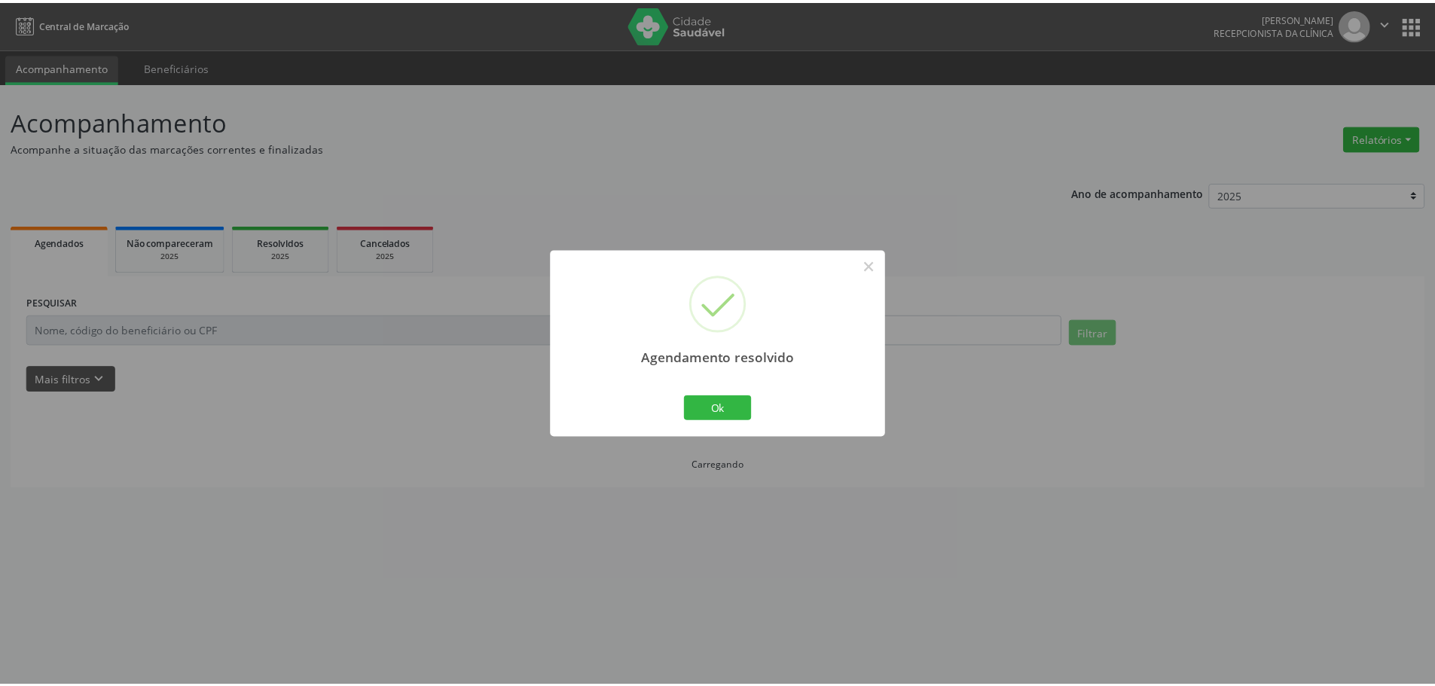
scroll to position [0, 0]
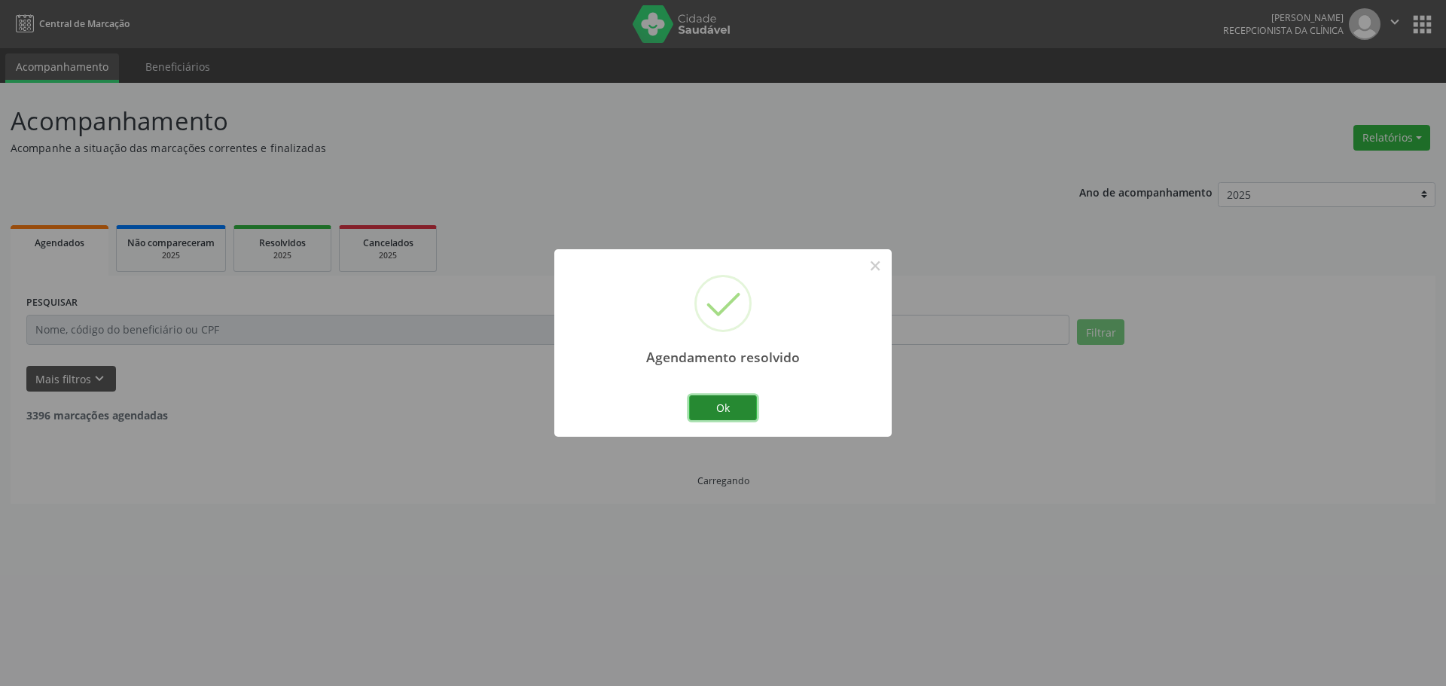
click at [715, 414] on button "Ok" at bounding box center [723, 408] width 68 height 26
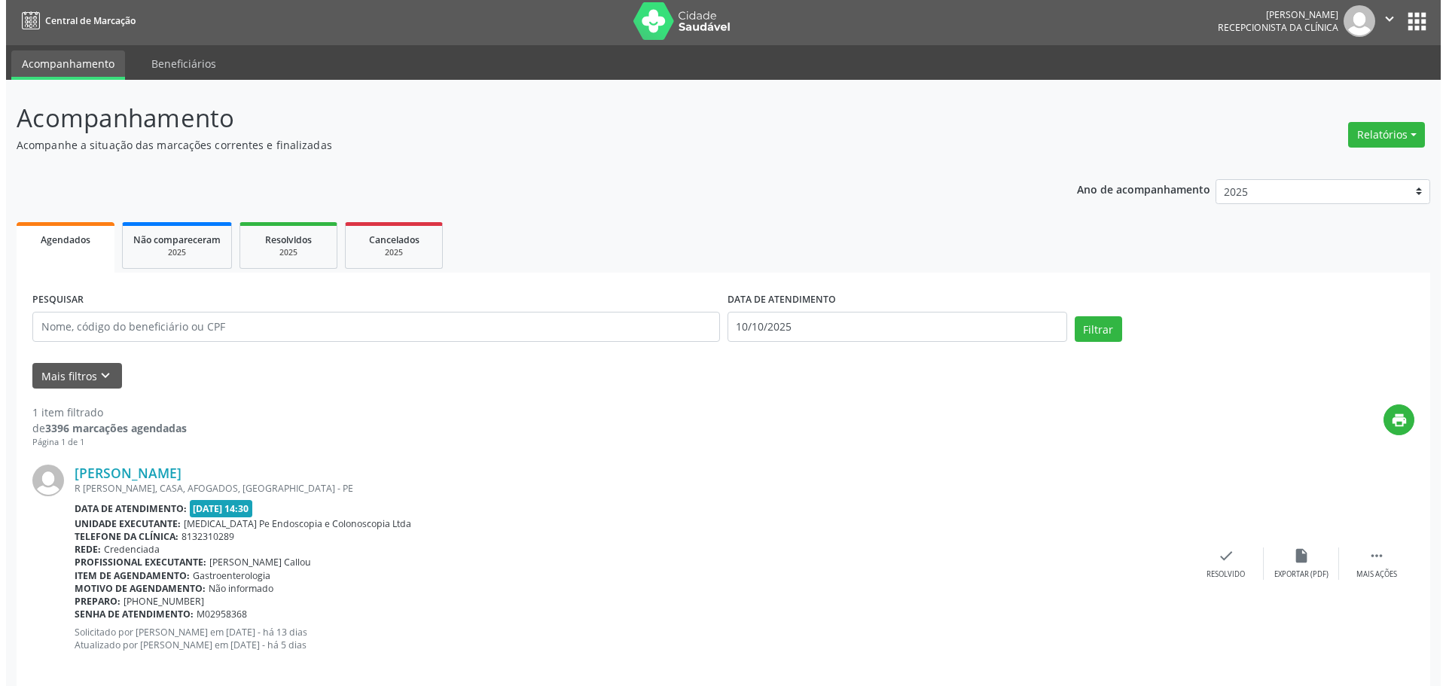
scroll to position [22, 0]
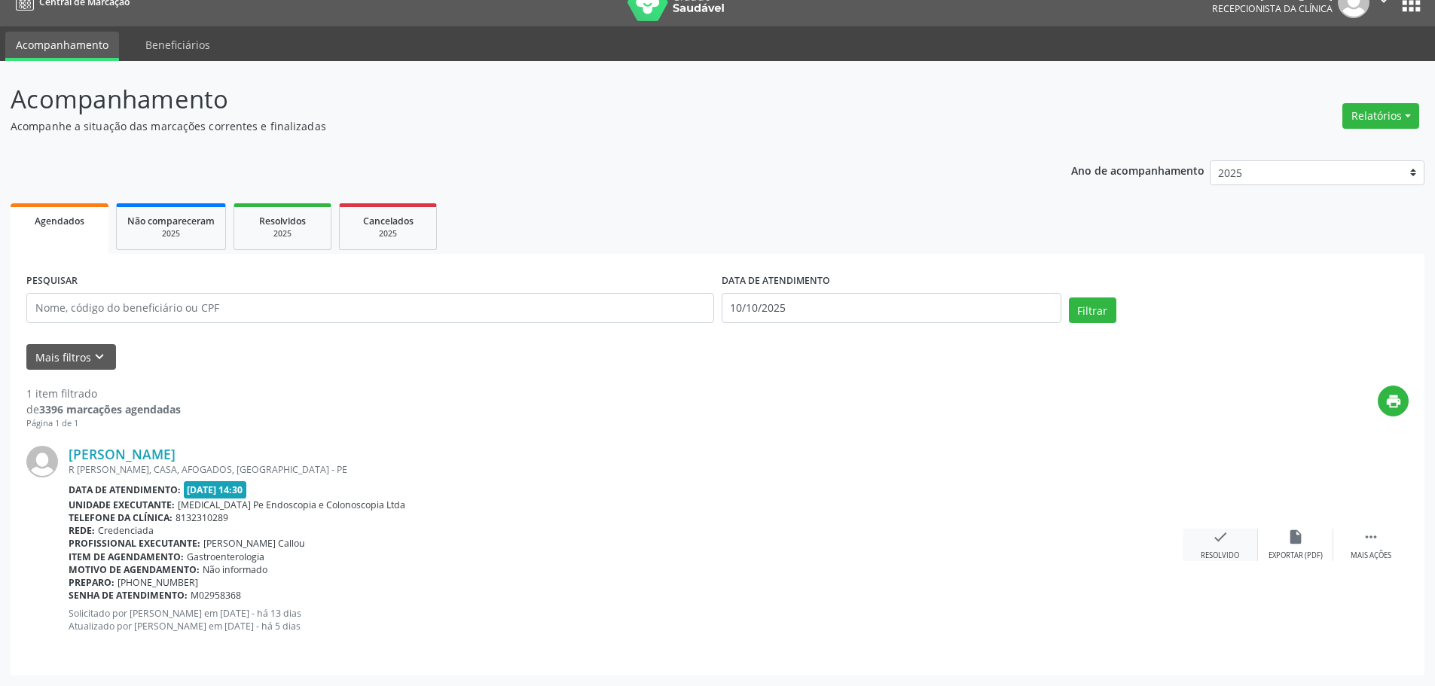
click at [1218, 541] on icon "check" at bounding box center [1220, 537] width 17 height 17
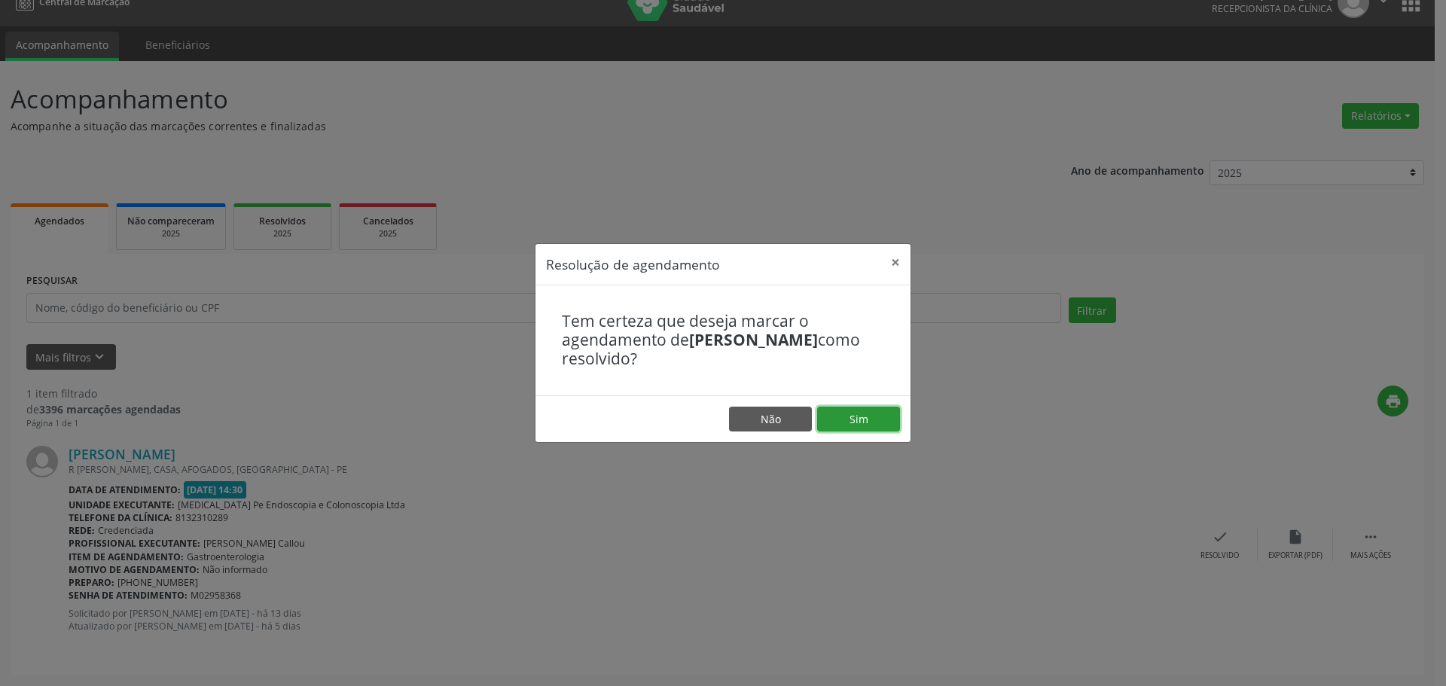
click at [842, 417] on button "Sim" at bounding box center [858, 420] width 83 height 26
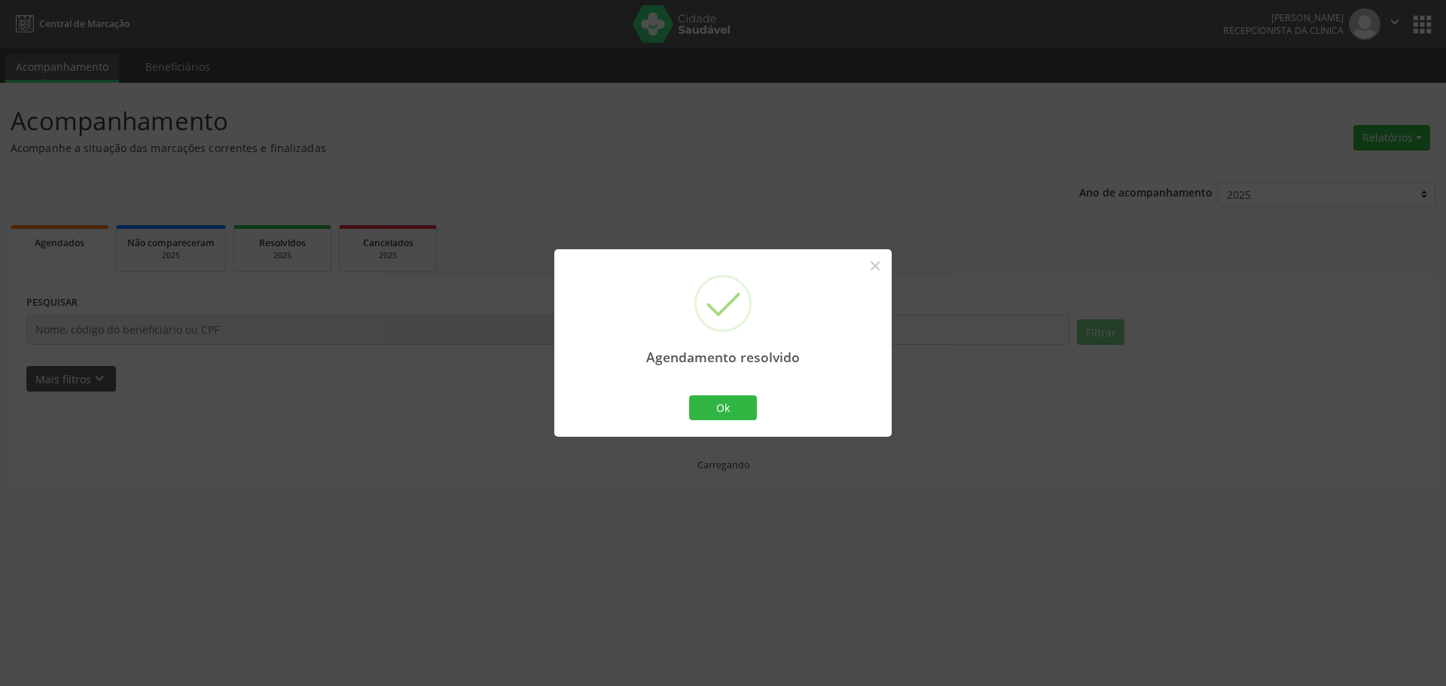
scroll to position [0, 0]
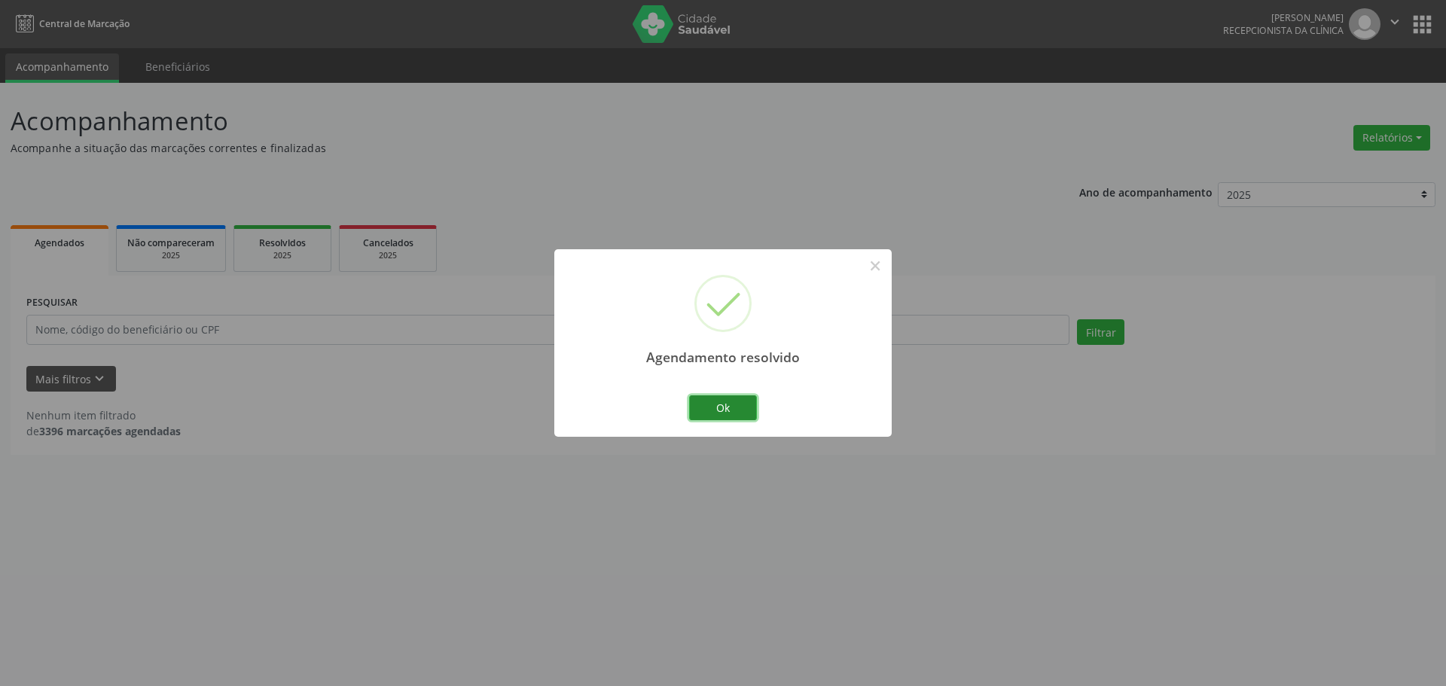
click at [720, 414] on button "Ok" at bounding box center [723, 408] width 68 height 26
